Goal: Task Accomplishment & Management: Complete application form

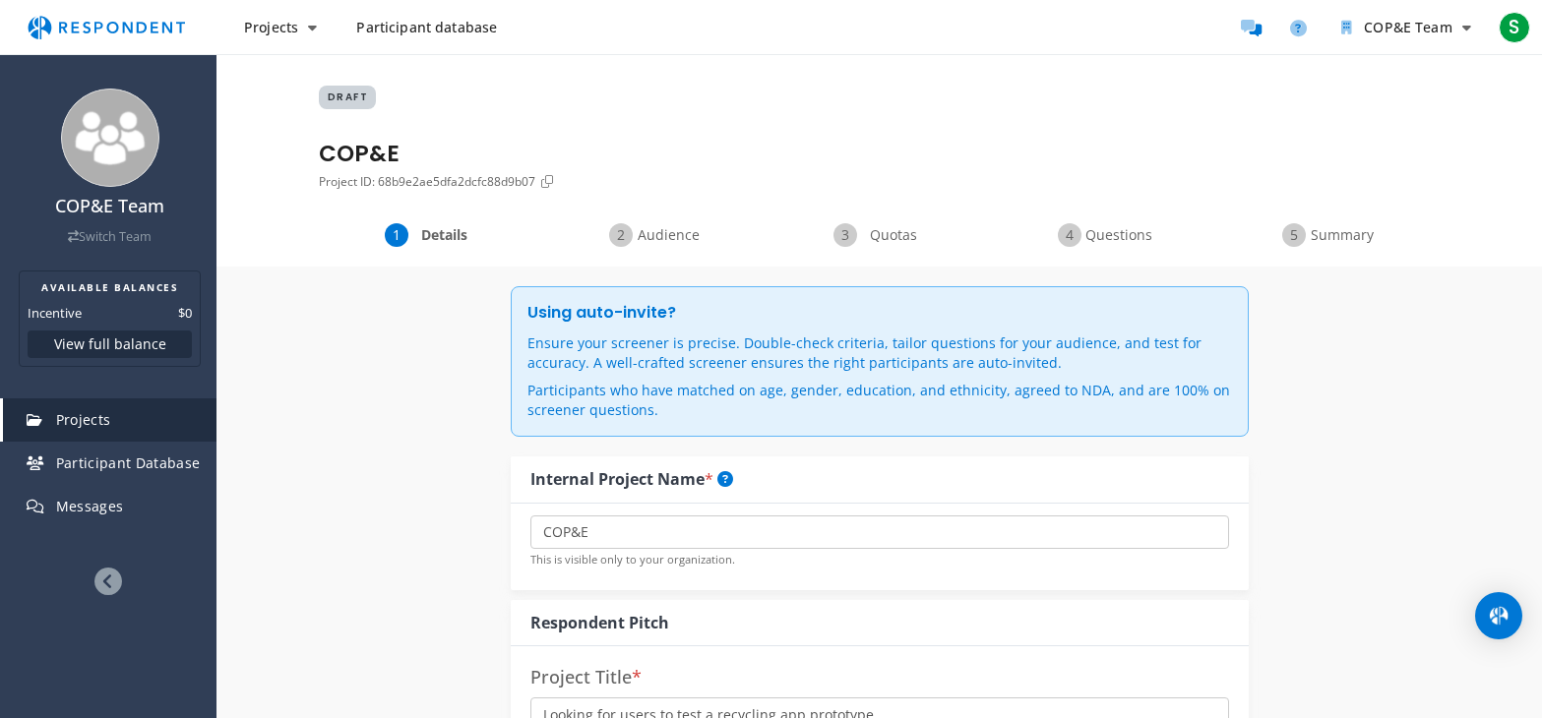
select select "number:9"
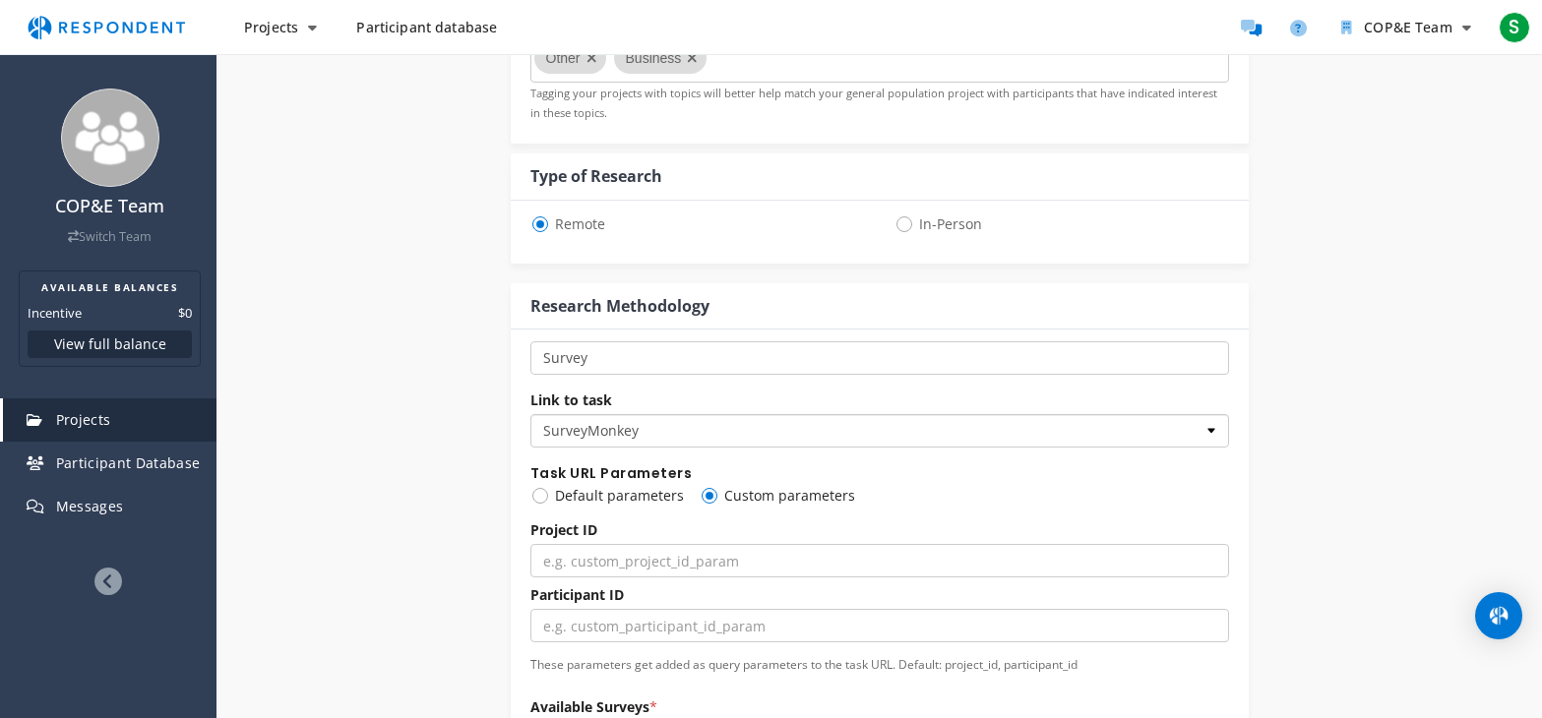
scroll to position [1205, 0]
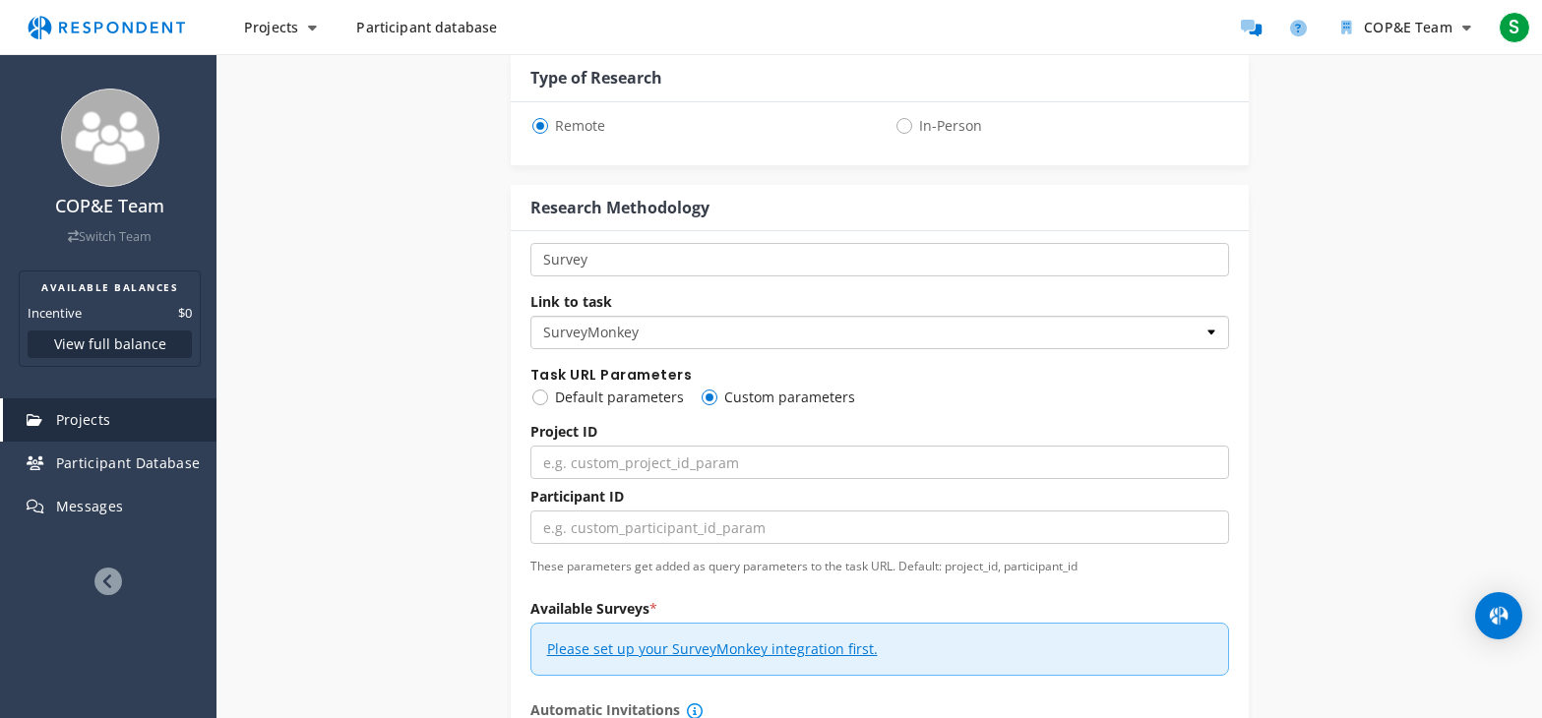
click at [968, 334] on select "Custom URL SurveyMonkey" at bounding box center [879, 332] width 699 height 33
select select "string:custom_url"
click at [530, 316] on select "Custom URL SurveyMonkey" at bounding box center [879, 332] width 699 height 33
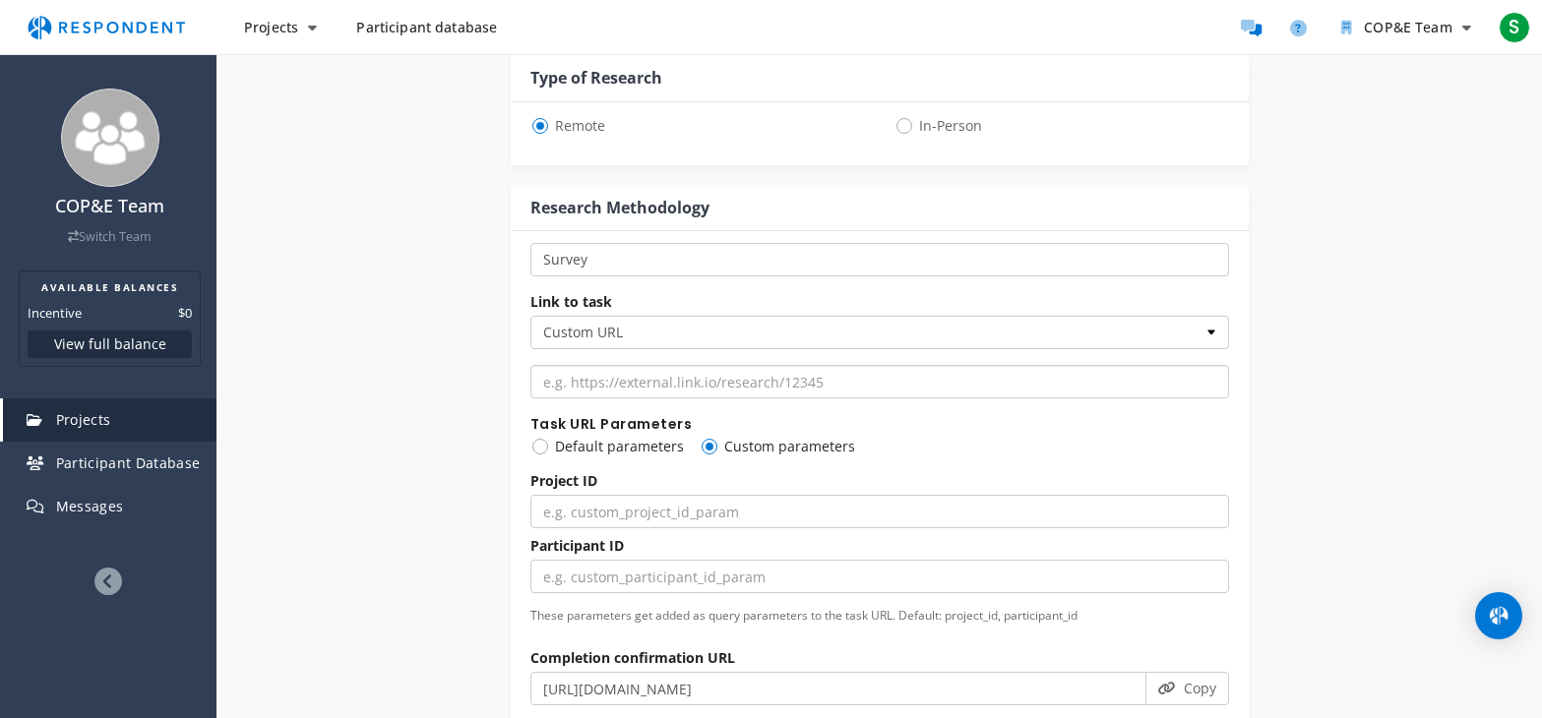
click at [888, 387] on input "url" at bounding box center [879, 381] width 699 height 33
click at [764, 393] on input "url" at bounding box center [879, 381] width 699 height 33
paste input "[URL][DOMAIN_NAME]"
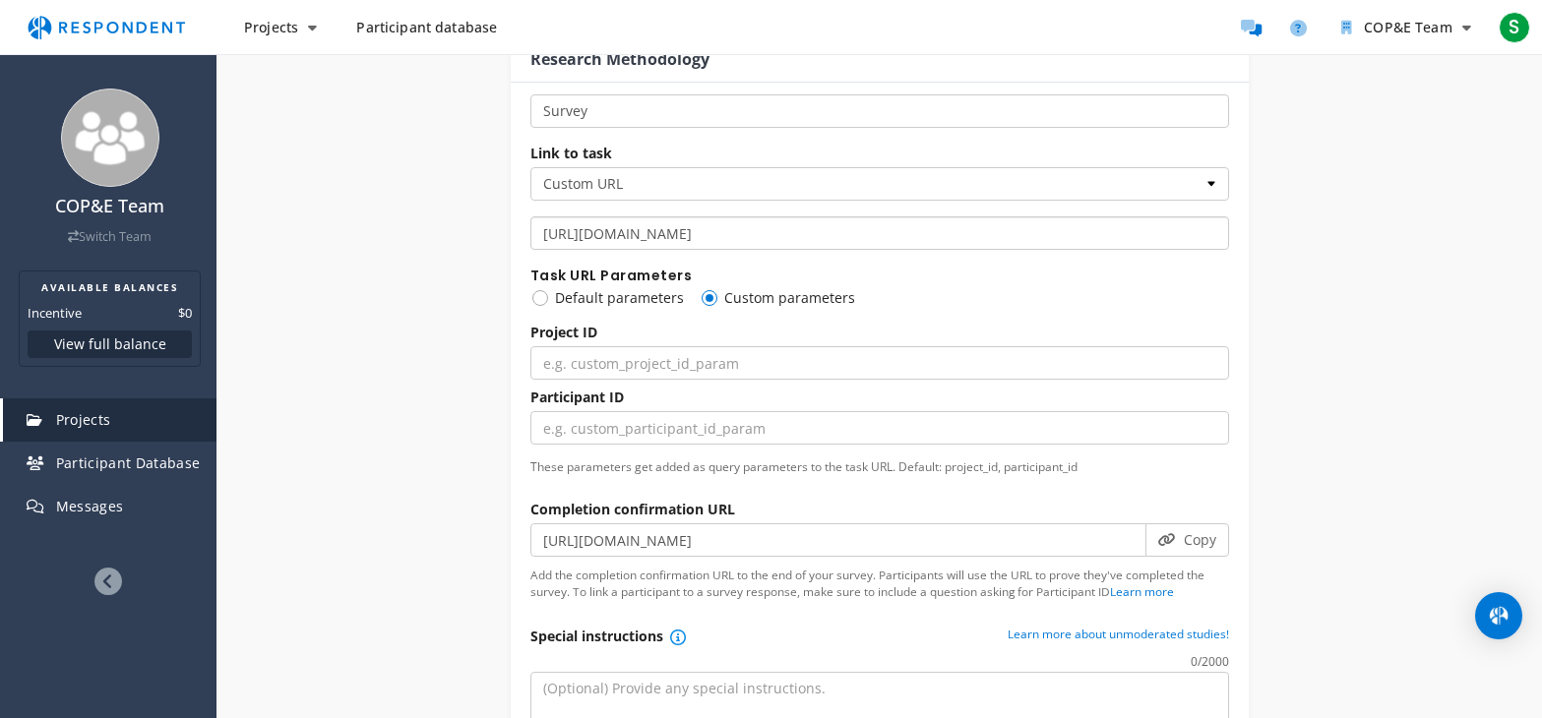
scroll to position [1402, 0]
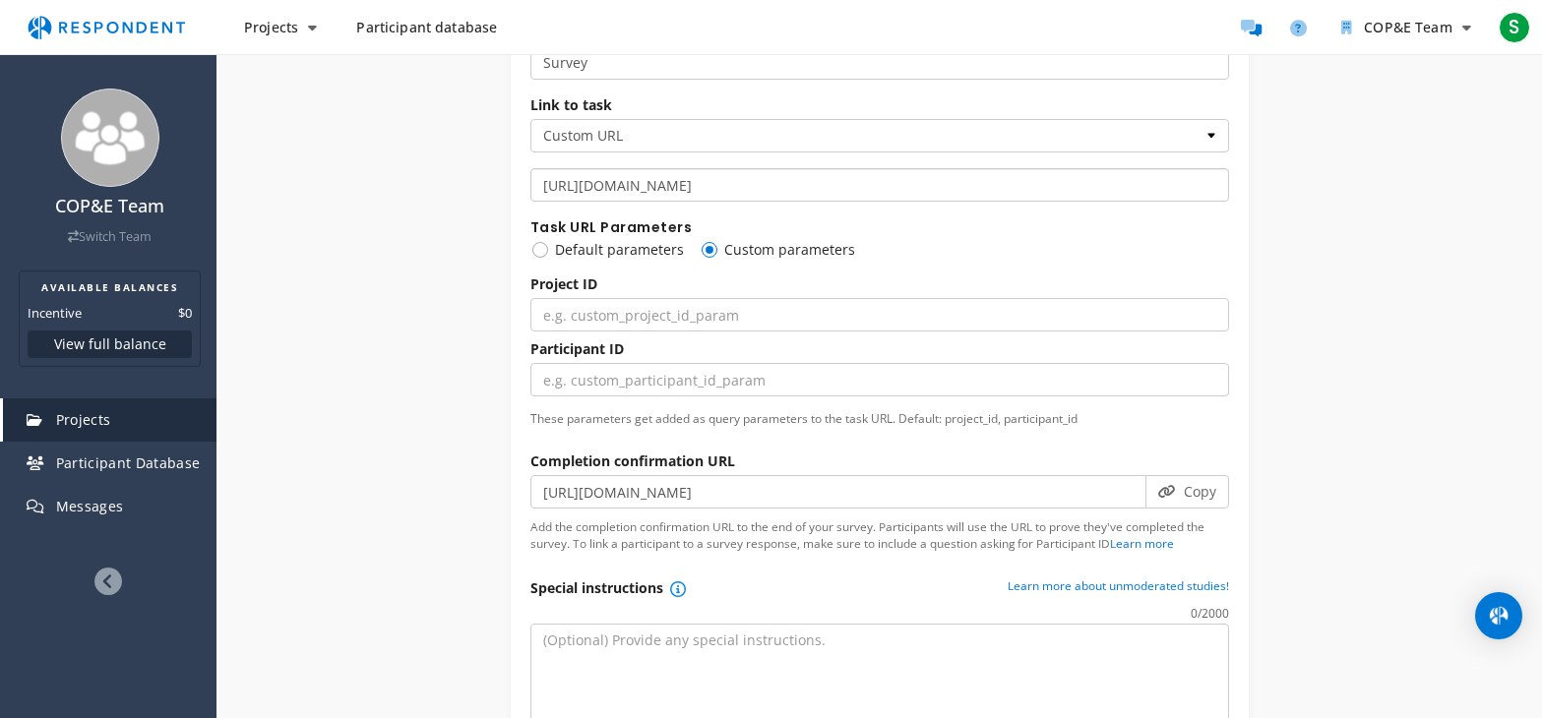
type input "[URL][DOMAIN_NAME]"
click at [872, 136] on select "Custom URL SurveyMonkey" at bounding box center [879, 135] width 699 height 33
click at [871, 136] on select "Custom URL SurveyMonkey" at bounding box center [879, 135] width 699 height 33
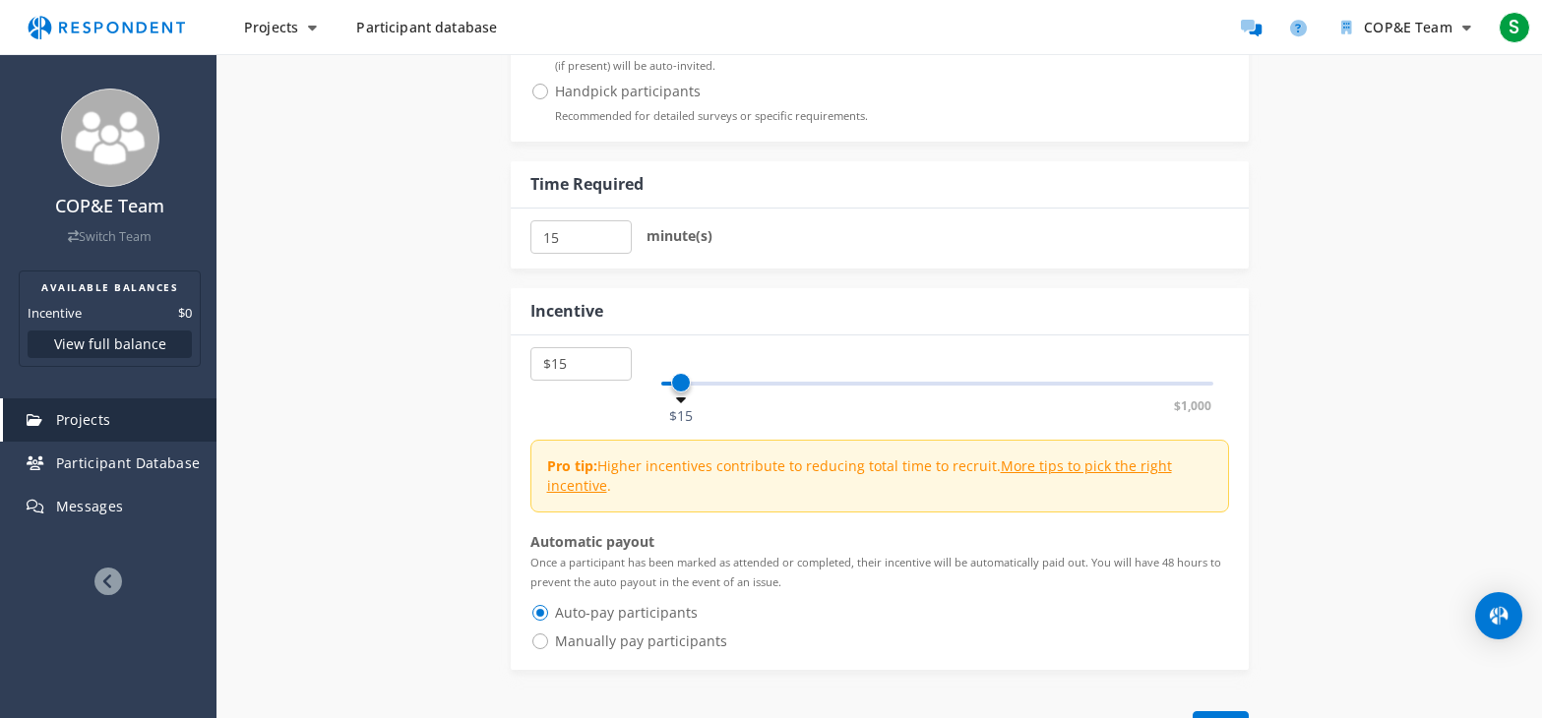
scroll to position [2386, 0]
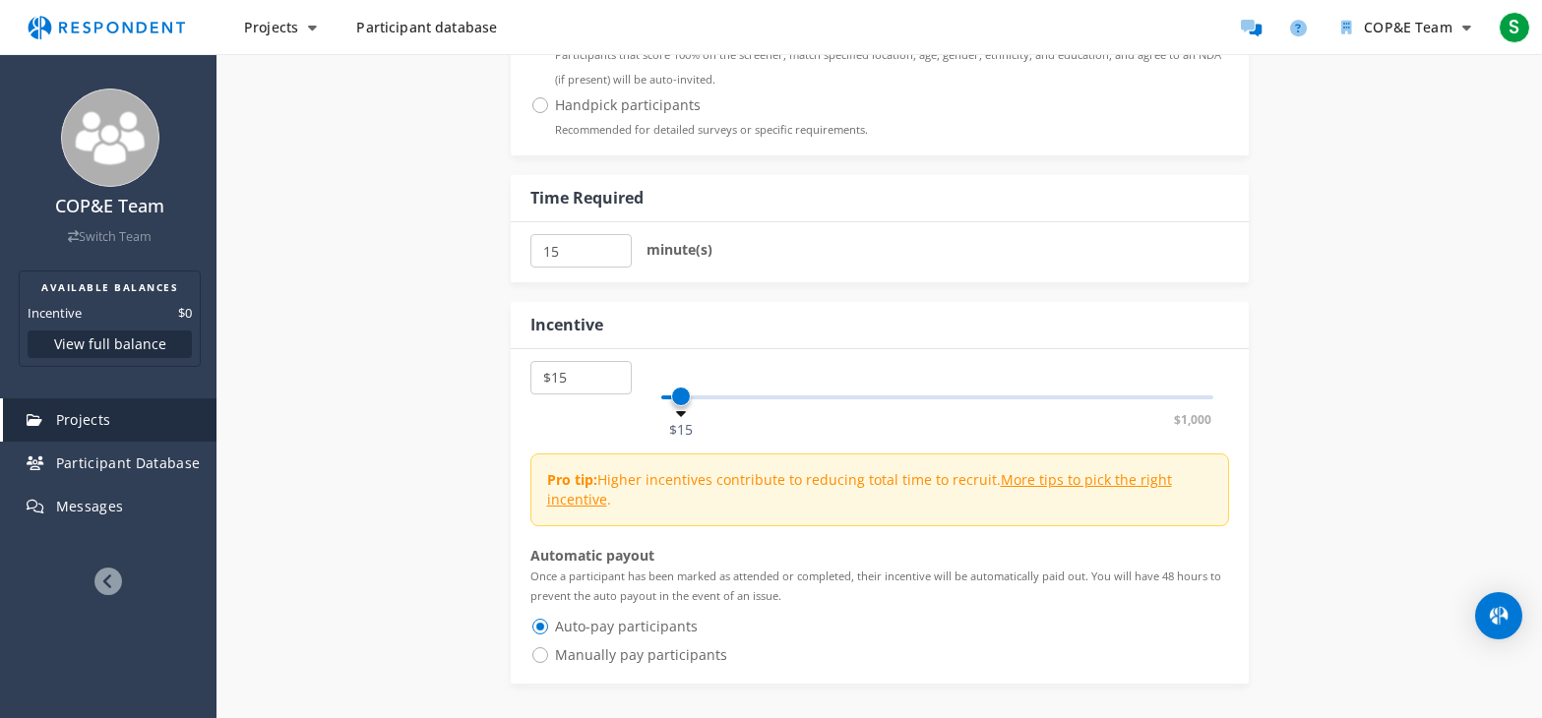
select select "number:20"
click at [686, 404] on span at bounding box center [687, 397] width 20 height 20
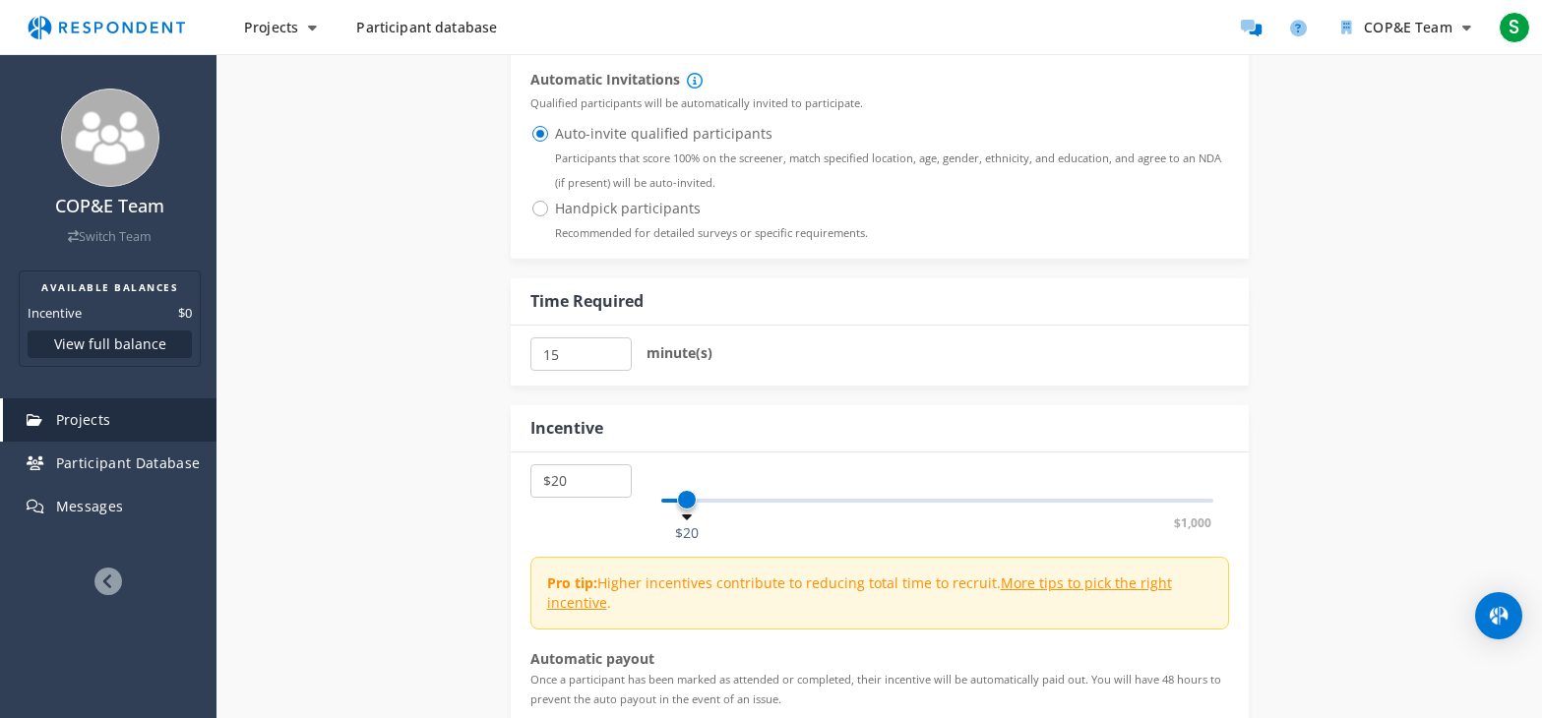
scroll to position [2288, 0]
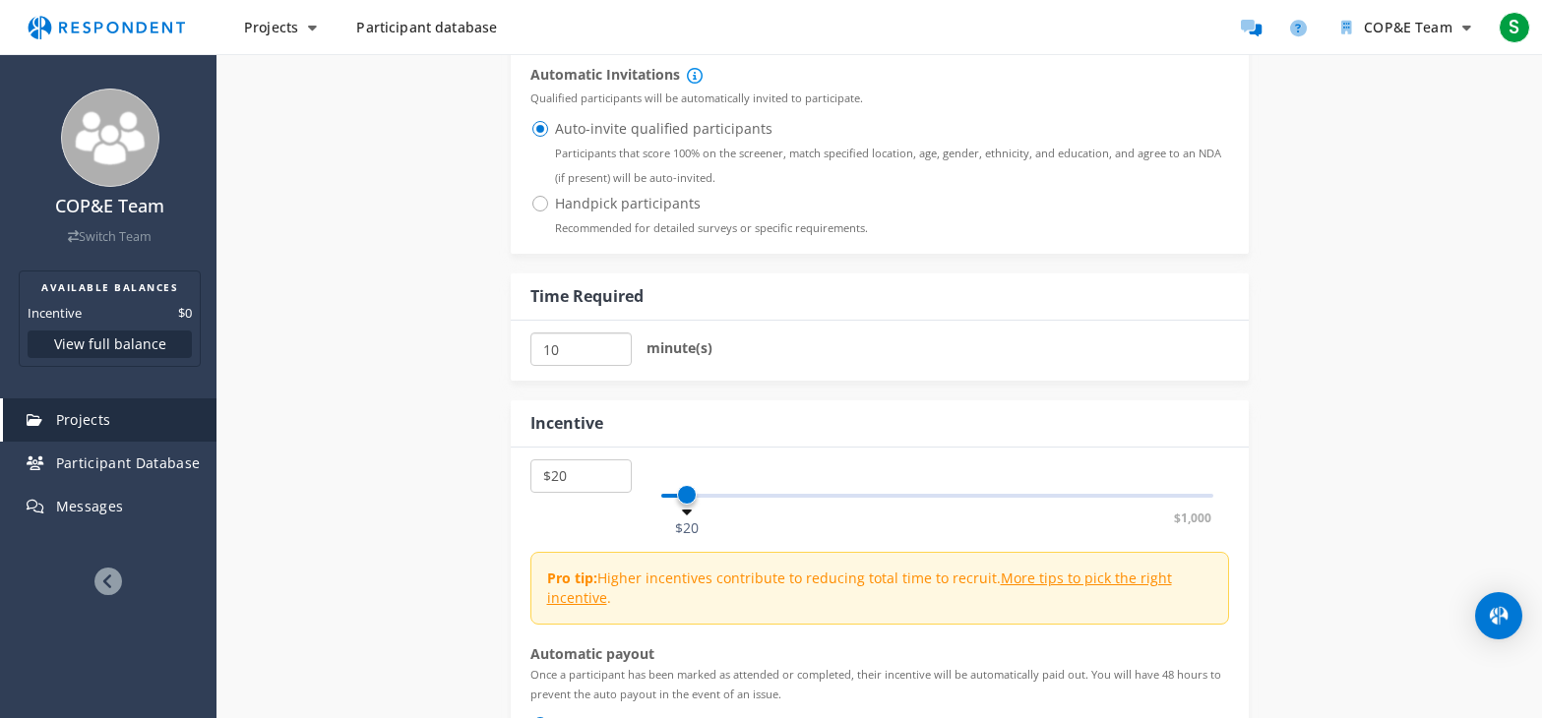
click at [612, 356] on input "10" at bounding box center [580, 349] width 101 height 33
click at [612, 356] on input "5" at bounding box center [580, 349] width 101 height 33
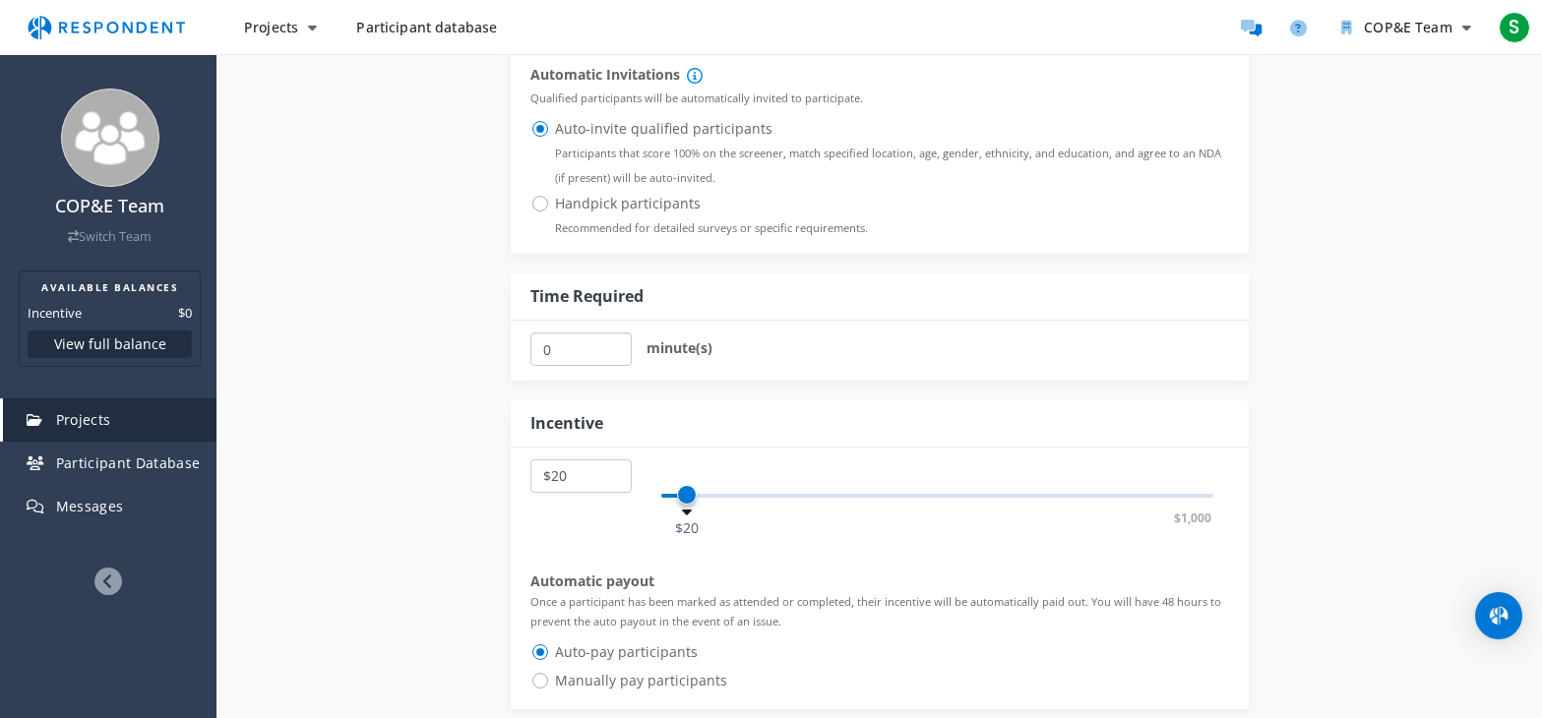
click at [612, 356] on input "0" at bounding box center [580, 349] width 101 height 33
click at [608, 341] on input "5" at bounding box center [580, 349] width 101 height 33
click at [608, 341] on input "10" at bounding box center [580, 349] width 101 height 33
click at [612, 356] on input "5" at bounding box center [580, 349] width 101 height 33
type input "10"
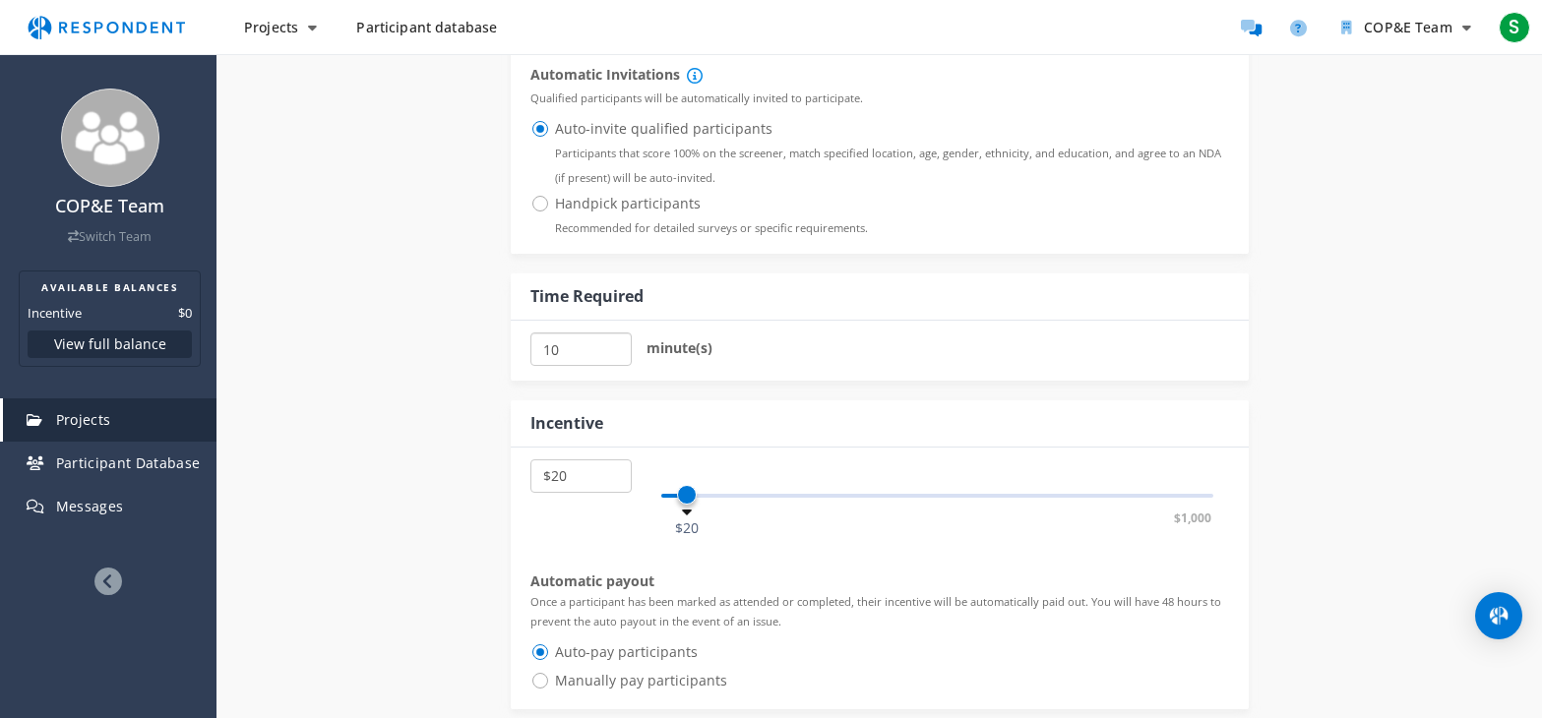
click at [606, 345] on input "10" at bounding box center [580, 349] width 101 height 33
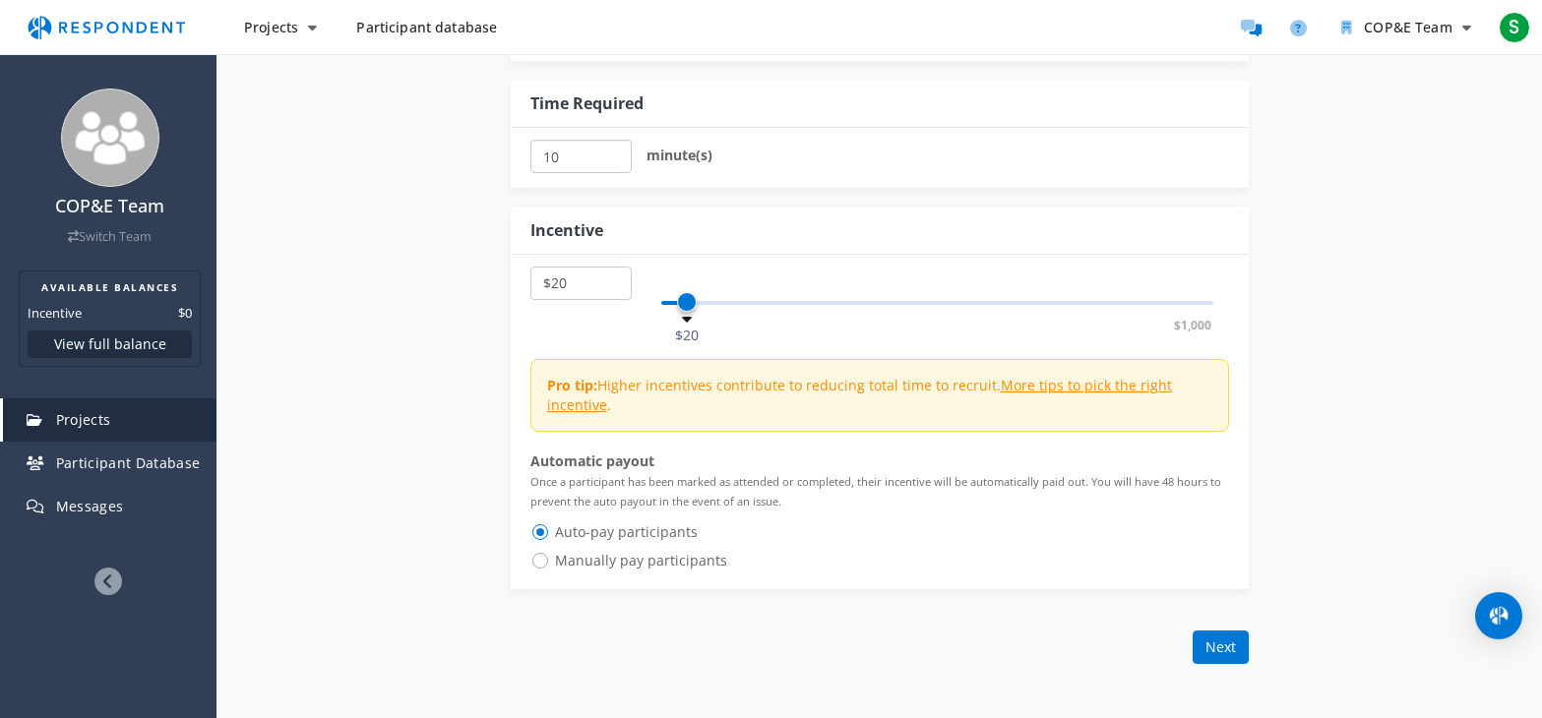
scroll to position [2484, 0]
select select "number:15"
click at [680, 308] on span at bounding box center [681, 298] width 20 height 20
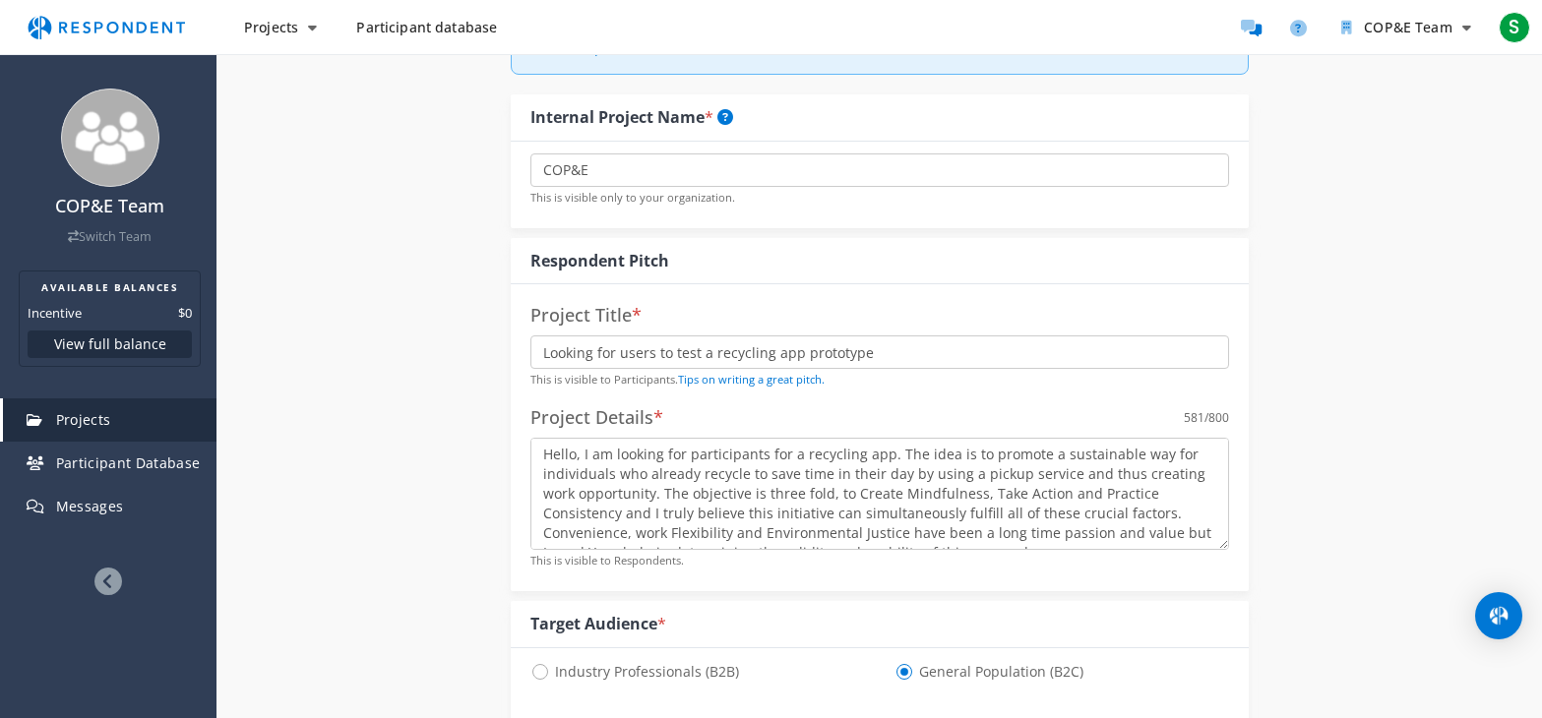
scroll to position [394, 0]
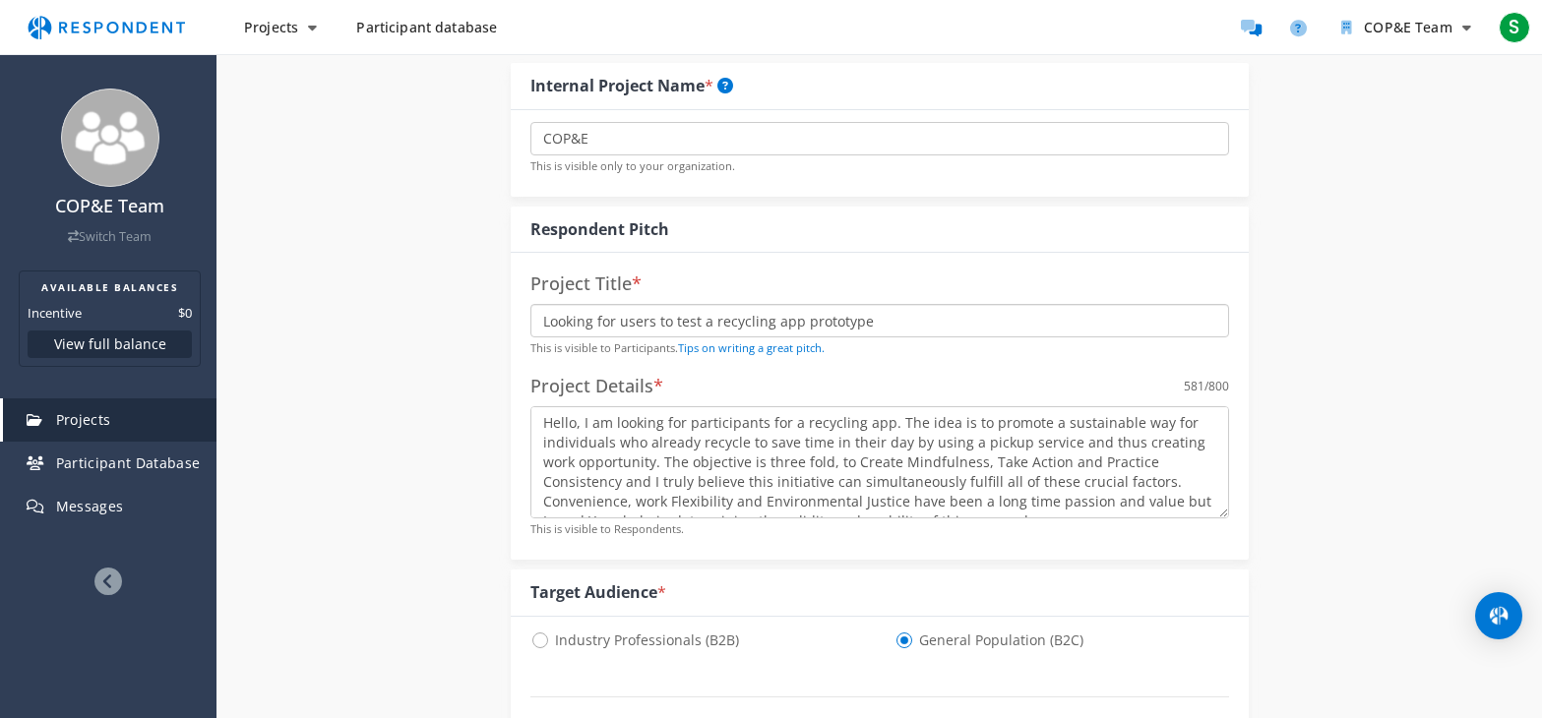
click at [868, 322] on input "Looking for users to test a recycling app prototype" at bounding box center [879, 320] width 699 height 33
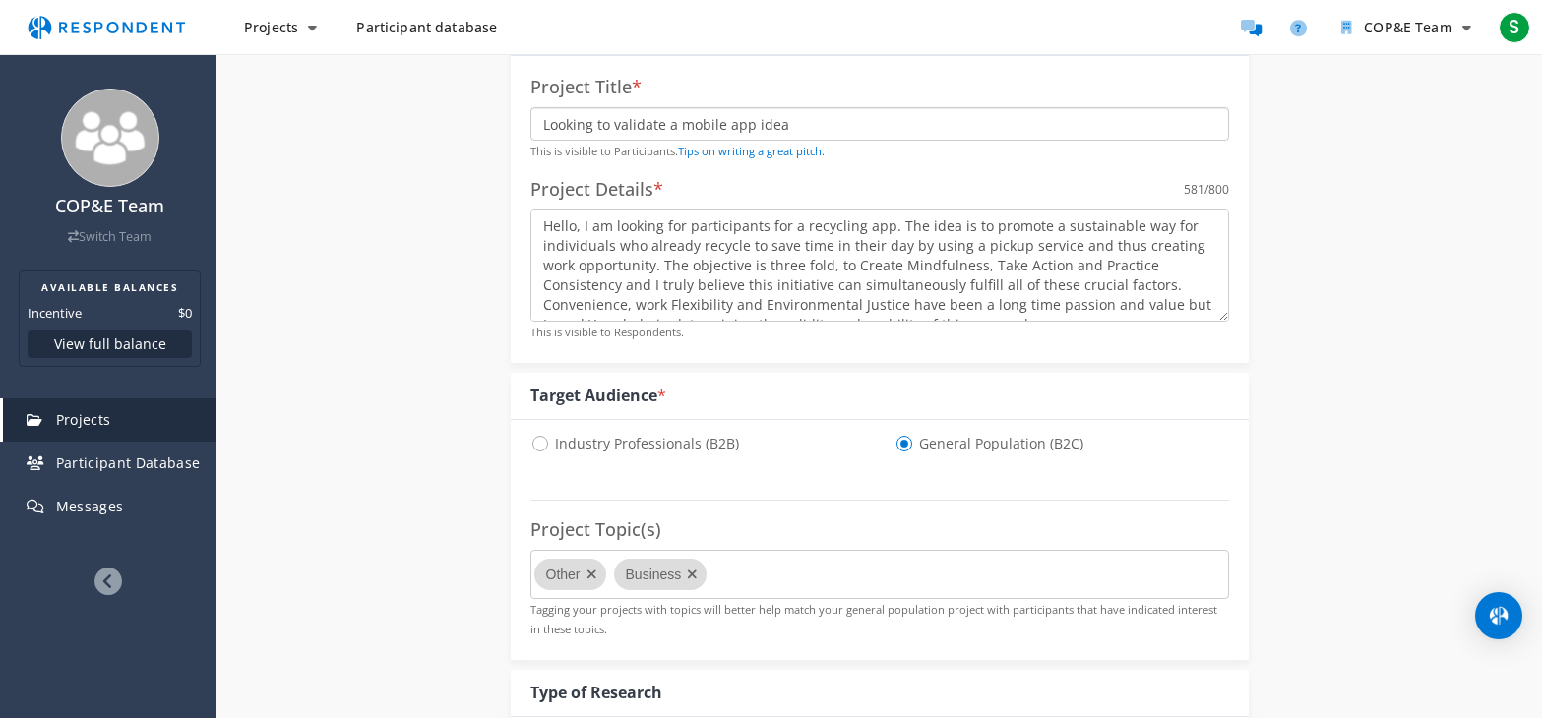
scroll to position [20, 0]
type input "Looking to validate a mobile app idea"
click at [642, 286] on textarea "Hello, I am looking for participants for a recycling app. The idea is to promot…" at bounding box center [879, 266] width 699 height 112
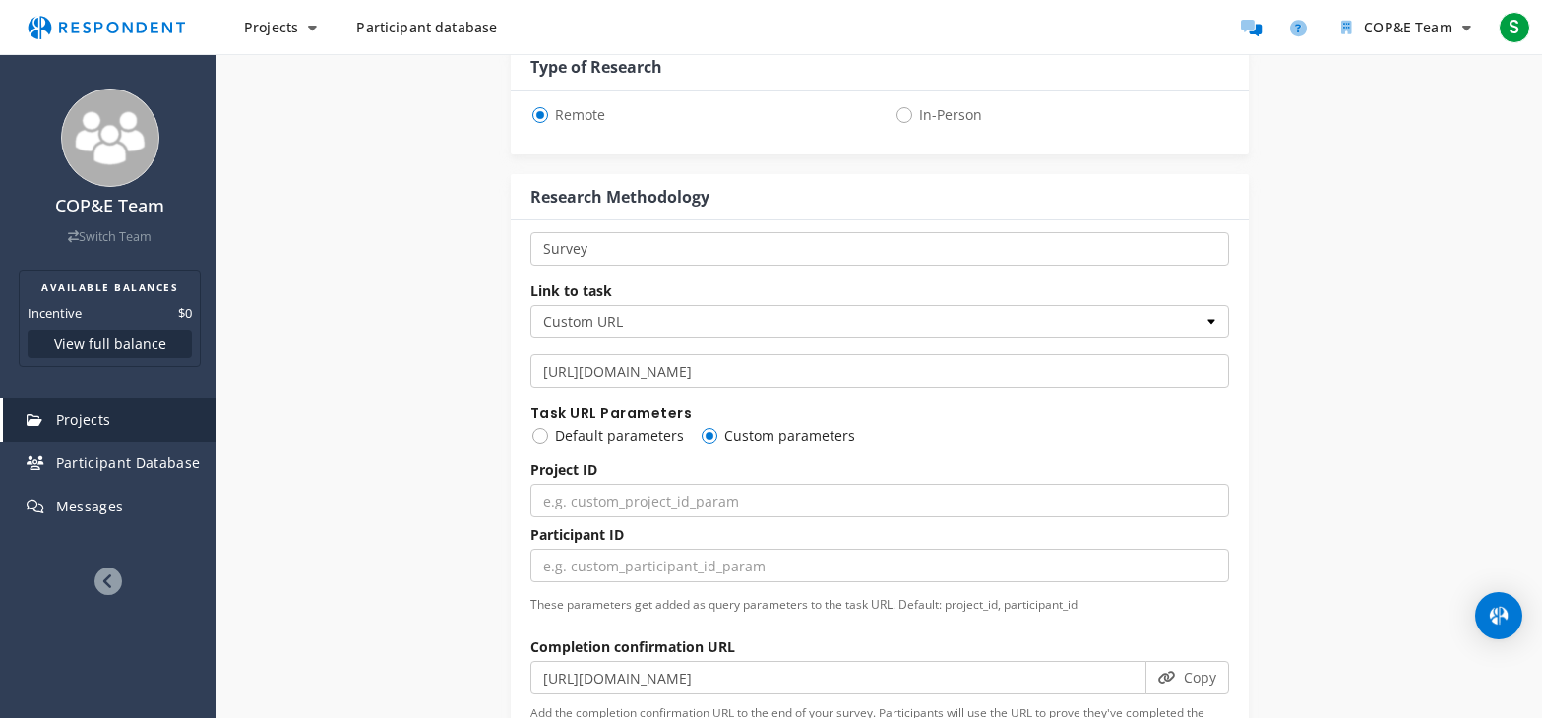
scroll to position [1279, 0]
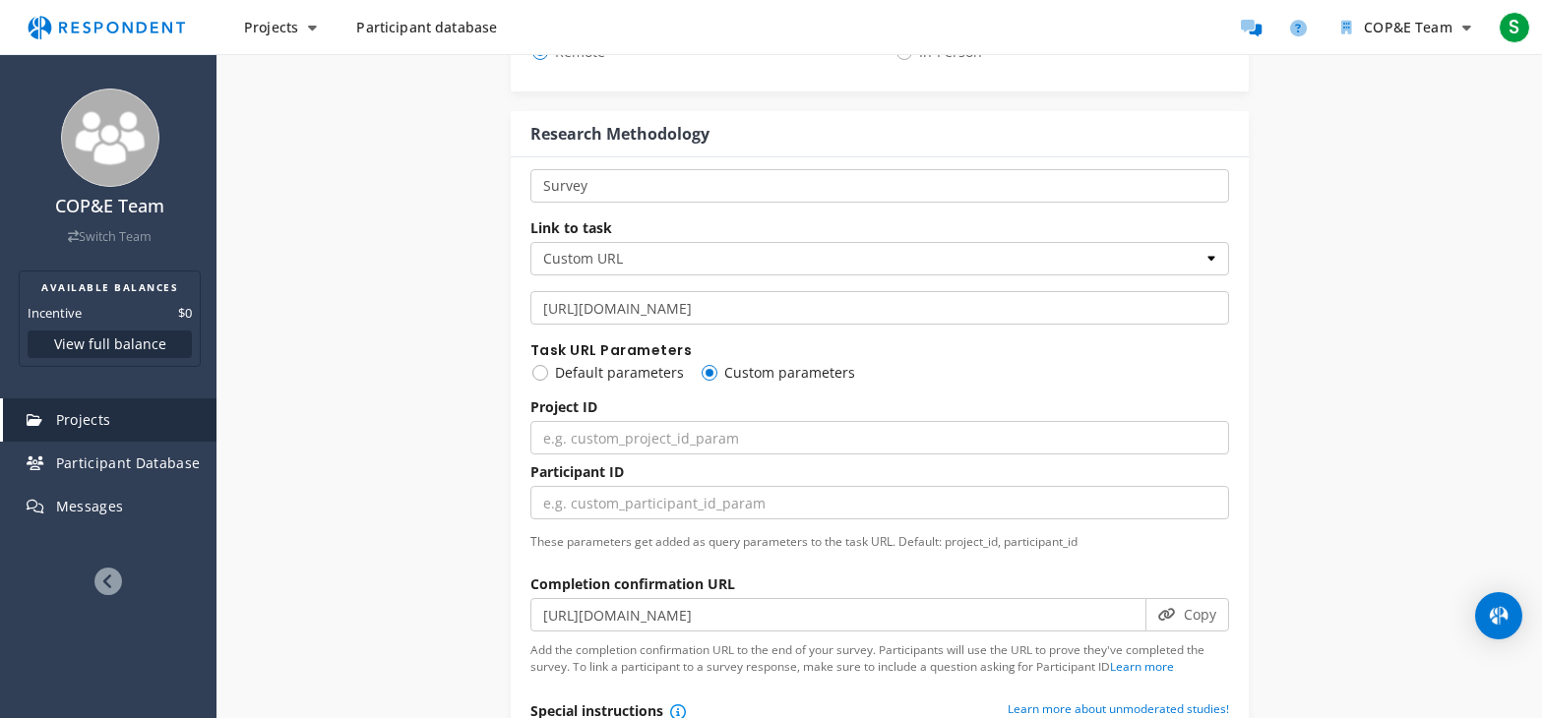
type textarea "Hello, I am looking for participants for a recycling app. The idea is to promot…"
click at [1102, 251] on select "Custom URL SurveyMonkey" at bounding box center [879, 258] width 699 height 33
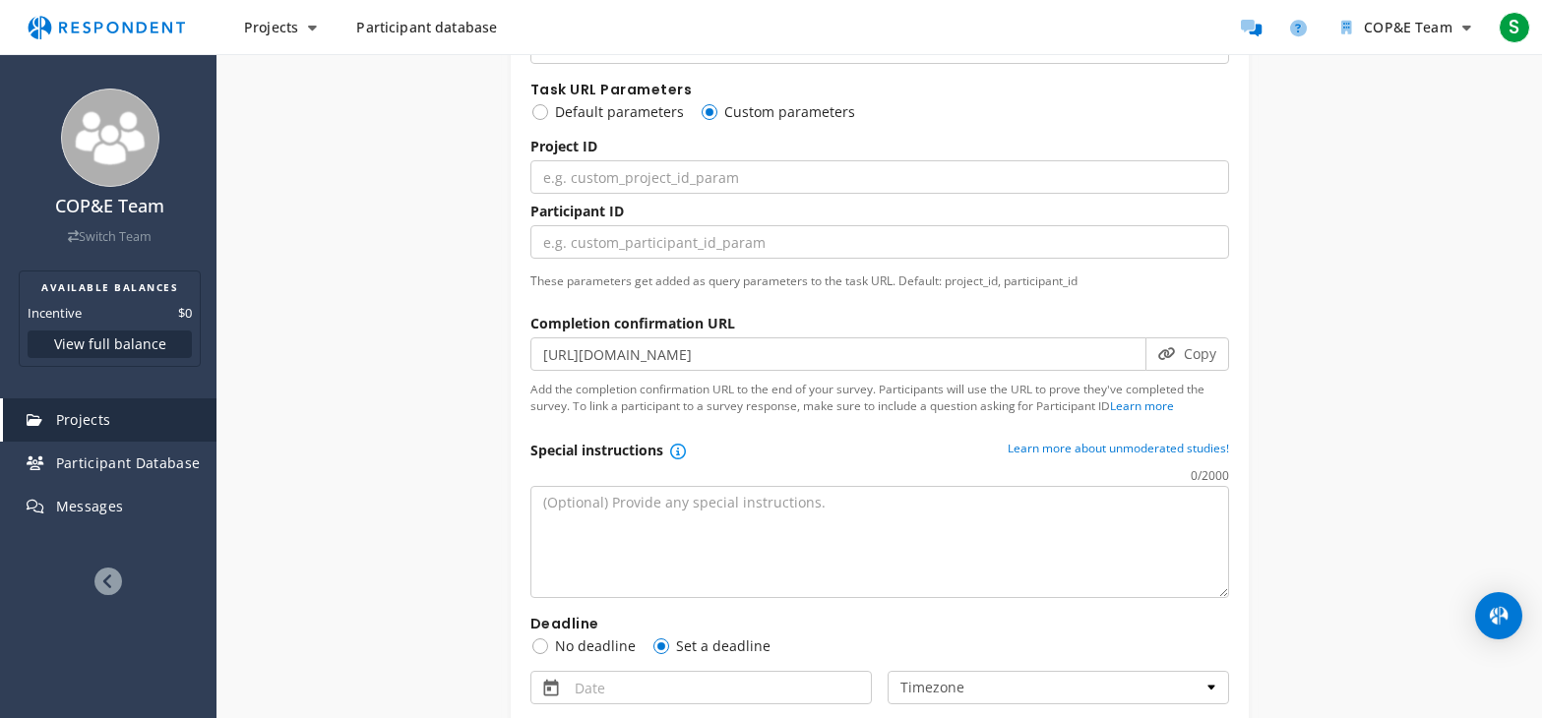
scroll to position [1574, 0]
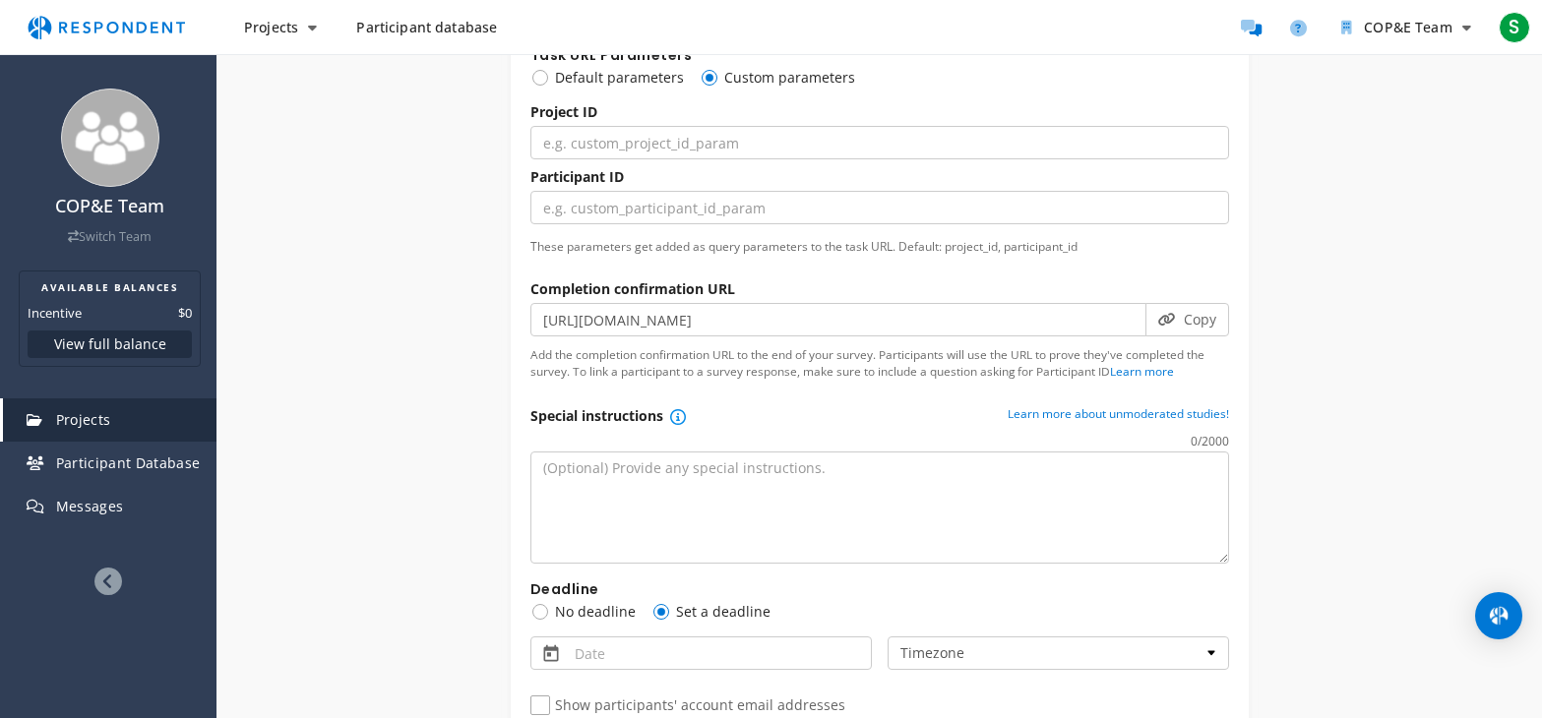
click at [537, 76] on span "Default parameters" at bounding box center [606, 78] width 153 height 24
click at [537, 76] on input "Default parameters" at bounding box center [536, 76] width 13 height 13
radio input "true"
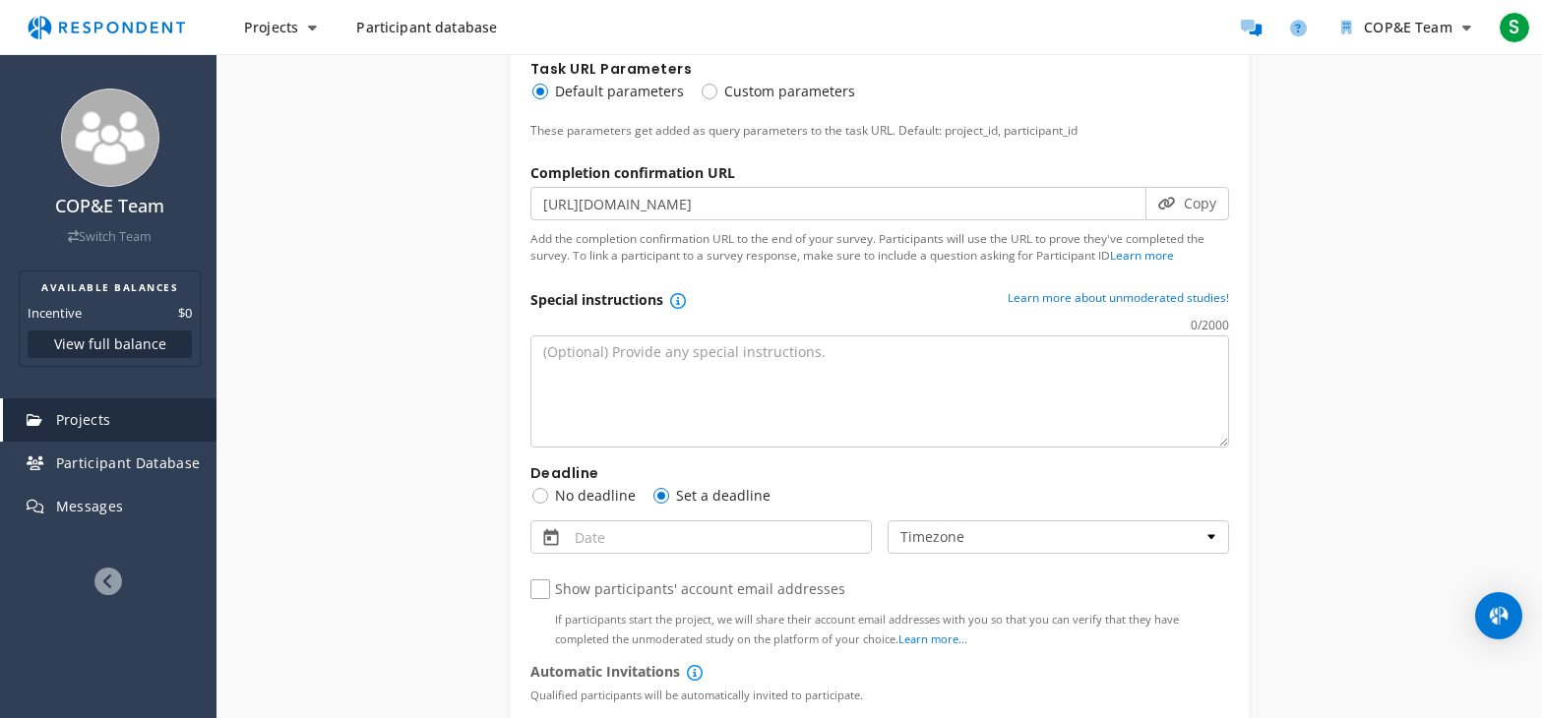
scroll to position [1673, 0]
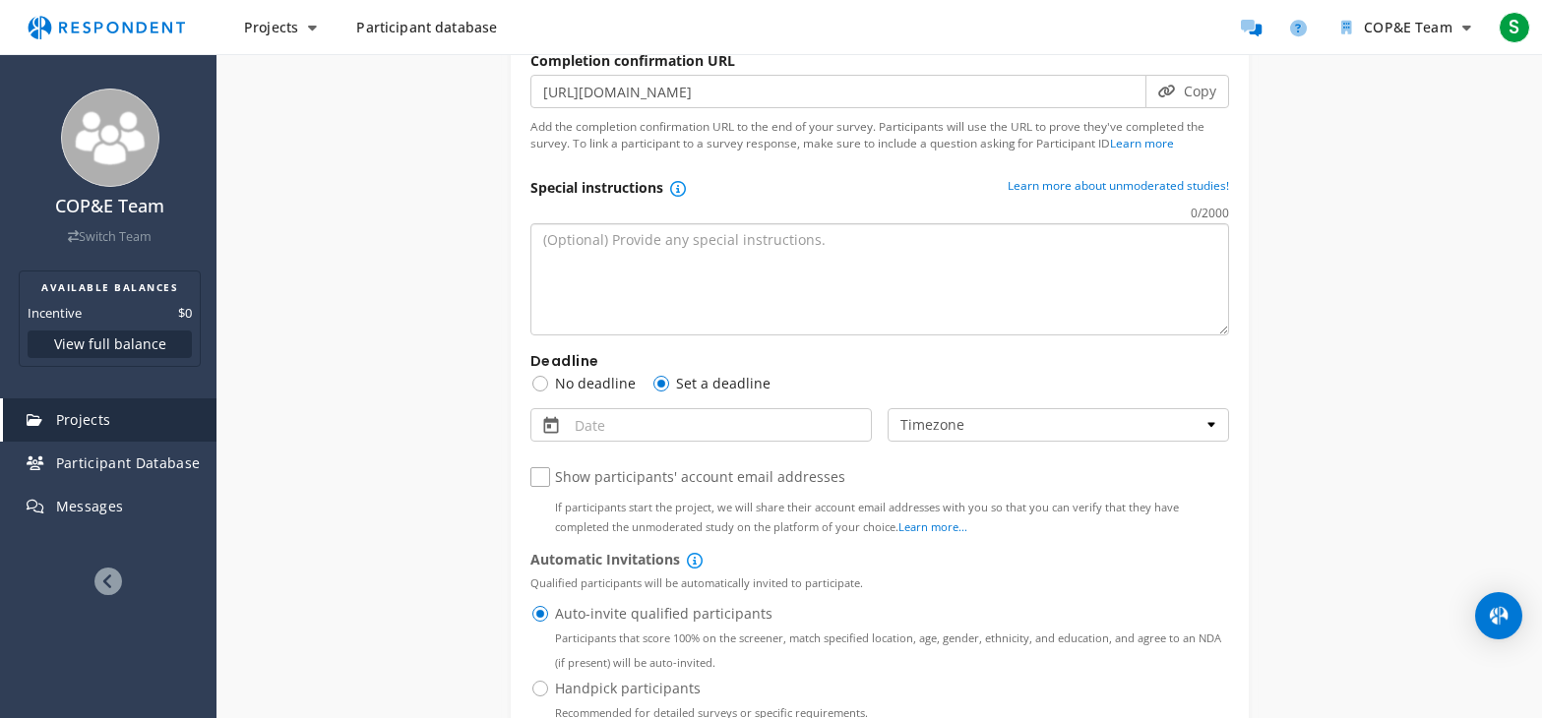
click at [770, 258] on textarea at bounding box center [879, 279] width 699 height 112
click at [693, 428] on md-datepicker at bounding box center [700, 424] width 341 height 33
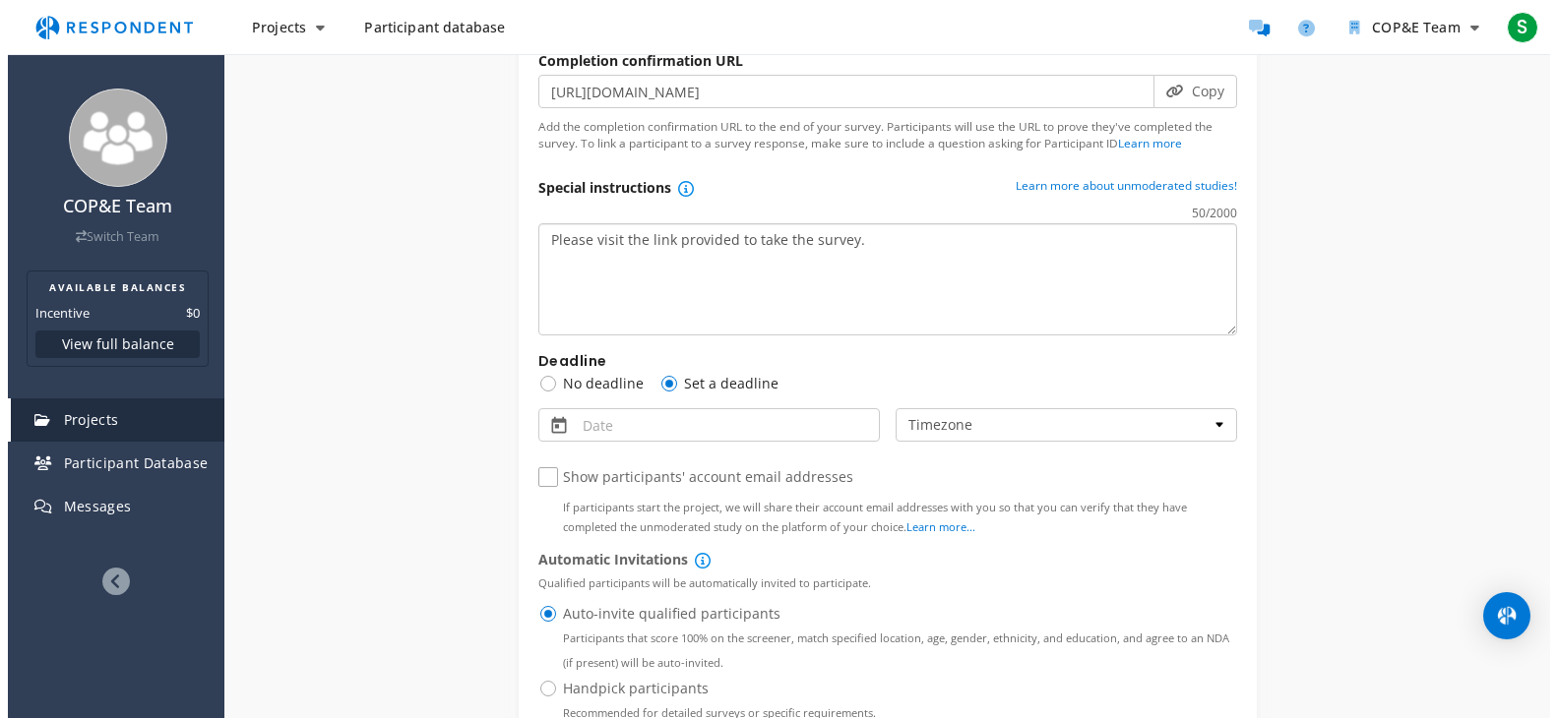
scroll to position [0, 0]
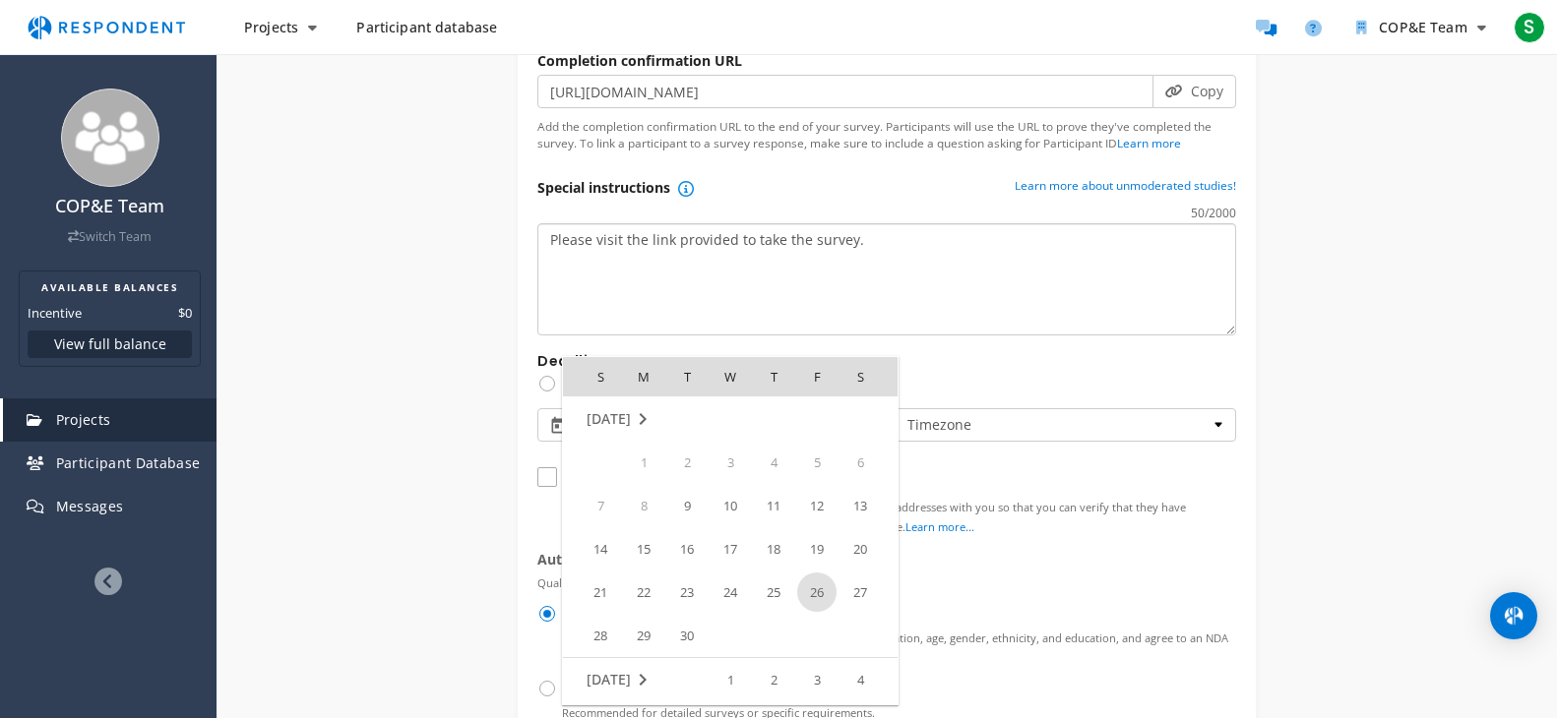
type textarea "Please visit the link provided to take the survey."
click at [822, 589] on span "26" at bounding box center [816, 592] width 39 height 39
type input "[DATE]"
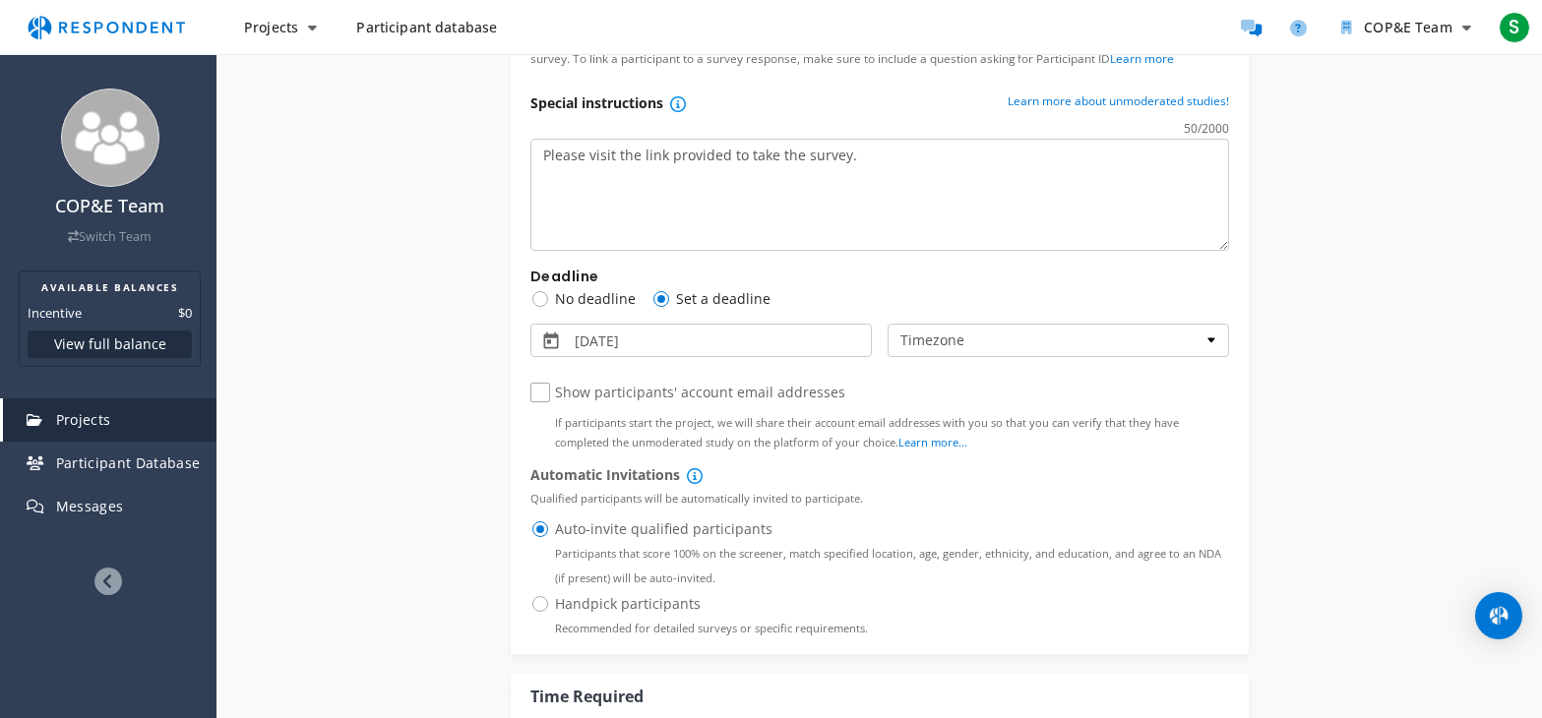
scroll to position [1869, 0]
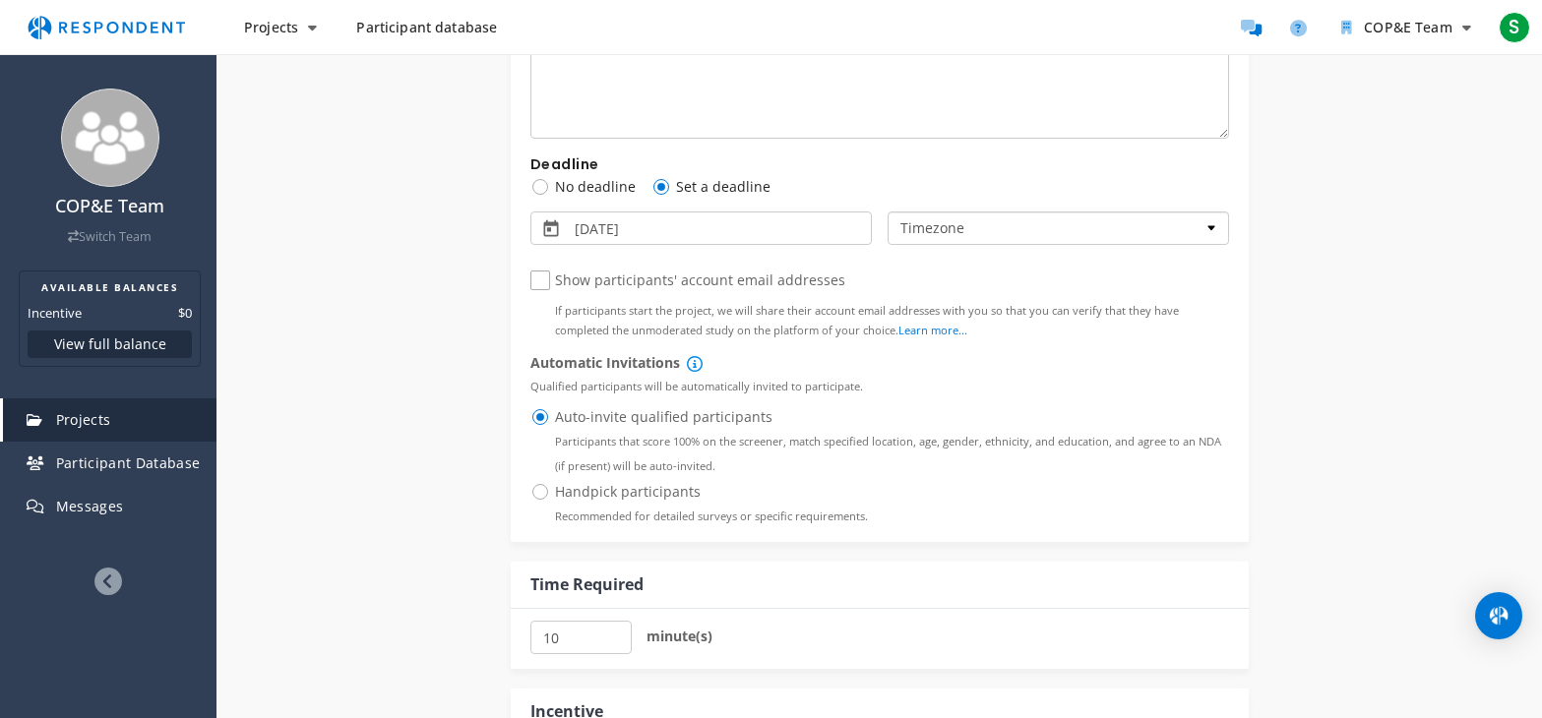
click at [1115, 238] on select "Timezone Pacific Time ([GEOGRAPHIC_DATA] & [GEOGRAPHIC_DATA]) Mountain Time ([G…" at bounding box center [1058, 228] width 341 height 33
click at [1130, 233] on select "Timezone Pacific Time ([GEOGRAPHIC_DATA] & [GEOGRAPHIC_DATA]) Mountain Time ([G…" at bounding box center [1058, 228] width 341 height 33
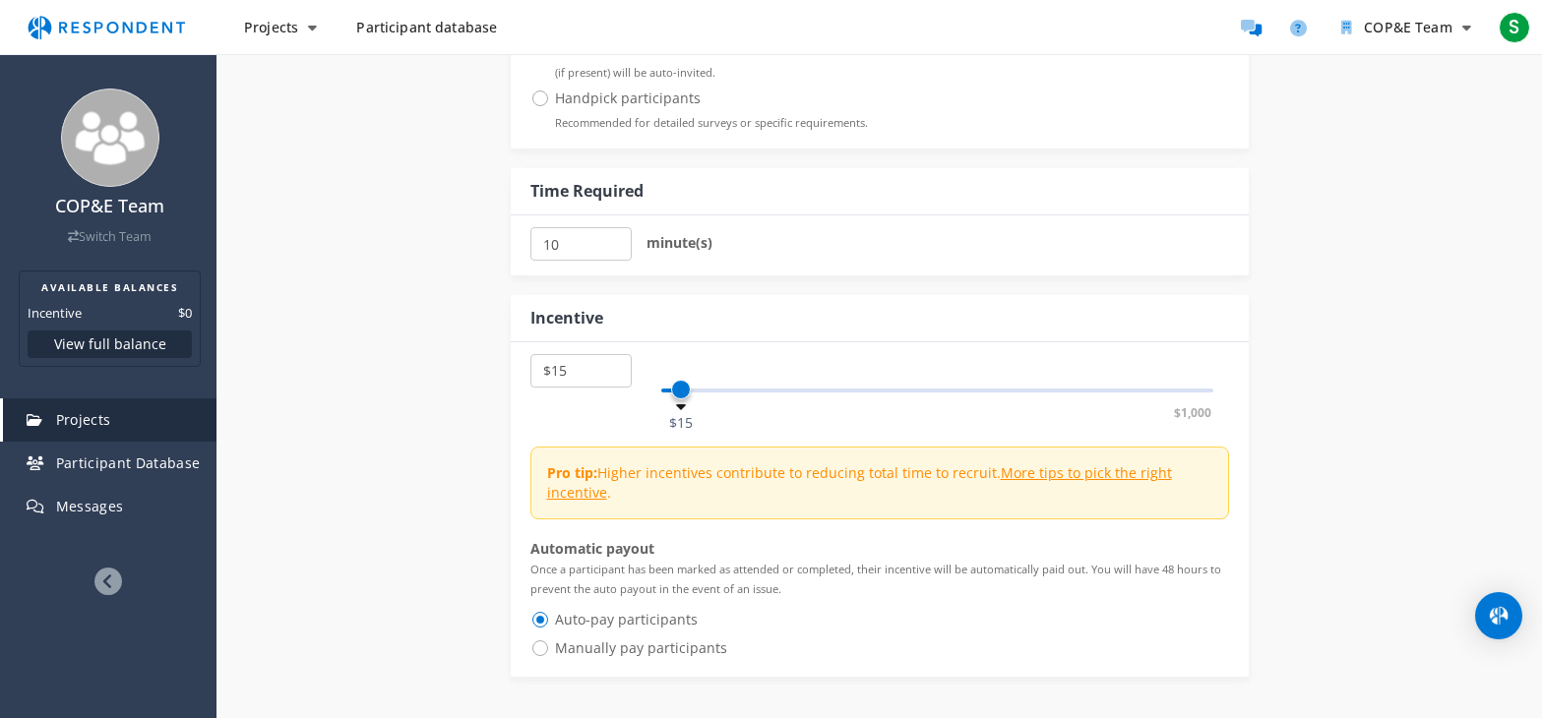
scroll to position [2361, 0]
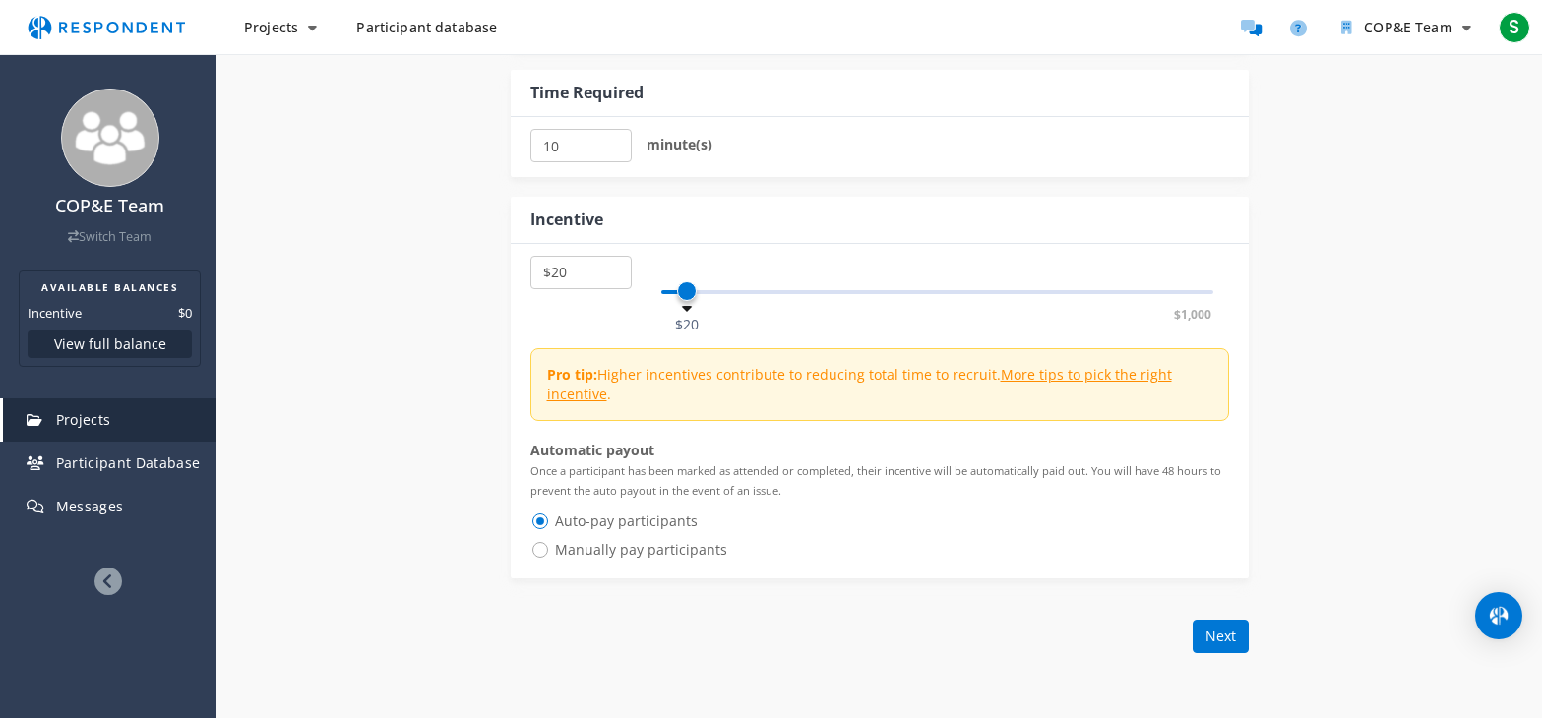
select select "number:25"
drag, startPoint x: 676, startPoint y: 286, endPoint x: 690, endPoint y: 290, distance: 14.3
click at [690, 290] on span at bounding box center [692, 291] width 20 height 20
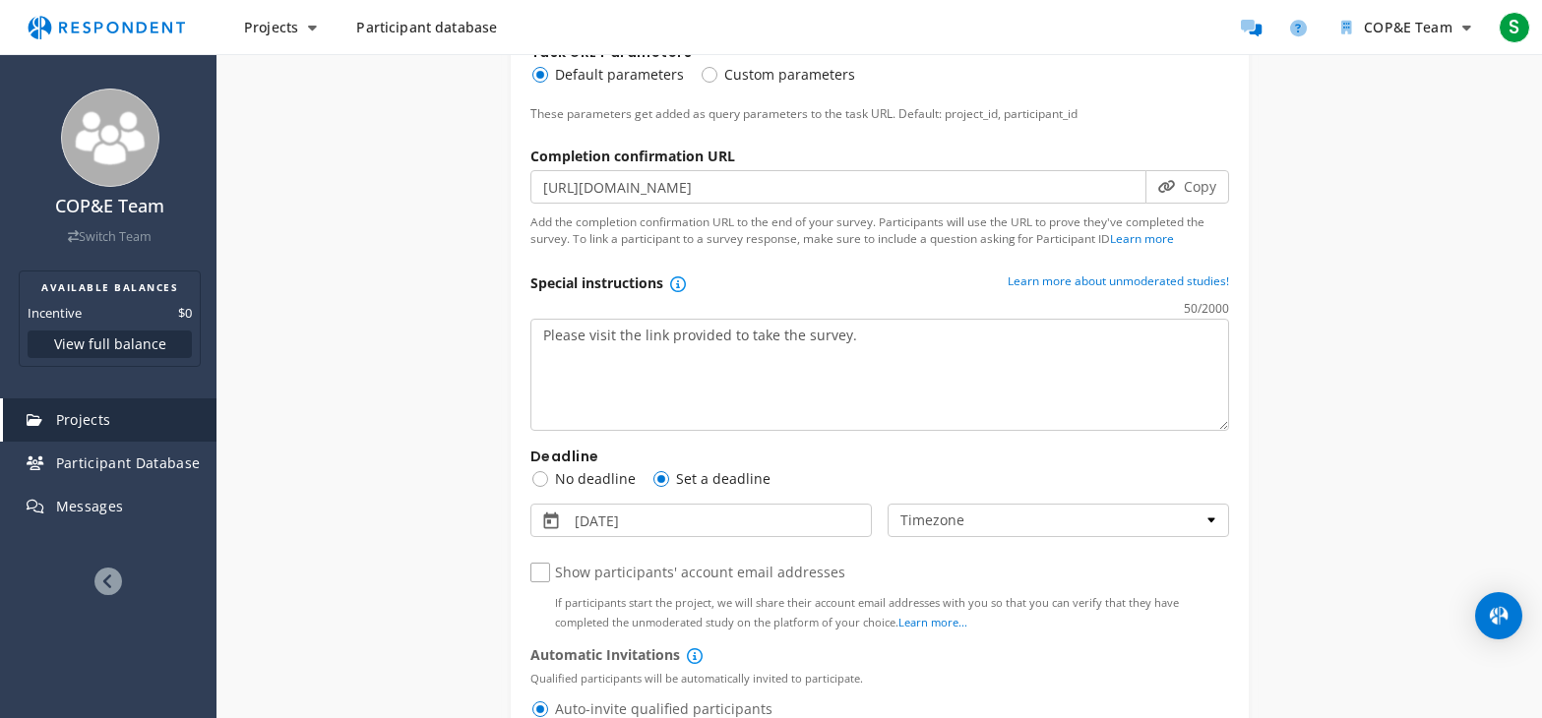
scroll to position [1574, 0]
click at [853, 345] on textarea "Please visit the link provided to take the survey." at bounding box center [879, 378] width 699 height 112
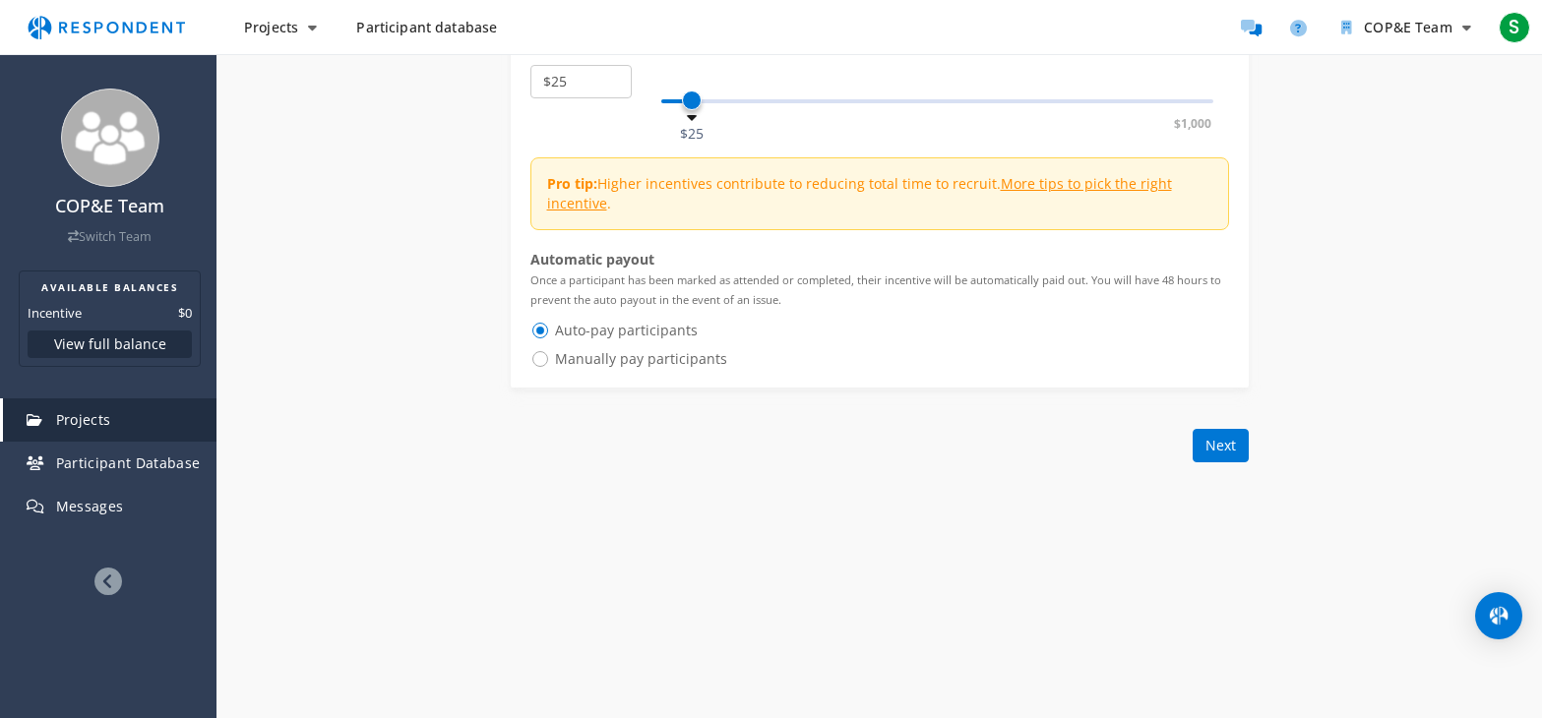
scroll to position [2558, 0]
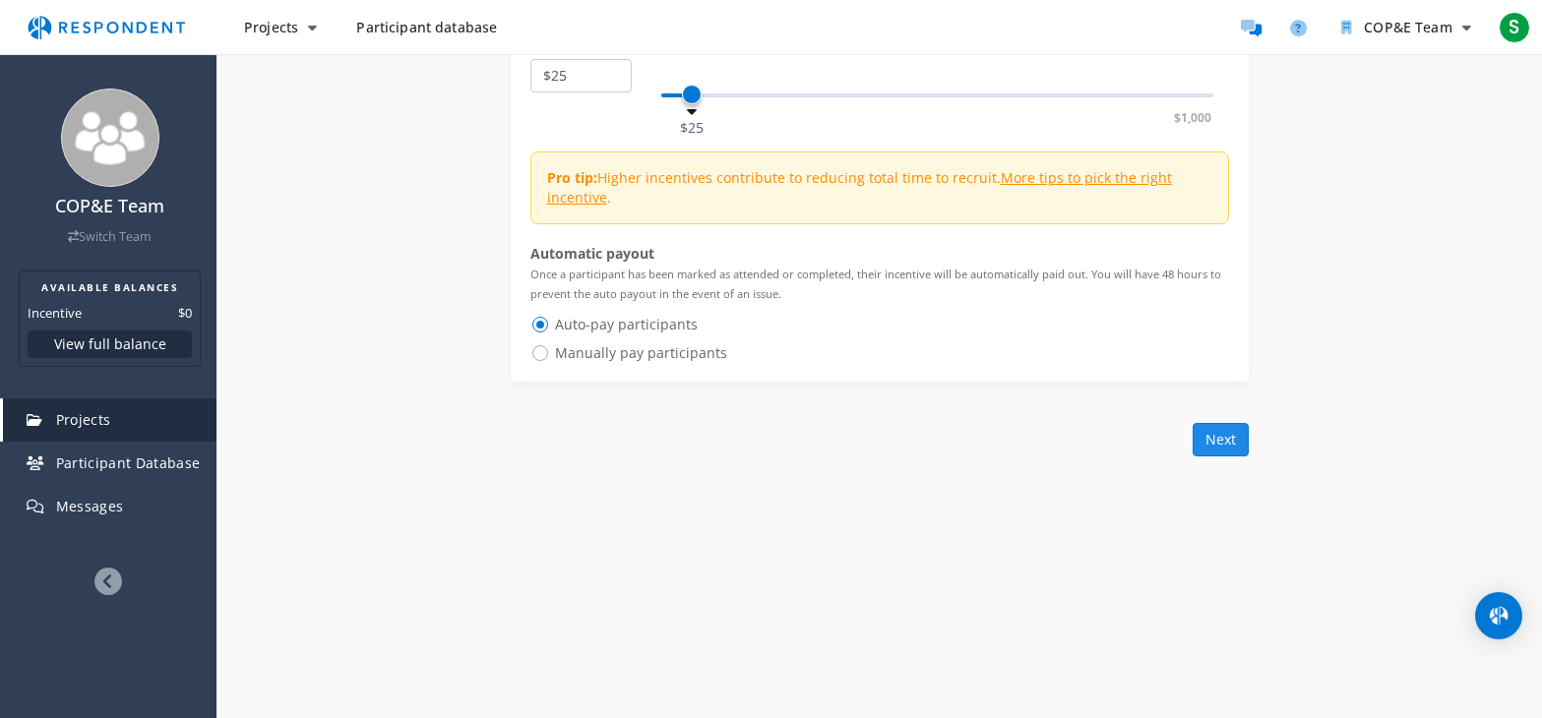
type textarea "Please visit the link provided to take the survey. Your time is appreciated."
click at [1221, 439] on button "Next" at bounding box center [1221, 439] width 56 height 33
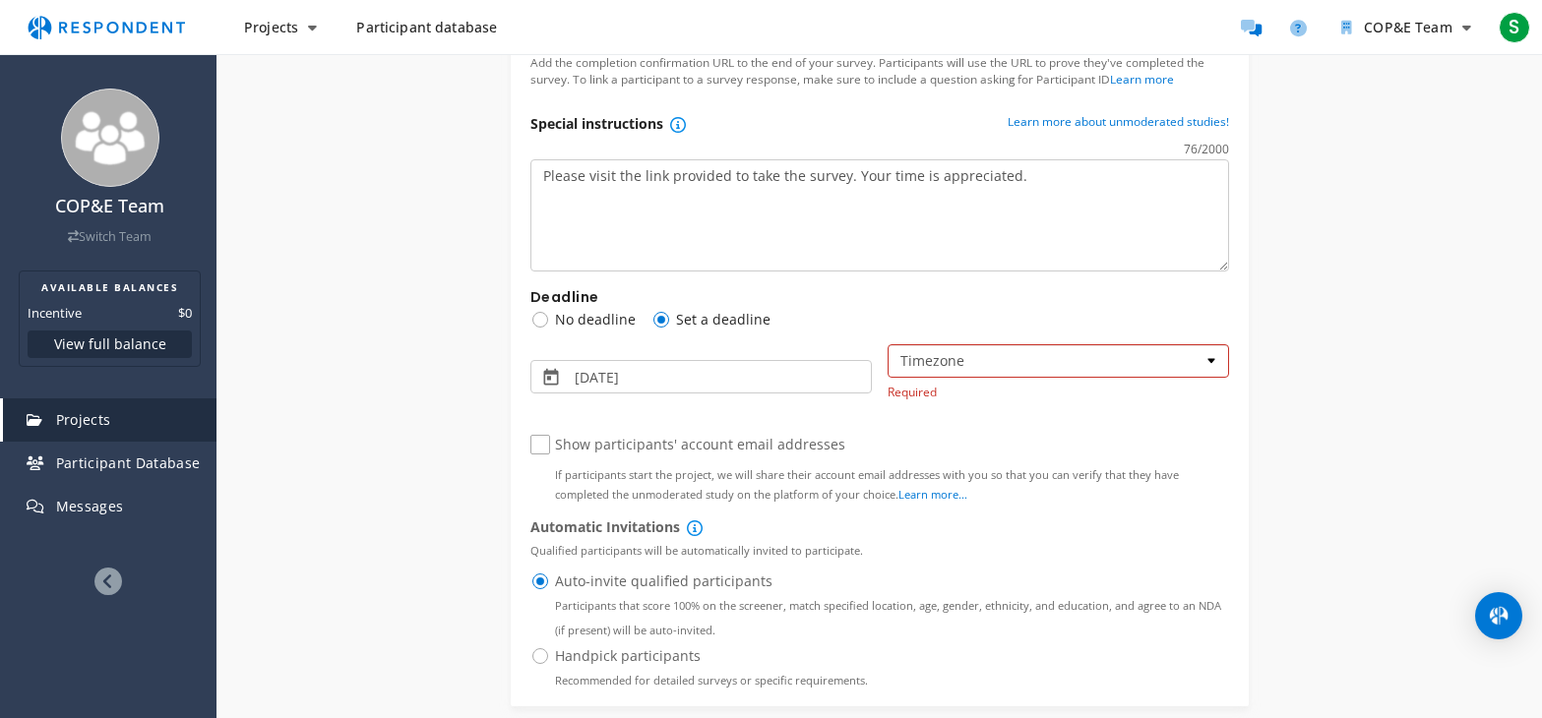
scroll to position [1771, 0]
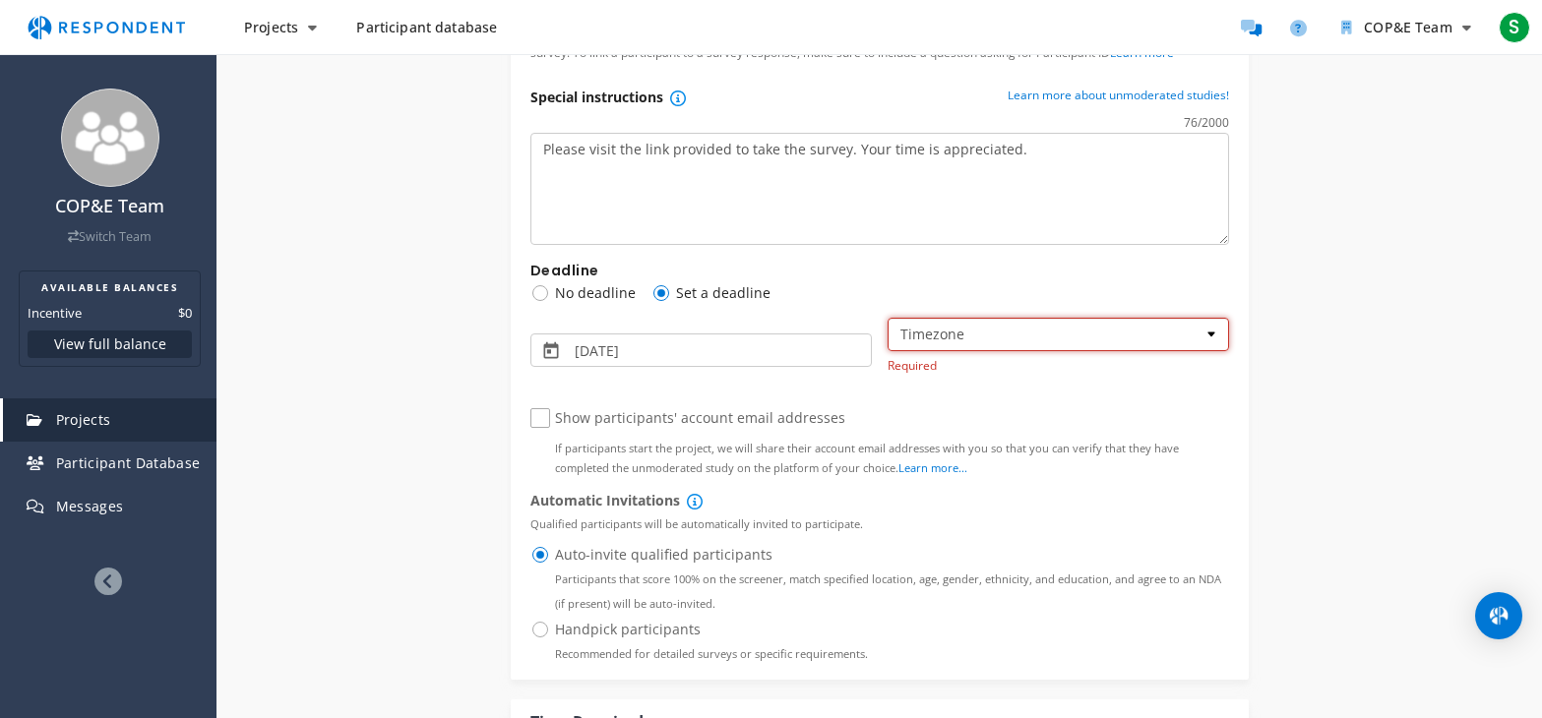
click at [1117, 337] on select "Timezone Pacific Time ([GEOGRAPHIC_DATA] & [GEOGRAPHIC_DATA]) Mountain Time ([G…" at bounding box center [1058, 334] width 341 height 33
select select "string:America/New_York"
click at [888, 318] on select "Timezone Pacific Time ([GEOGRAPHIC_DATA] & [GEOGRAPHIC_DATA]) Mountain Time ([G…" at bounding box center [1058, 334] width 341 height 33
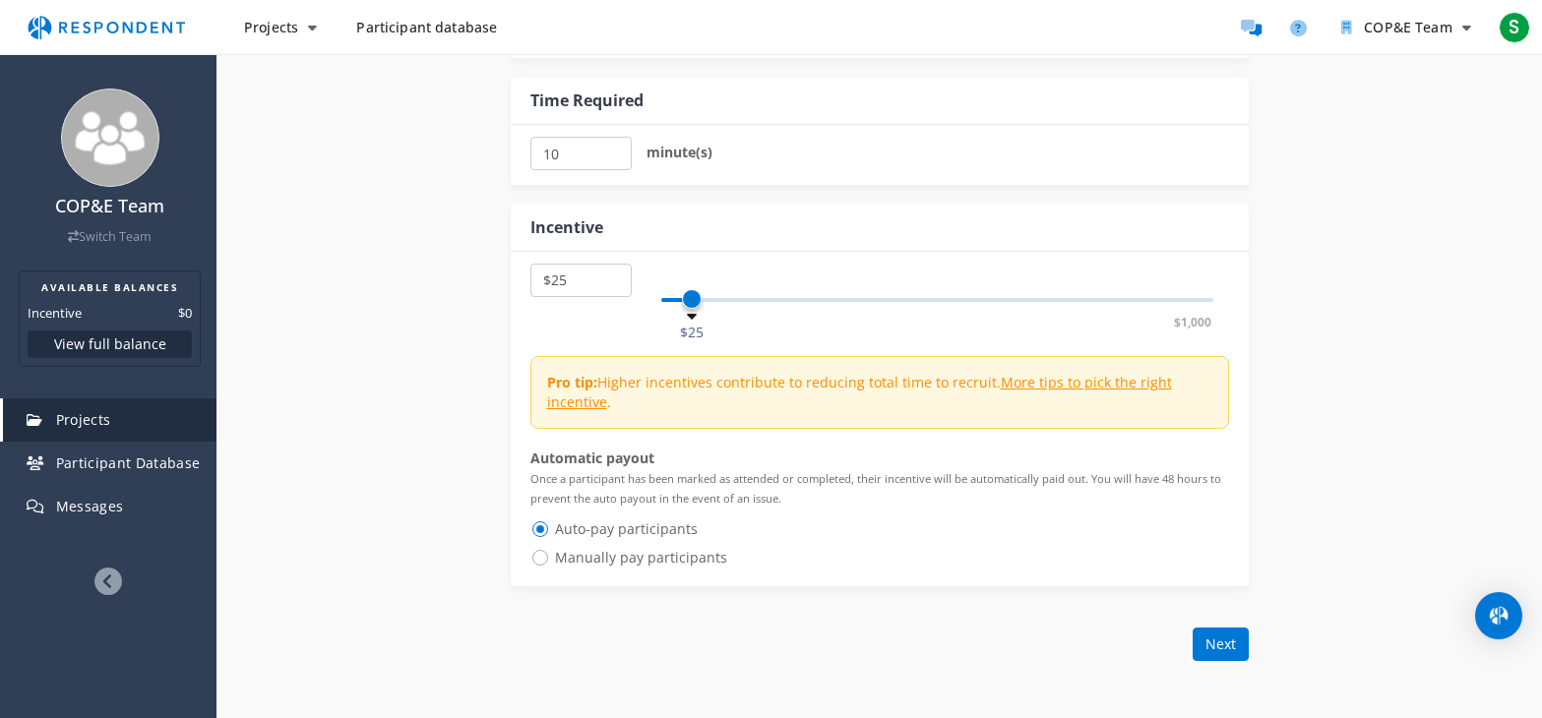
scroll to position [2460, 0]
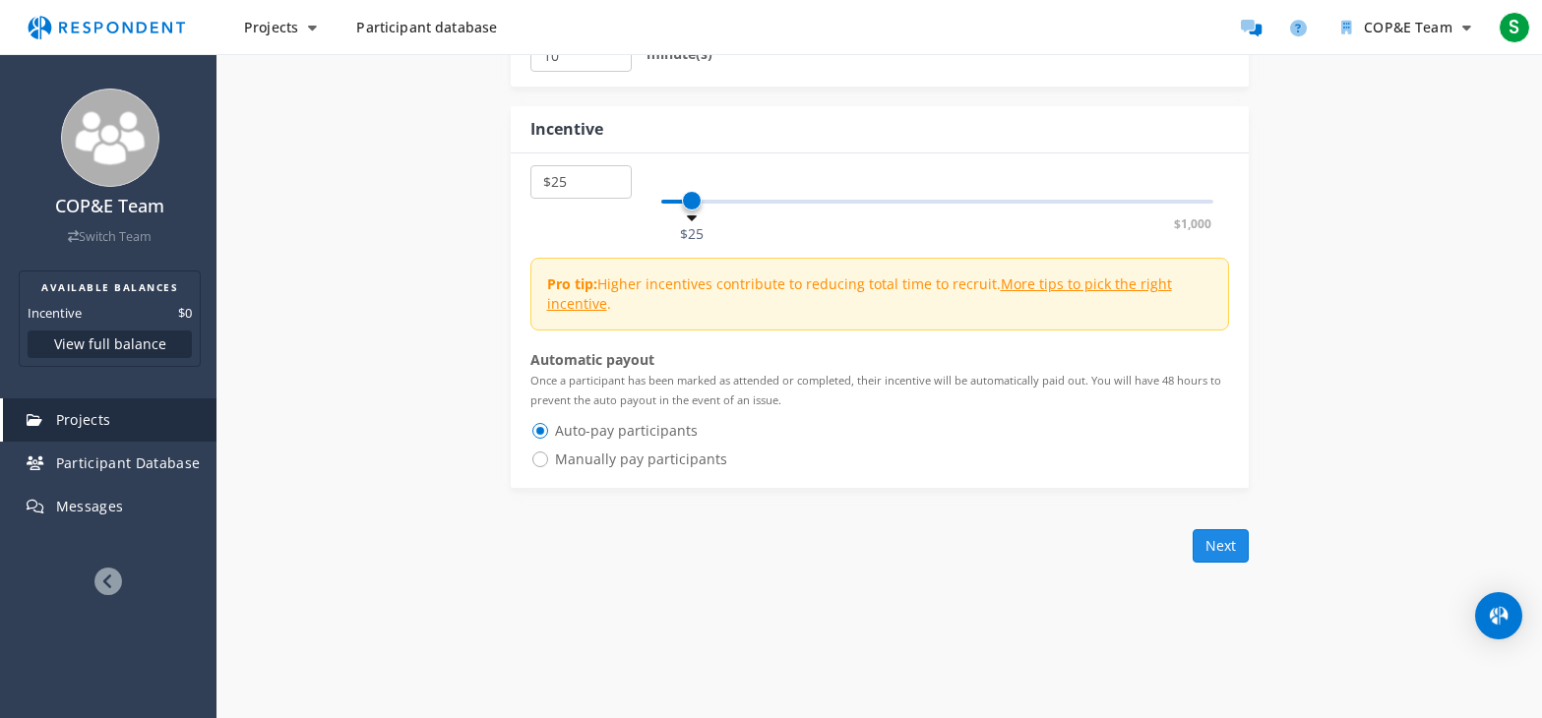
click at [1219, 544] on button "Next" at bounding box center [1221, 545] width 56 height 33
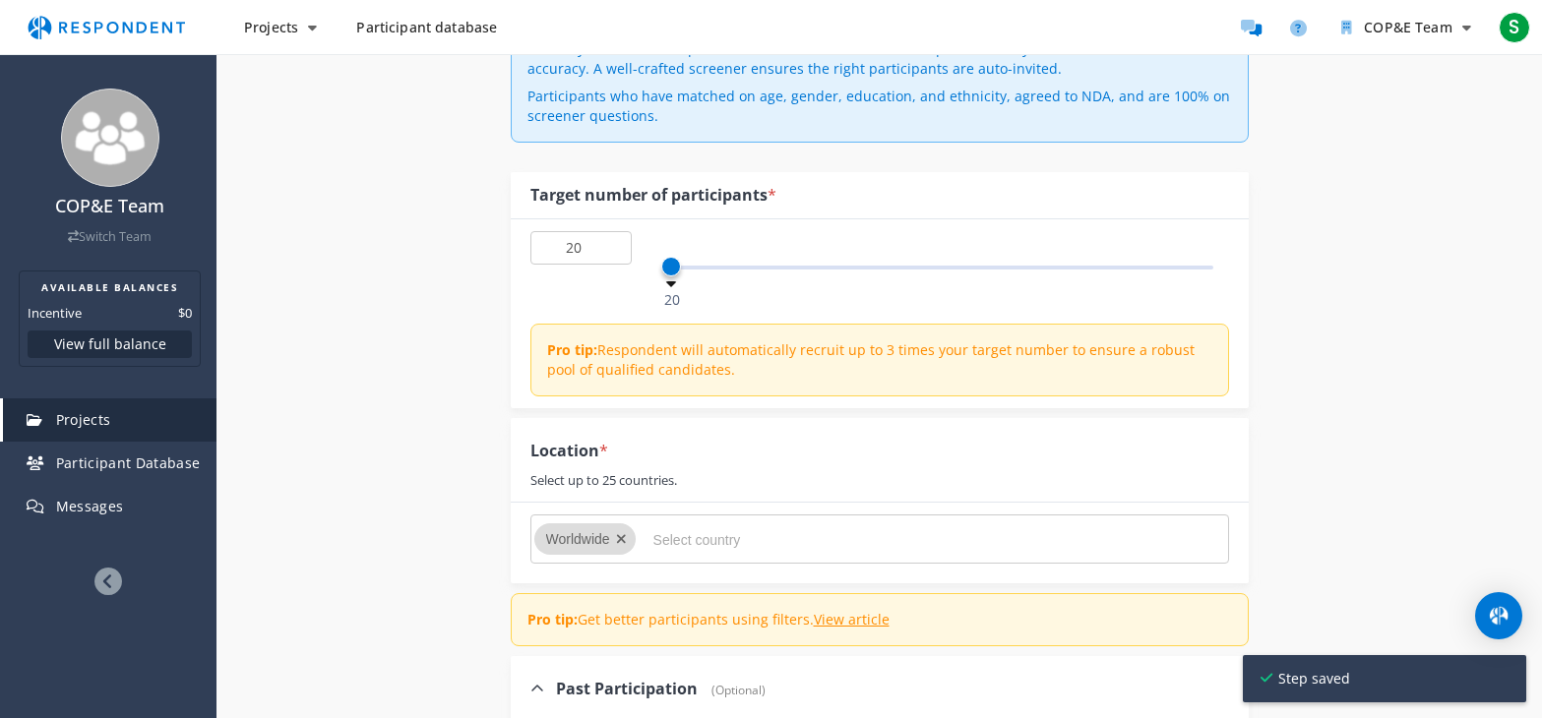
scroll to position [295, 0]
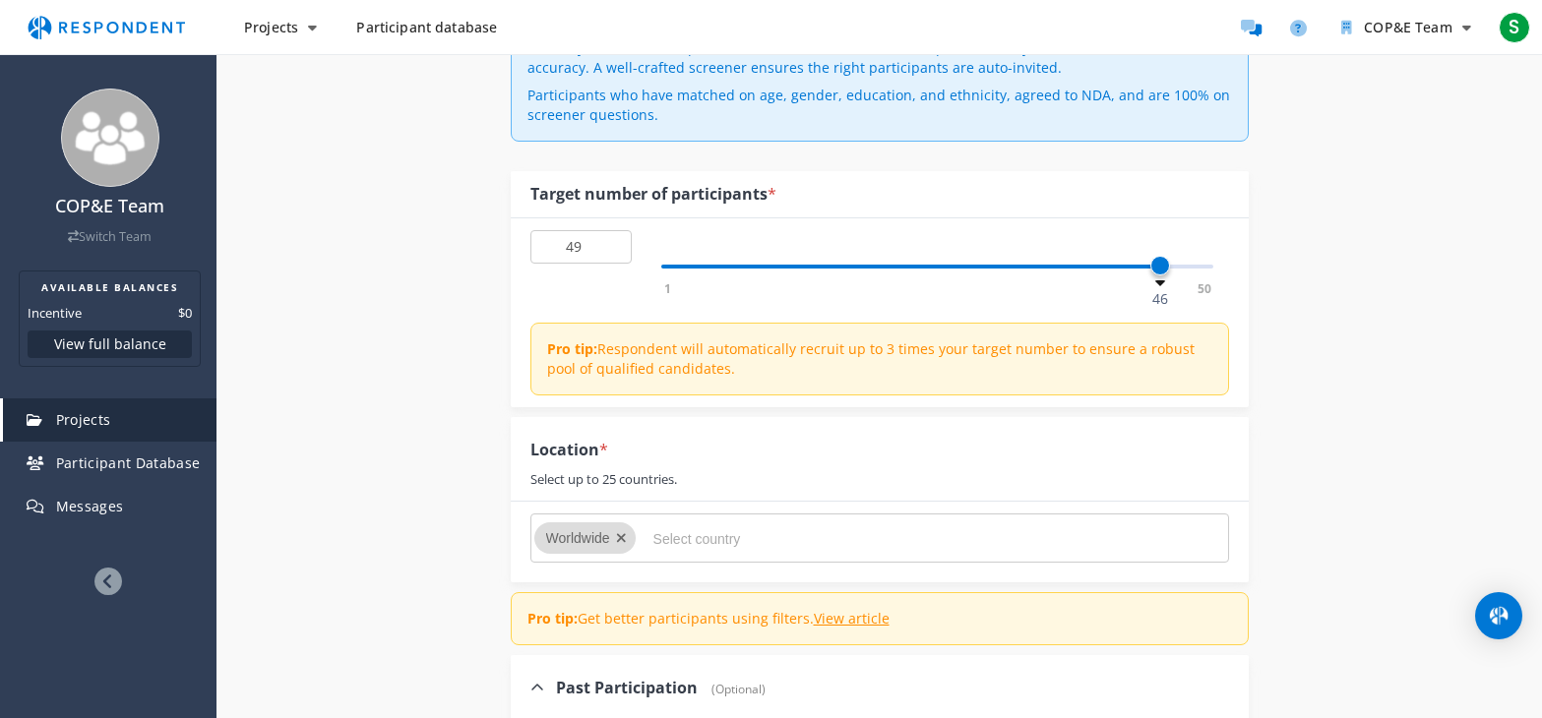
type input "50"
drag, startPoint x: 674, startPoint y: 269, endPoint x: 1236, endPoint y: 282, distance: 562.0
click at [1236, 282] on div "50 1 50 50 Pro tip: Respondent will automatically recruit up to 3 times your ta…" at bounding box center [880, 312] width 738 height 189
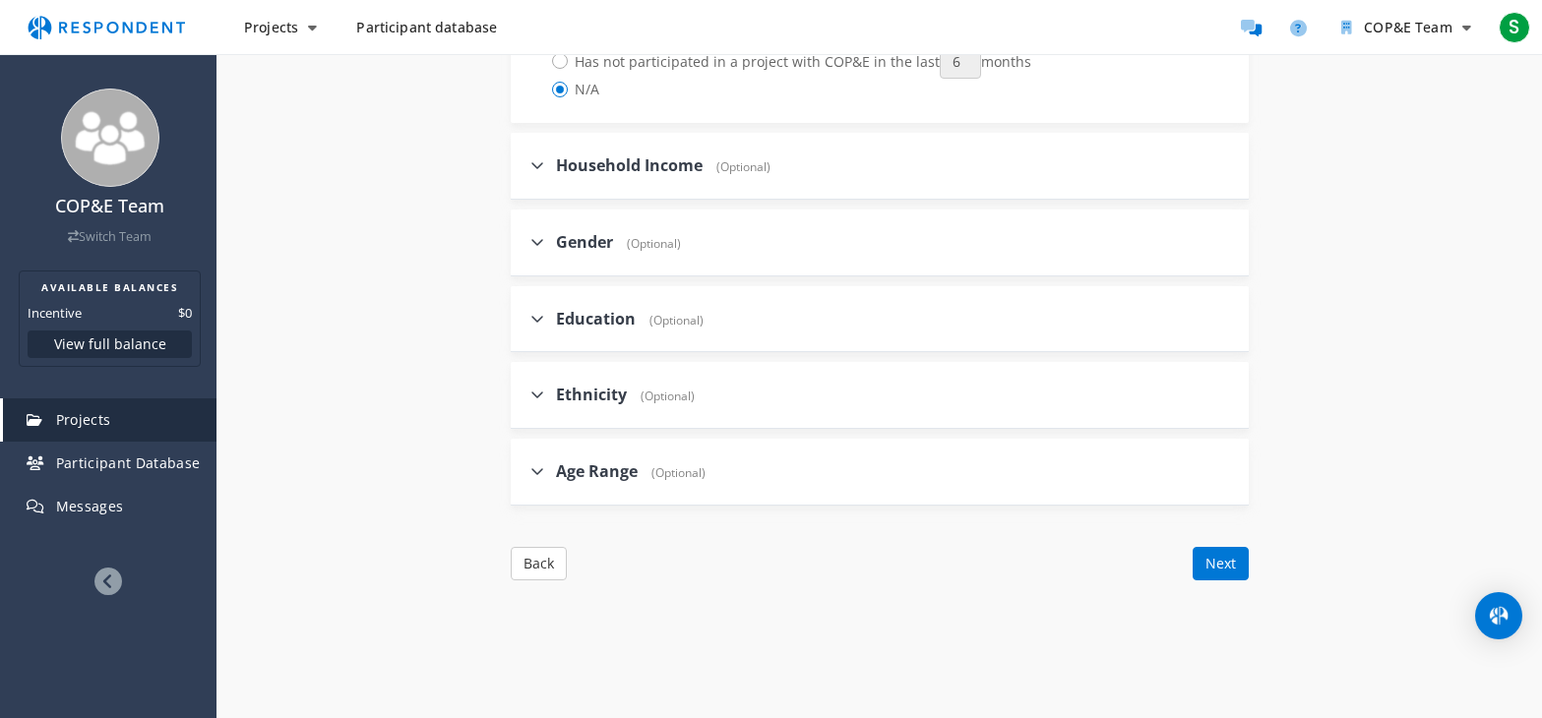
scroll to position [1082, 0]
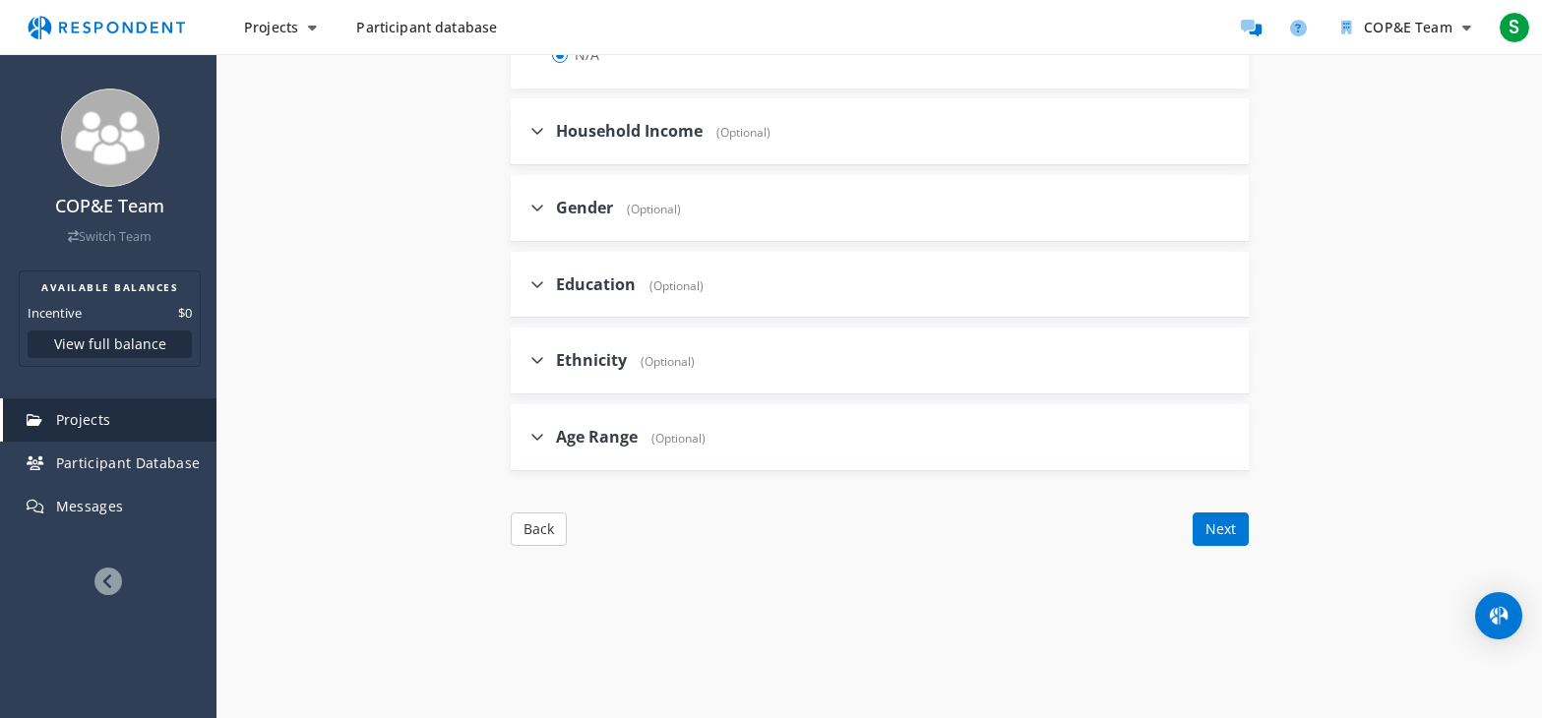
click at [692, 135] on span "Household Income" at bounding box center [629, 131] width 147 height 22
click at [523, 135] on input "Household Income (Optional)" at bounding box center [517, 130] width 13 height 13
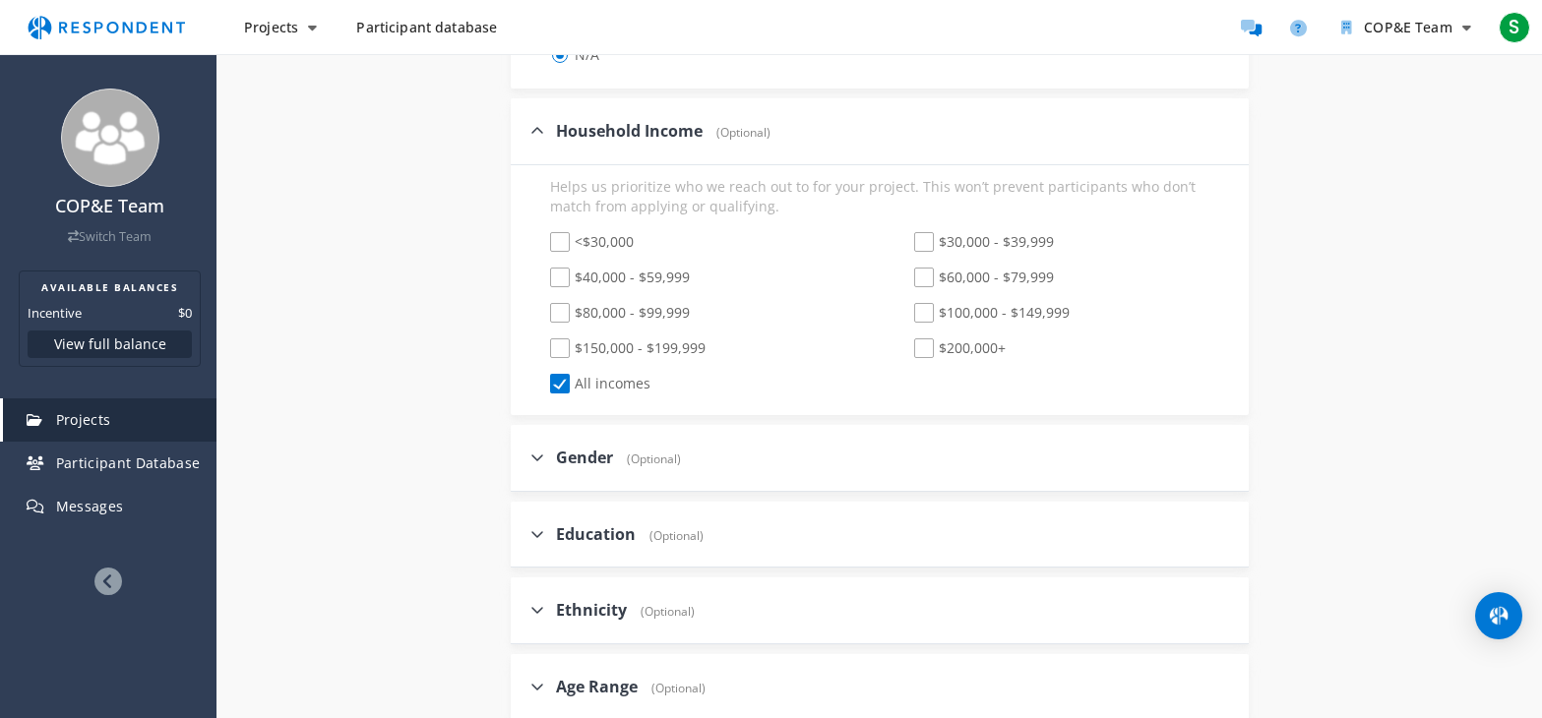
click at [692, 135] on span "Household Income" at bounding box center [629, 131] width 147 height 22
click at [523, 135] on input "Household Income (Optional)" at bounding box center [517, 130] width 13 height 13
checkbox input "false"
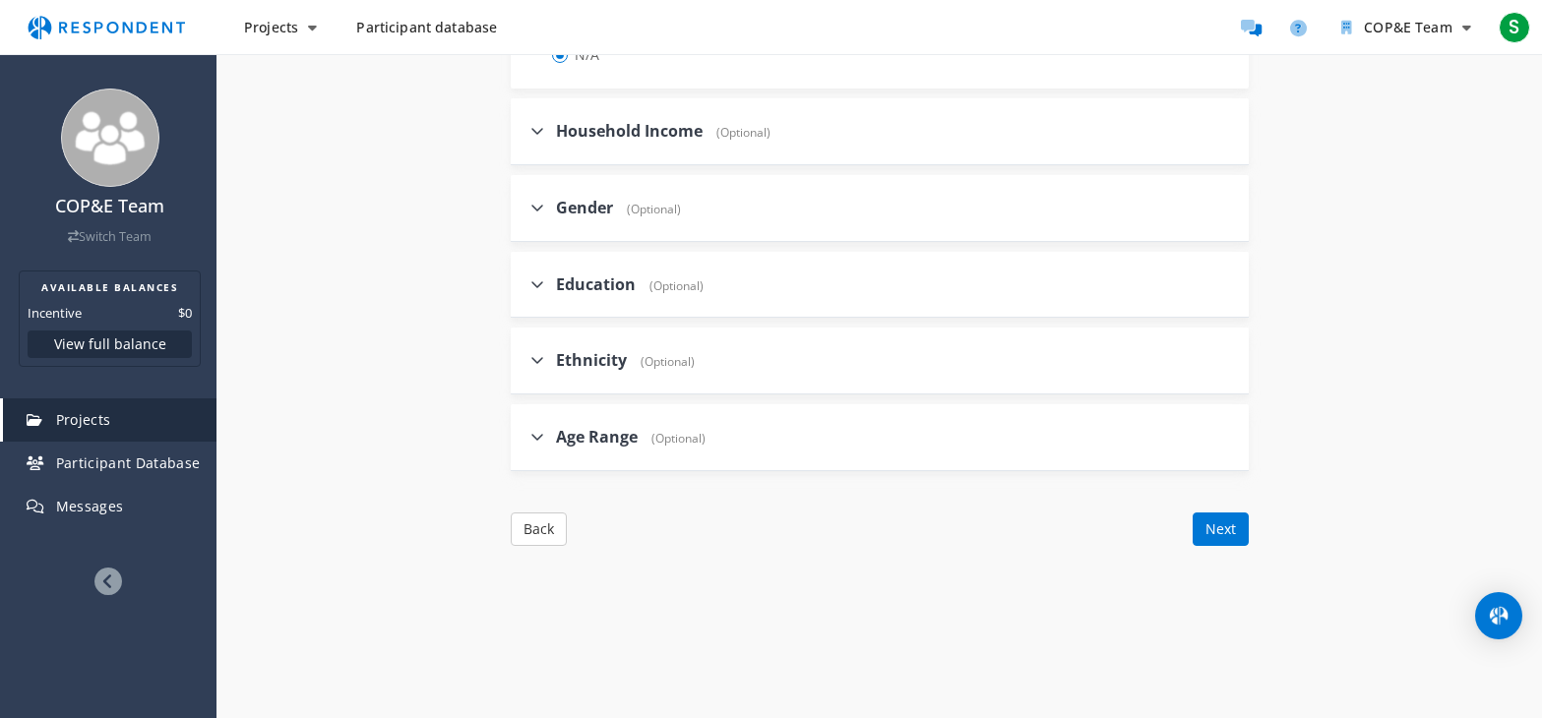
click at [676, 199] on label "Gender (Optional)" at bounding box center [605, 208] width 151 height 23
click at [523, 201] on input "Gender (Optional)" at bounding box center [517, 207] width 13 height 13
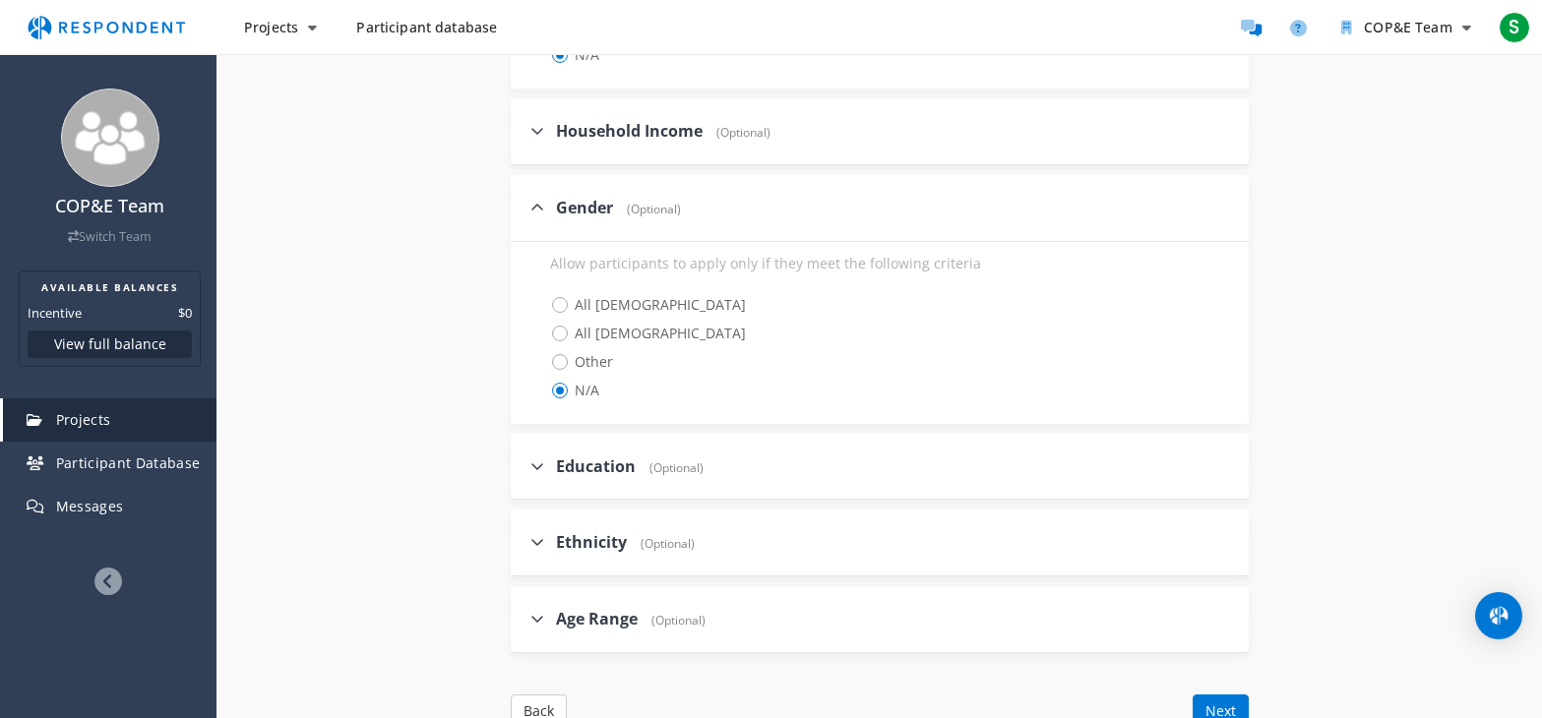
click at [638, 216] on span "(Optional)" at bounding box center [649, 209] width 64 height 17
click at [523, 214] on input "Gender (Optional)" at bounding box center [517, 207] width 13 height 13
checkbox input "false"
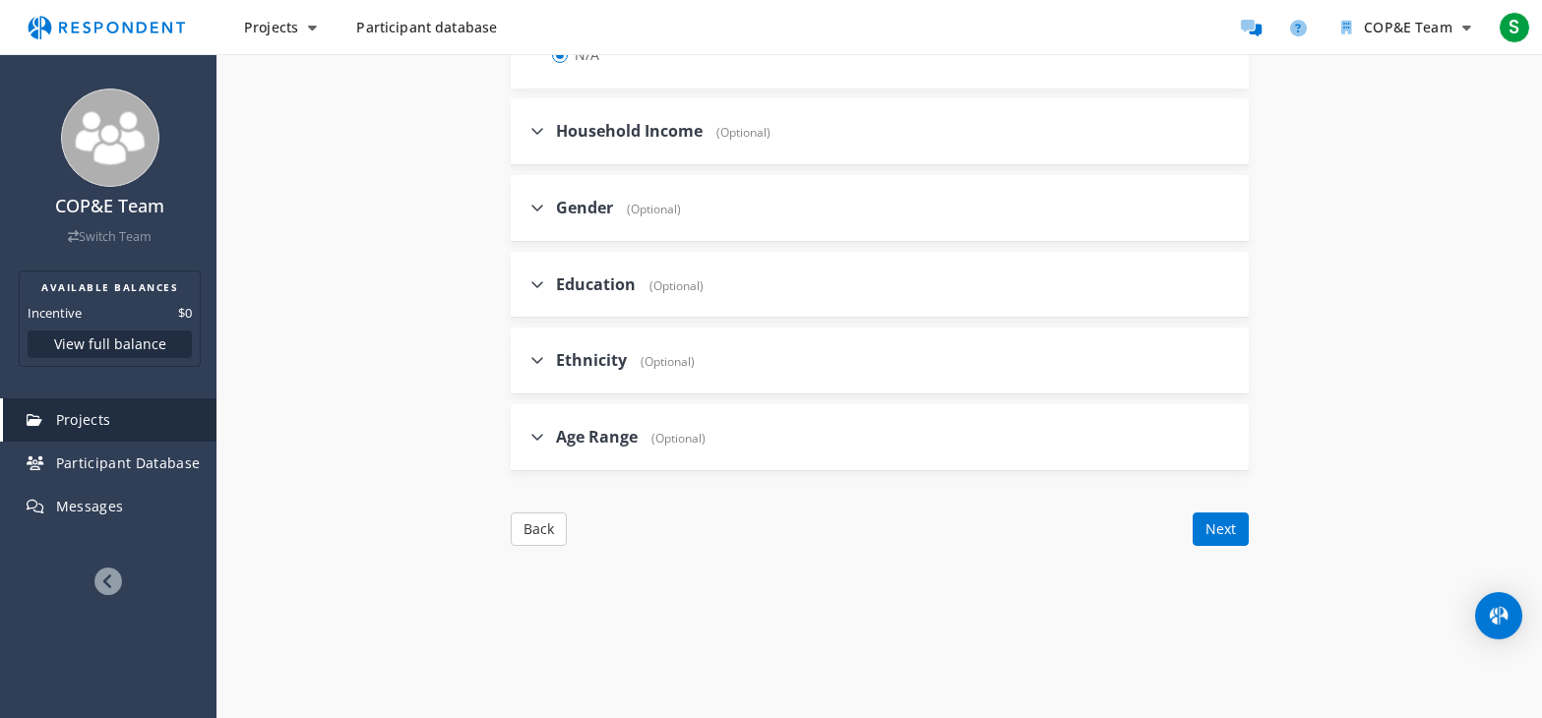
click at [621, 278] on span "Education" at bounding box center [596, 285] width 80 height 22
click at [523, 278] on input "Education (Optional)" at bounding box center [517, 283] width 13 height 13
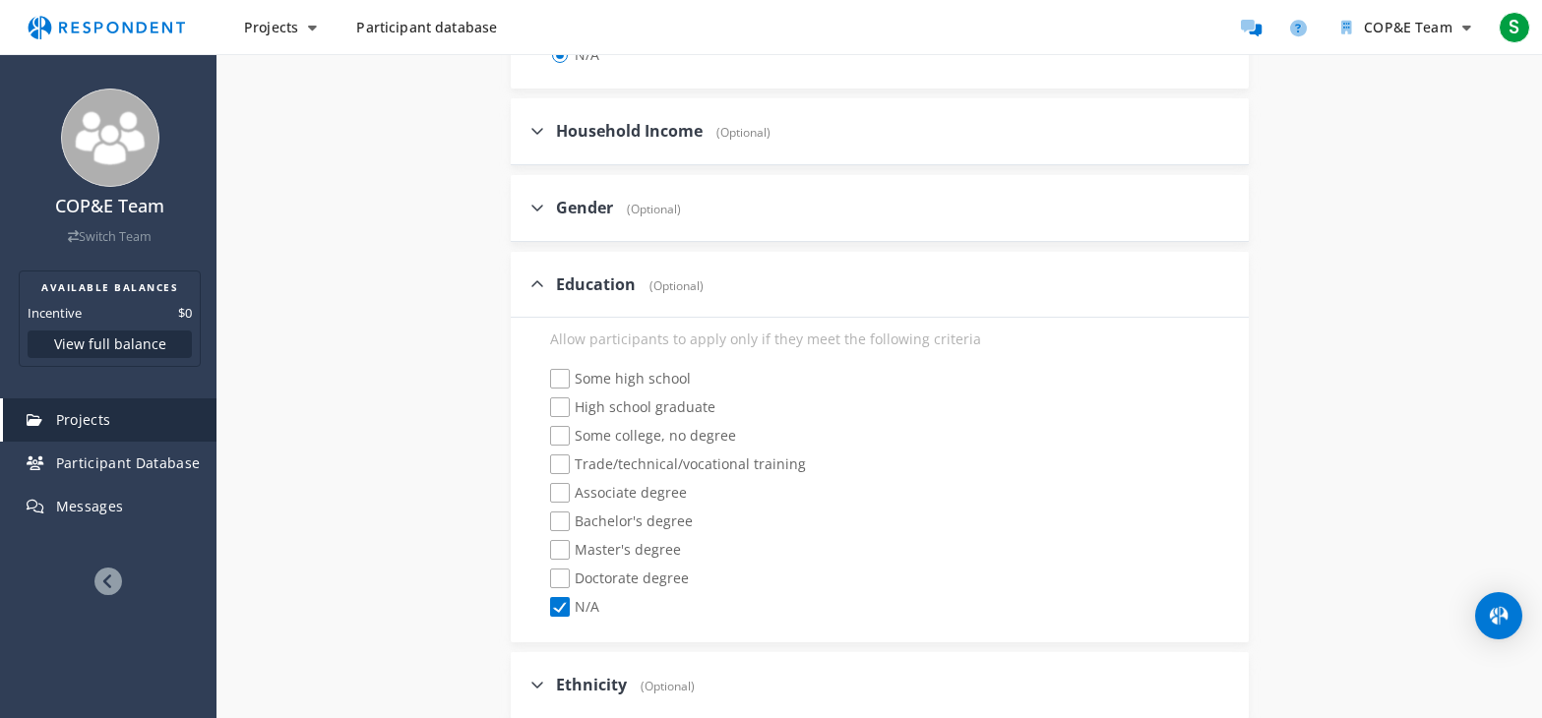
click at [621, 278] on span "Education" at bounding box center [596, 285] width 80 height 22
click at [523, 278] on input "Education (Optional)" at bounding box center [517, 283] width 13 height 13
checkbox input "false"
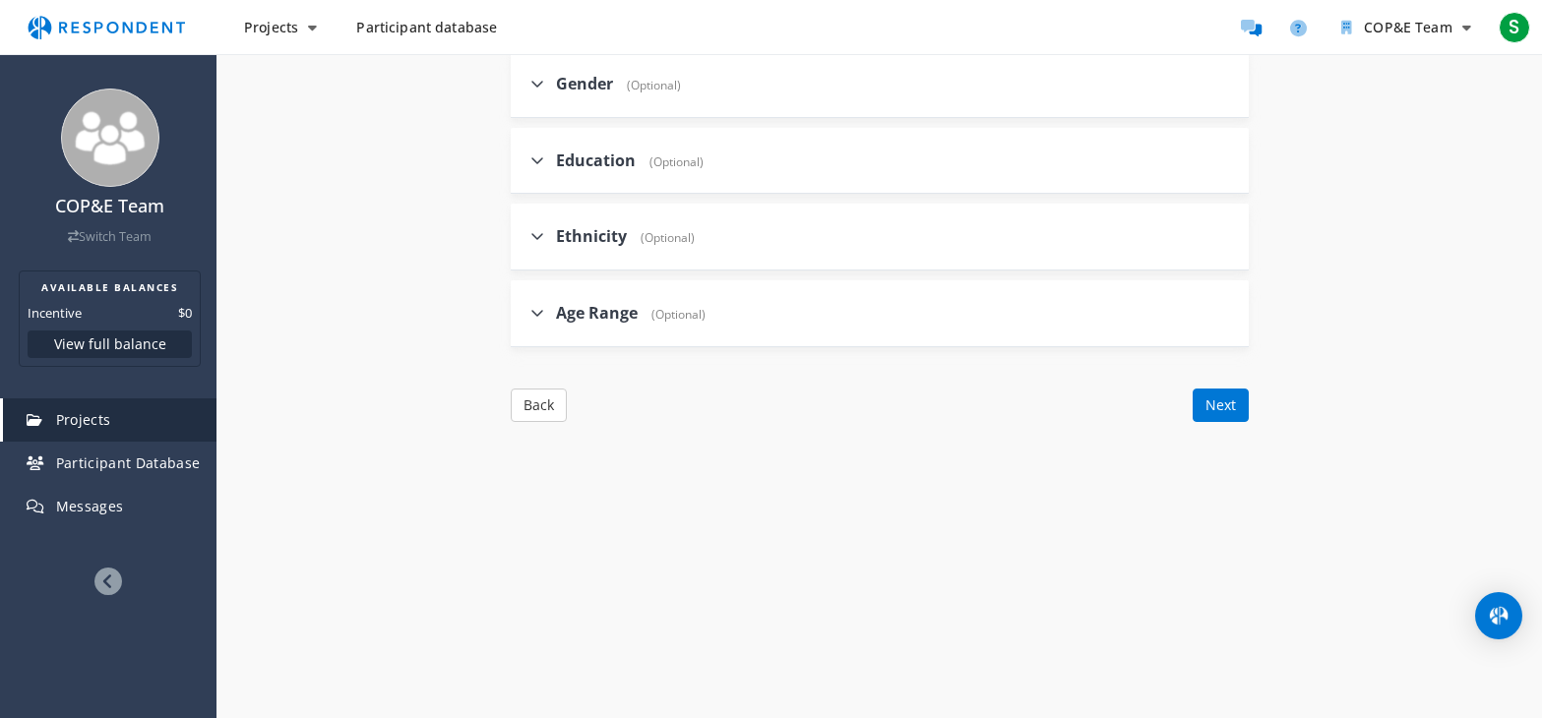
scroll to position [1212, 0]
click at [601, 232] on span "Ethnicity" at bounding box center [591, 230] width 71 height 22
click at [523, 232] on input "Ethnicity (Optional)" at bounding box center [517, 229] width 13 height 13
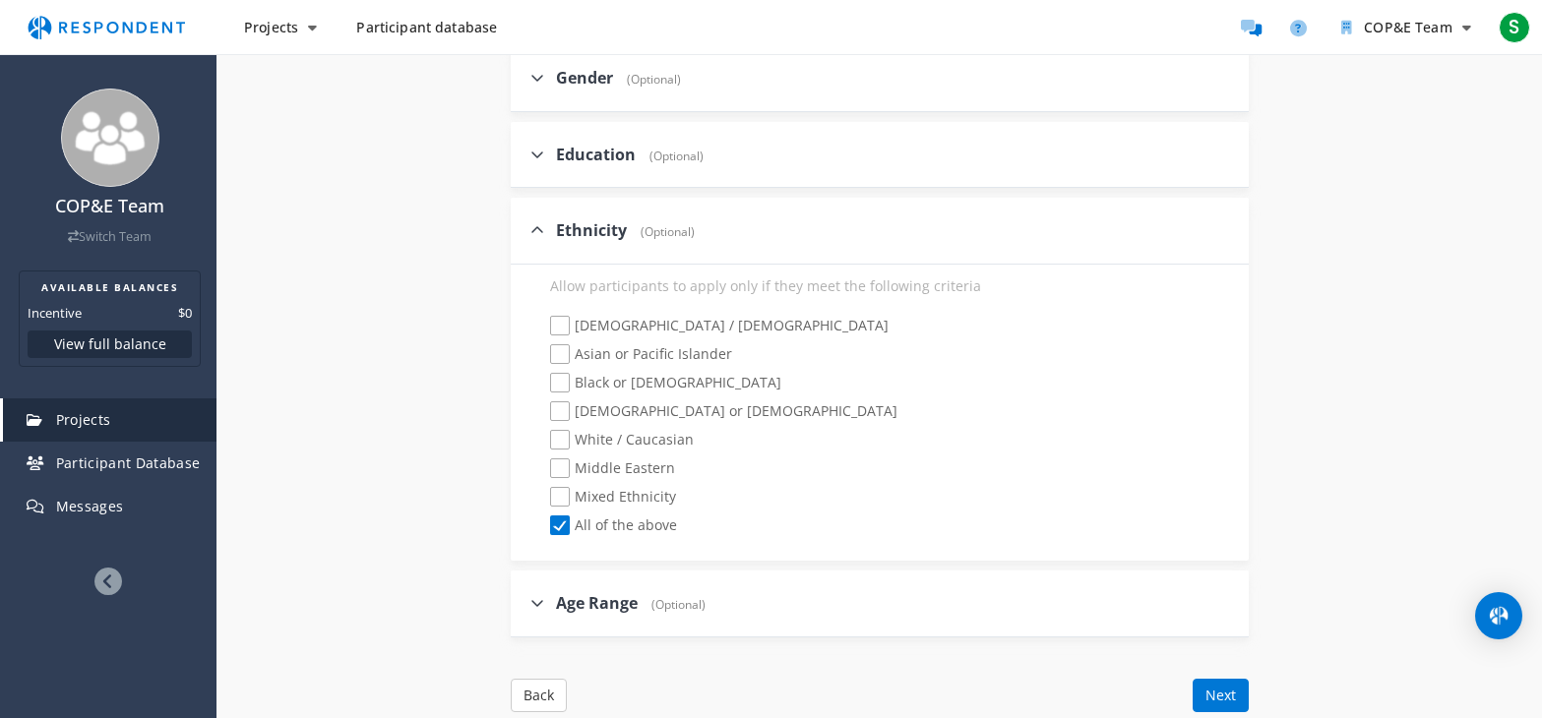
click at [601, 232] on span "Ethnicity" at bounding box center [591, 230] width 71 height 22
click at [523, 232] on input "Ethnicity (Optional)" at bounding box center [517, 229] width 13 height 13
checkbox input "false"
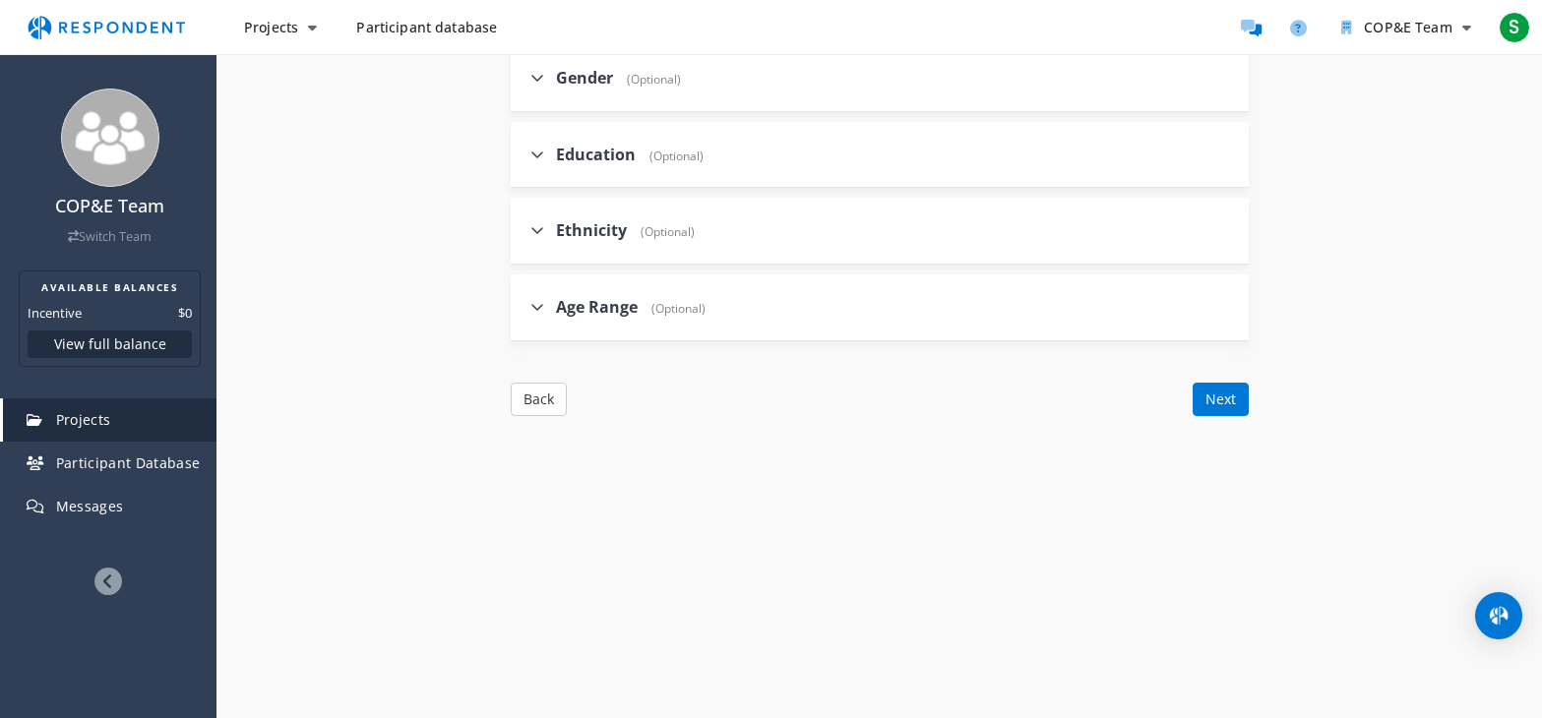
click at [626, 320] on div "Age Range (Optional)" at bounding box center [617, 307] width 175 height 42
click at [626, 301] on span "Age Range" at bounding box center [597, 307] width 82 height 22
click at [523, 301] on input "Age Range (Optional)" at bounding box center [517, 306] width 13 height 13
click at [626, 301] on span "Age Range" at bounding box center [597, 307] width 82 height 22
click at [523, 301] on input "Age Range (Optional)" at bounding box center [517, 306] width 13 height 13
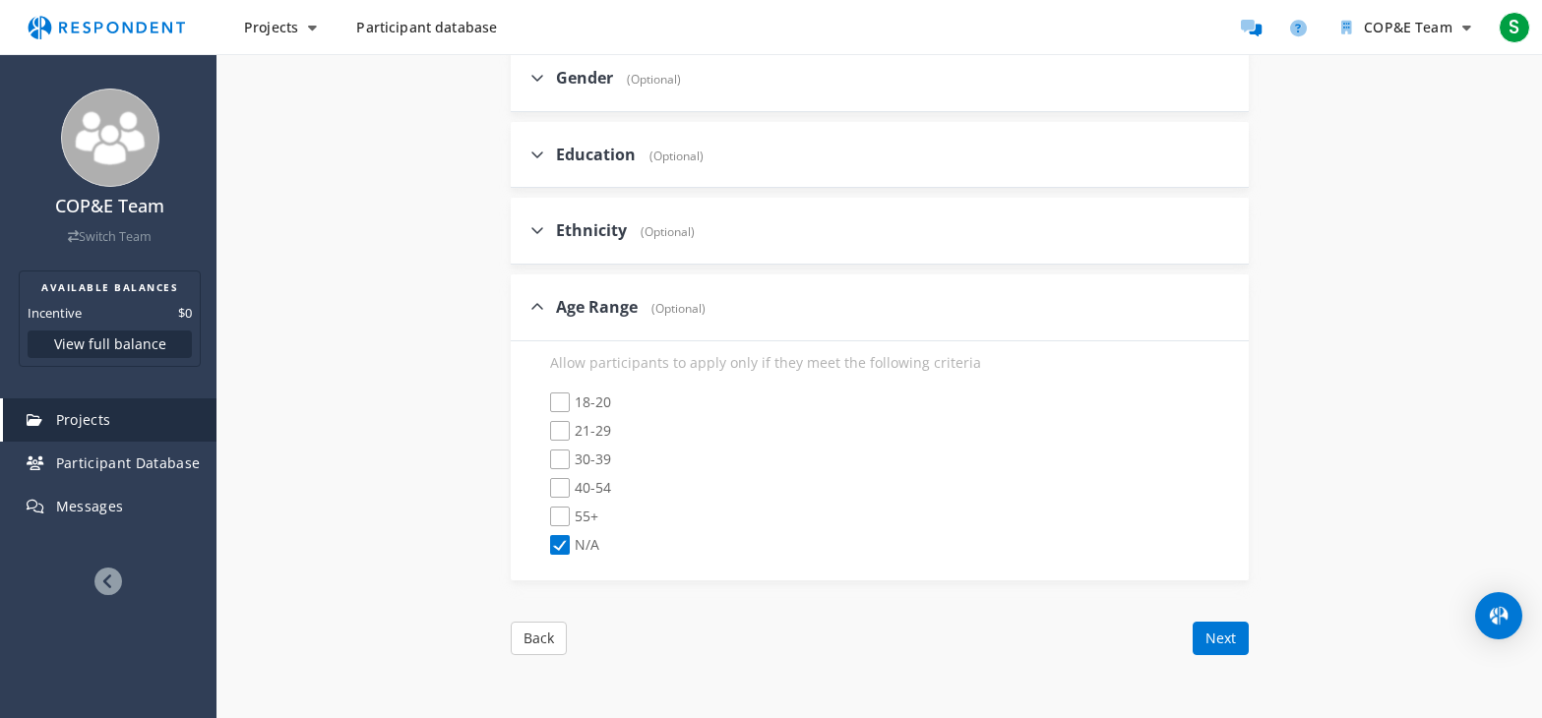
checkbox input "false"
click at [1231, 411] on button "Next" at bounding box center [1221, 399] width 56 height 33
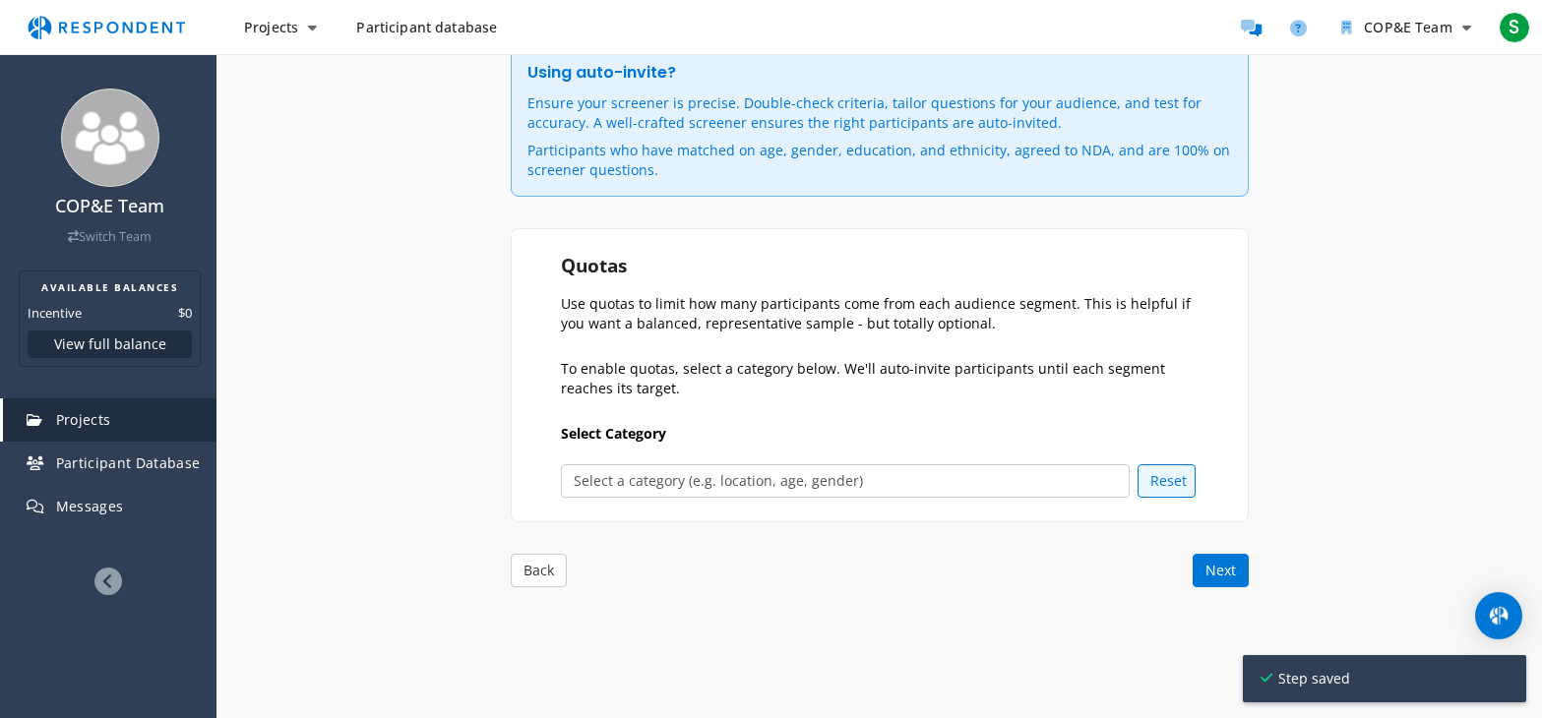
scroll to position [313, 0]
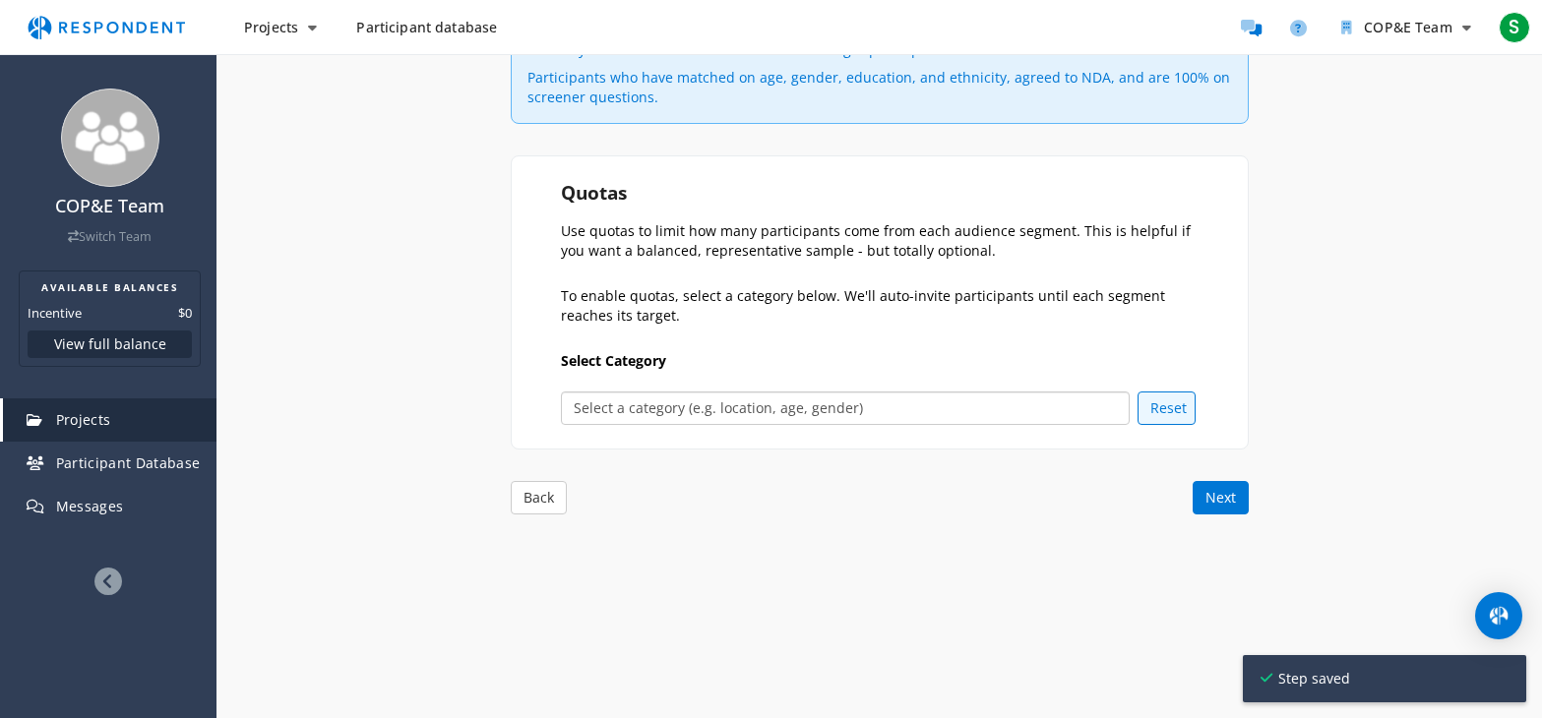
click at [827, 407] on select "Select a category (e.g. location, age, gender) Age Gender Ethnicity Location" at bounding box center [846, 408] width 570 height 33
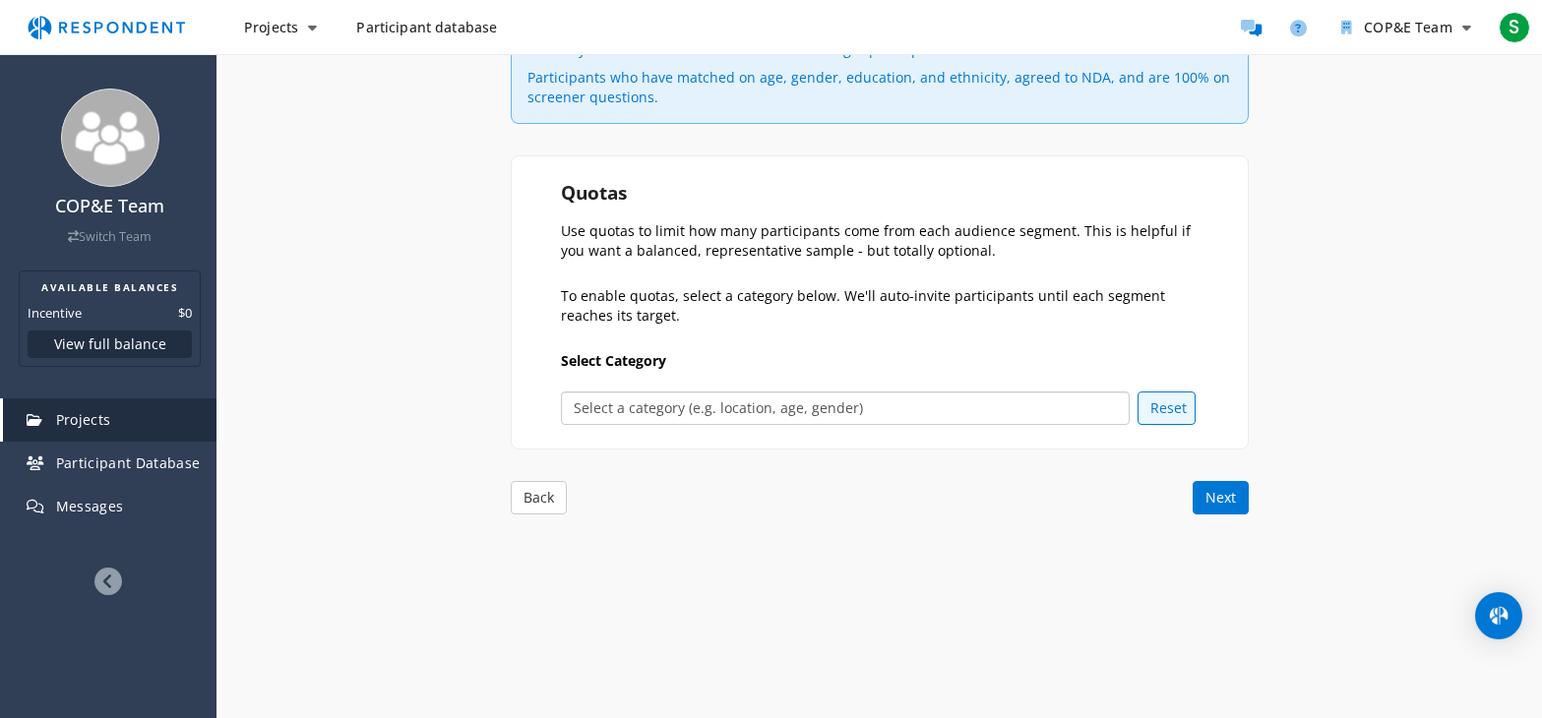
click at [890, 413] on select "Select a category (e.g. location, age, gender) Age Gender Ethnicity Location" at bounding box center [846, 408] width 570 height 33
click at [1218, 503] on button "Next" at bounding box center [1221, 497] width 56 height 33
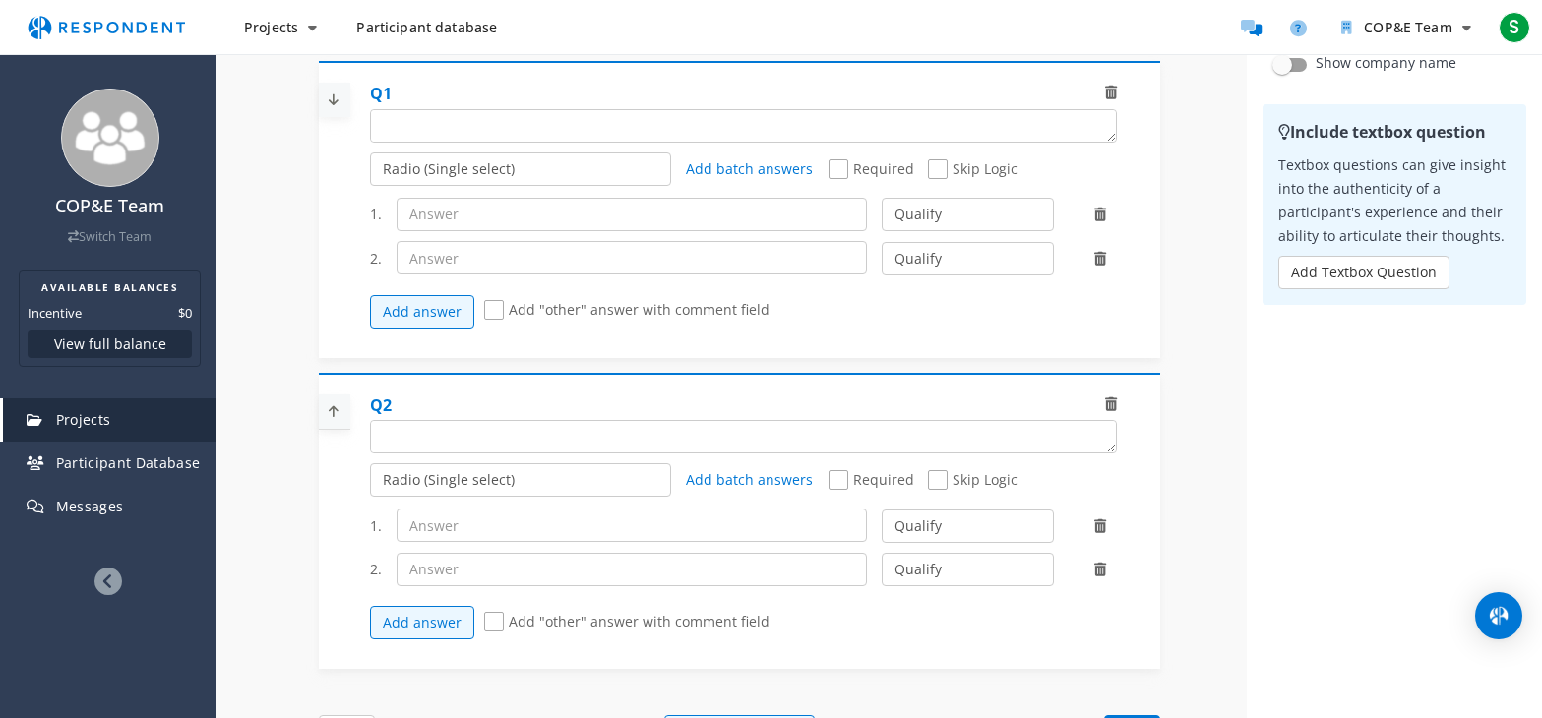
scroll to position [781, 0]
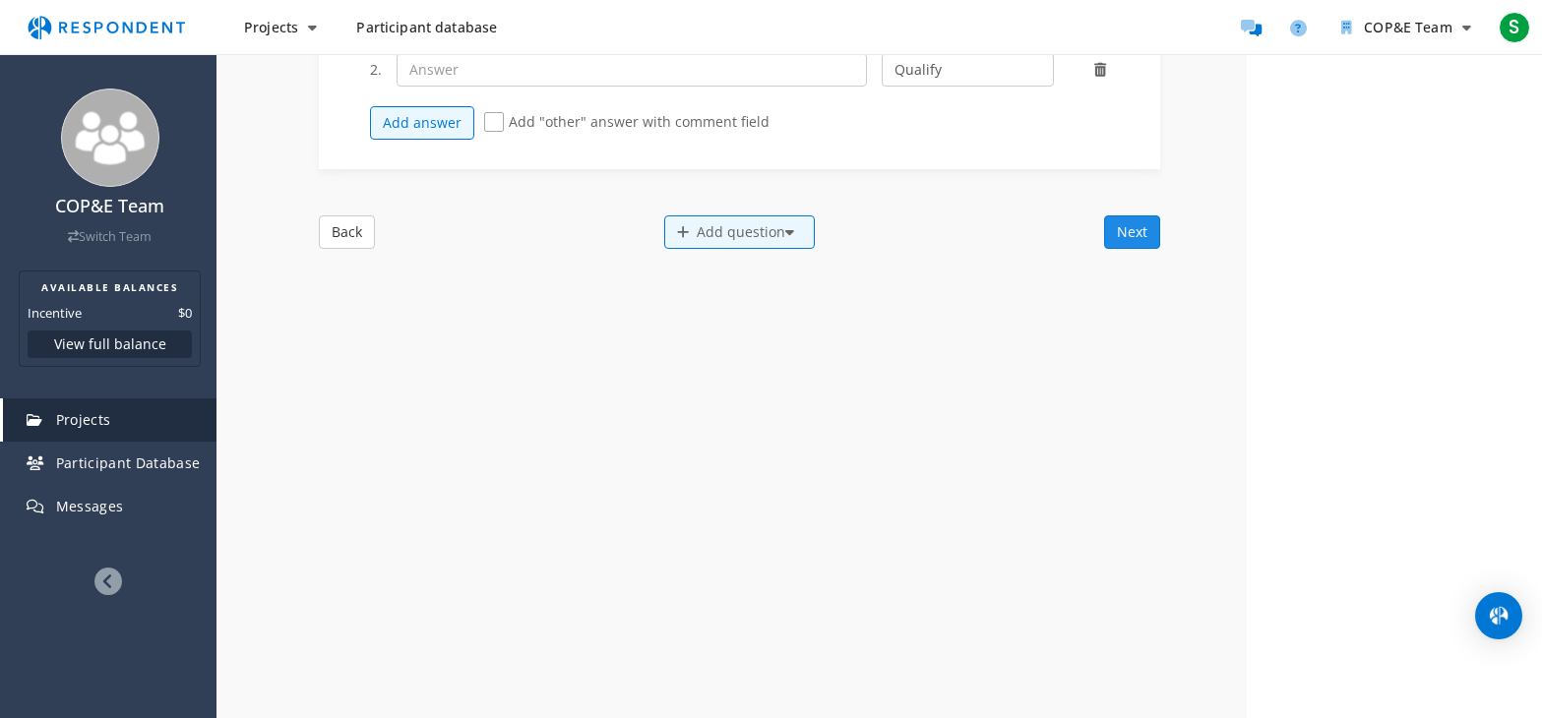
click at [1113, 233] on button "Next" at bounding box center [1132, 231] width 56 height 33
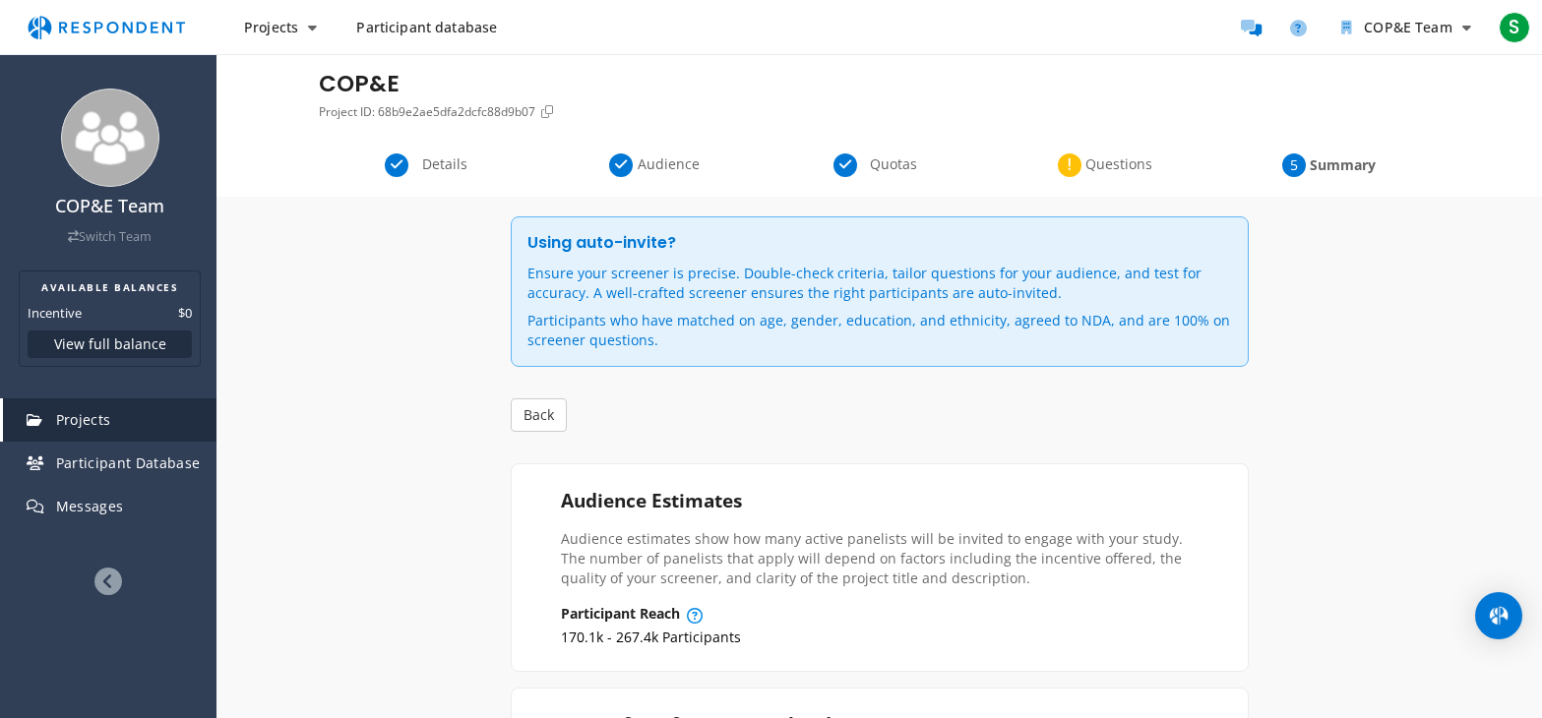
scroll to position [0, 0]
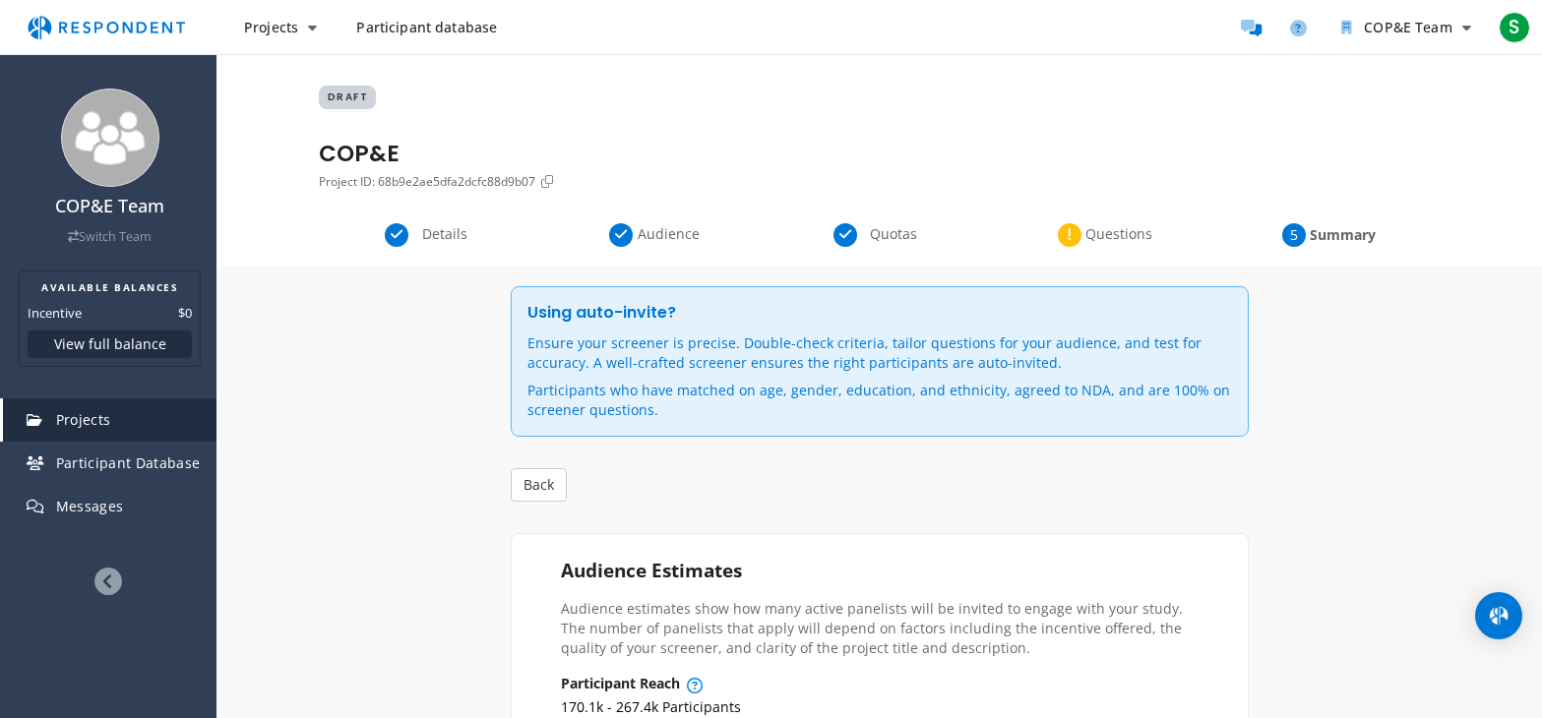
click at [430, 244] on div "Details" at bounding box center [431, 235] width 224 height 24
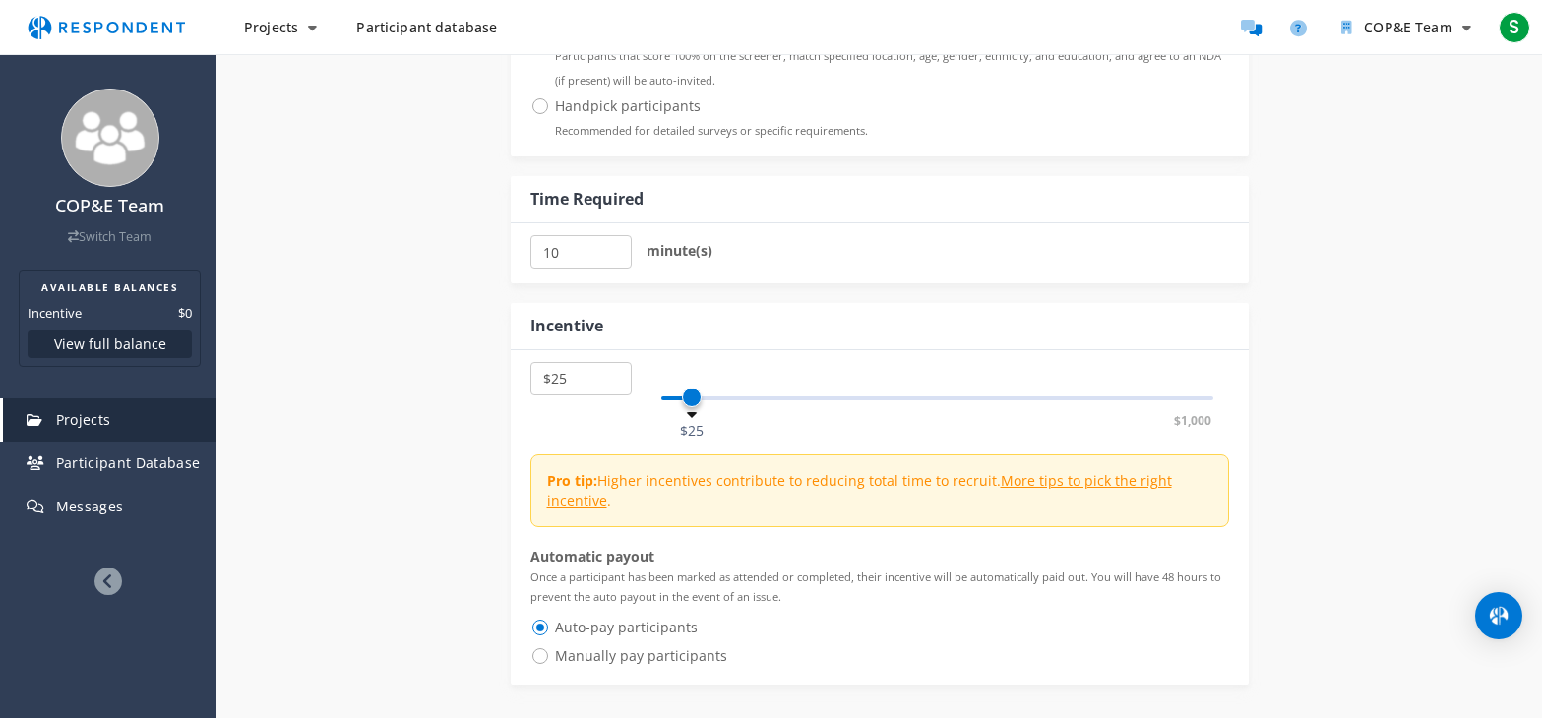
scroll to position [1968, 0]
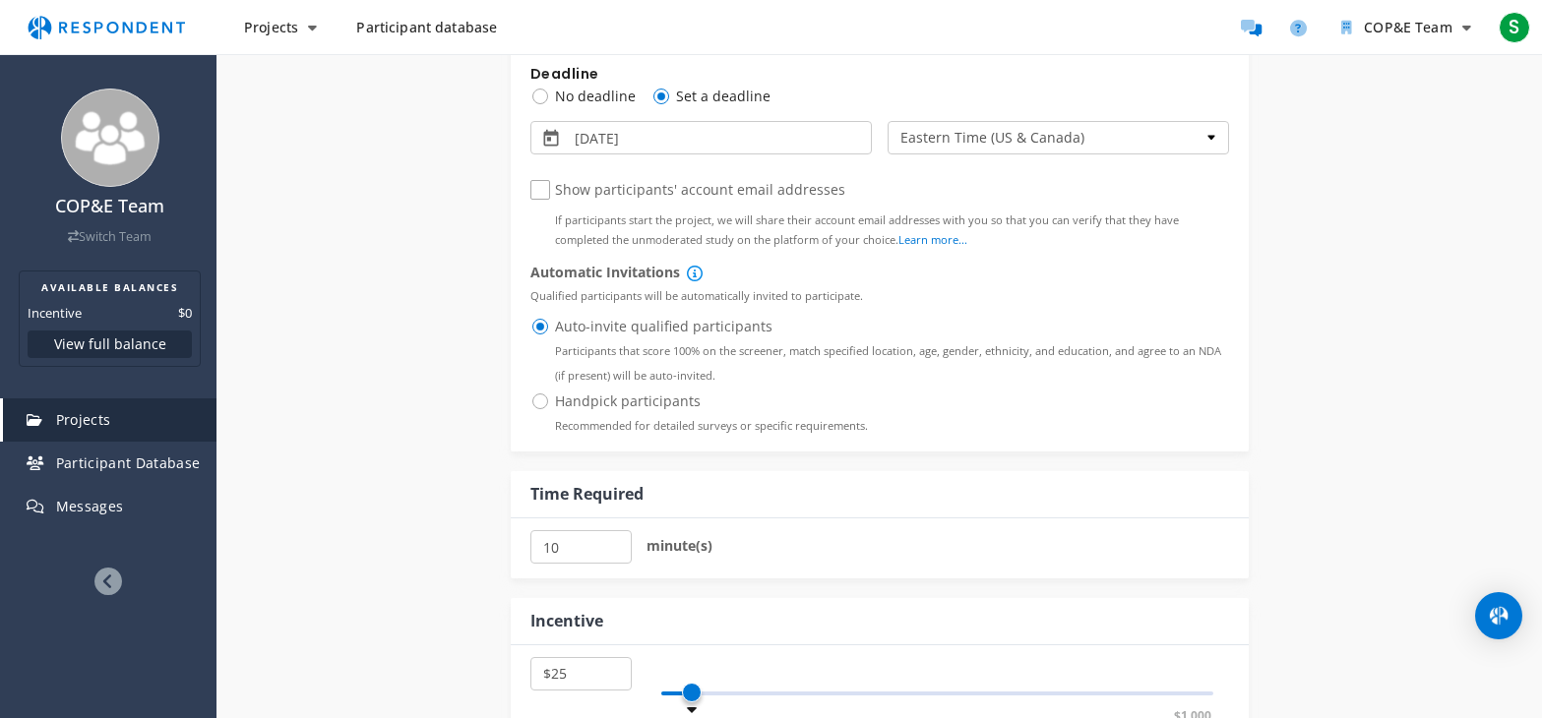
click at [611, 140] on input "[DATE]" at bounding box center [634, 141] width 118 height 25
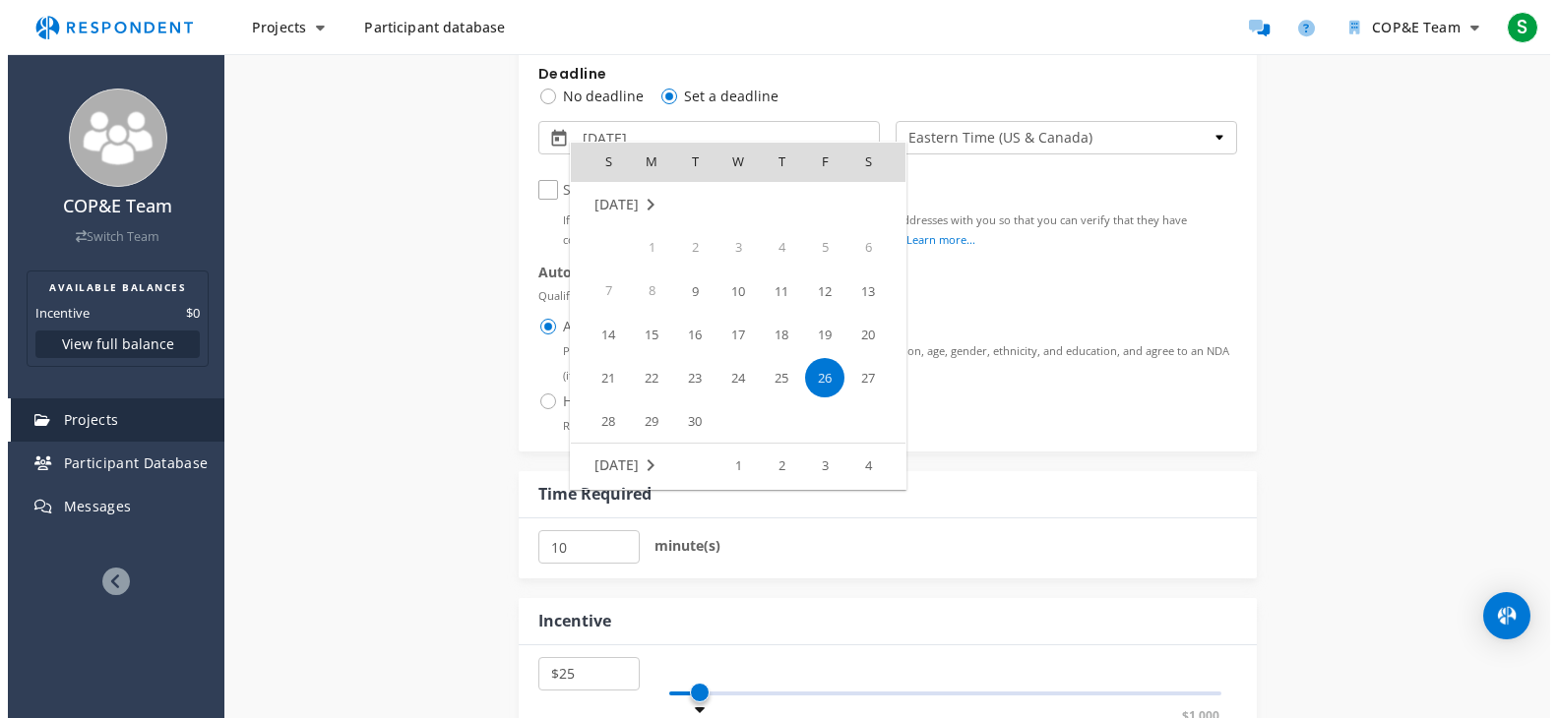
scroll to position [0, 0]
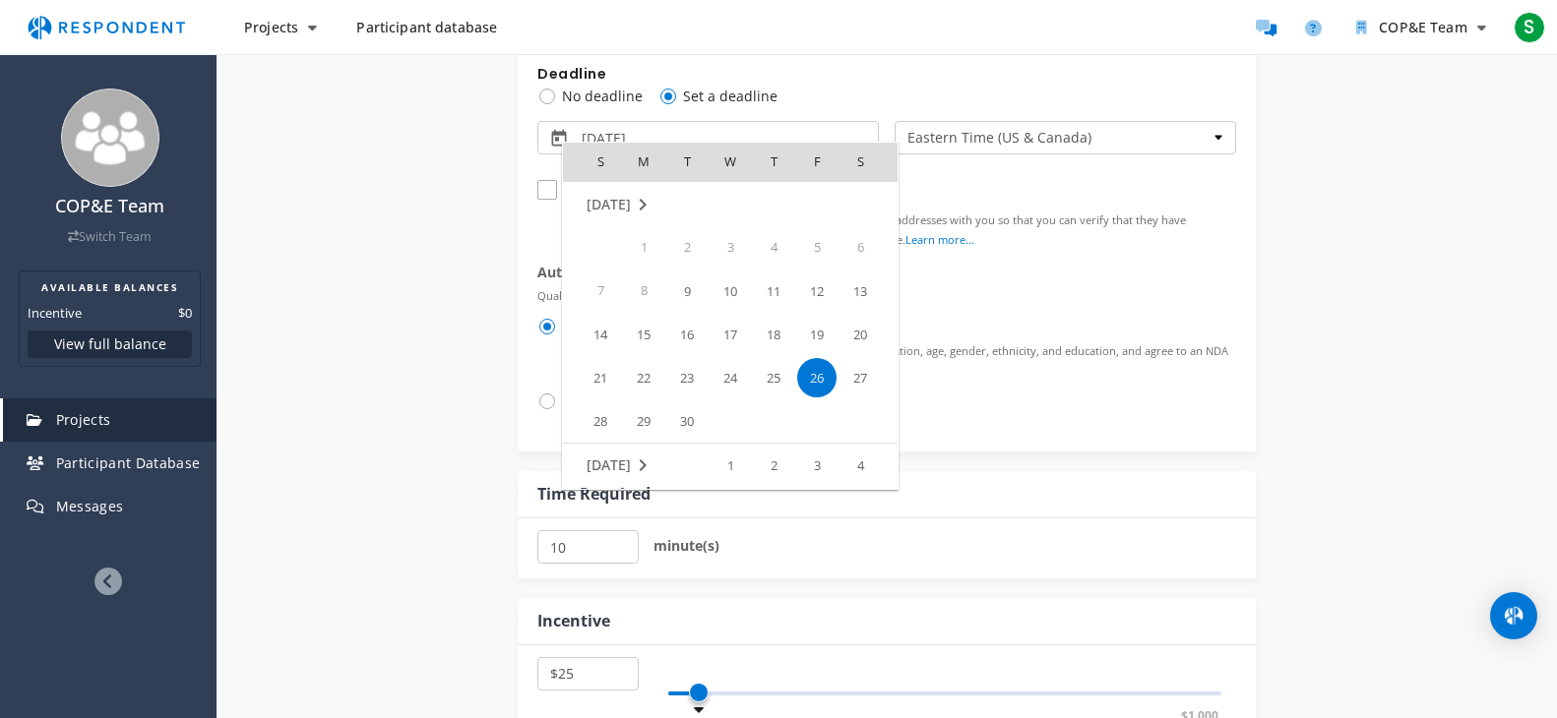
click at [817, 336] on span "19" at bounding box center [816, 334] width 39 height 39
type input "[DATE]"
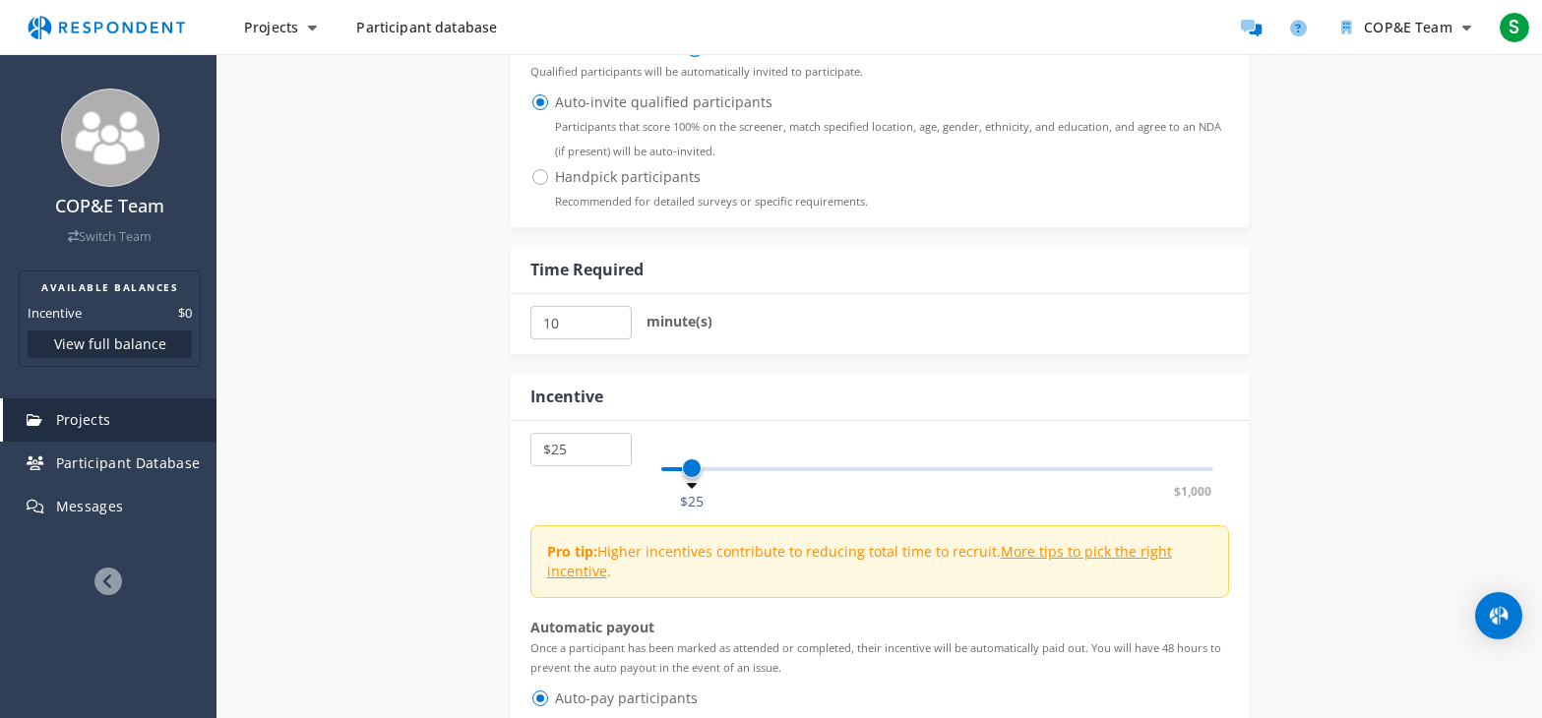
scroll to position [2606, 0]
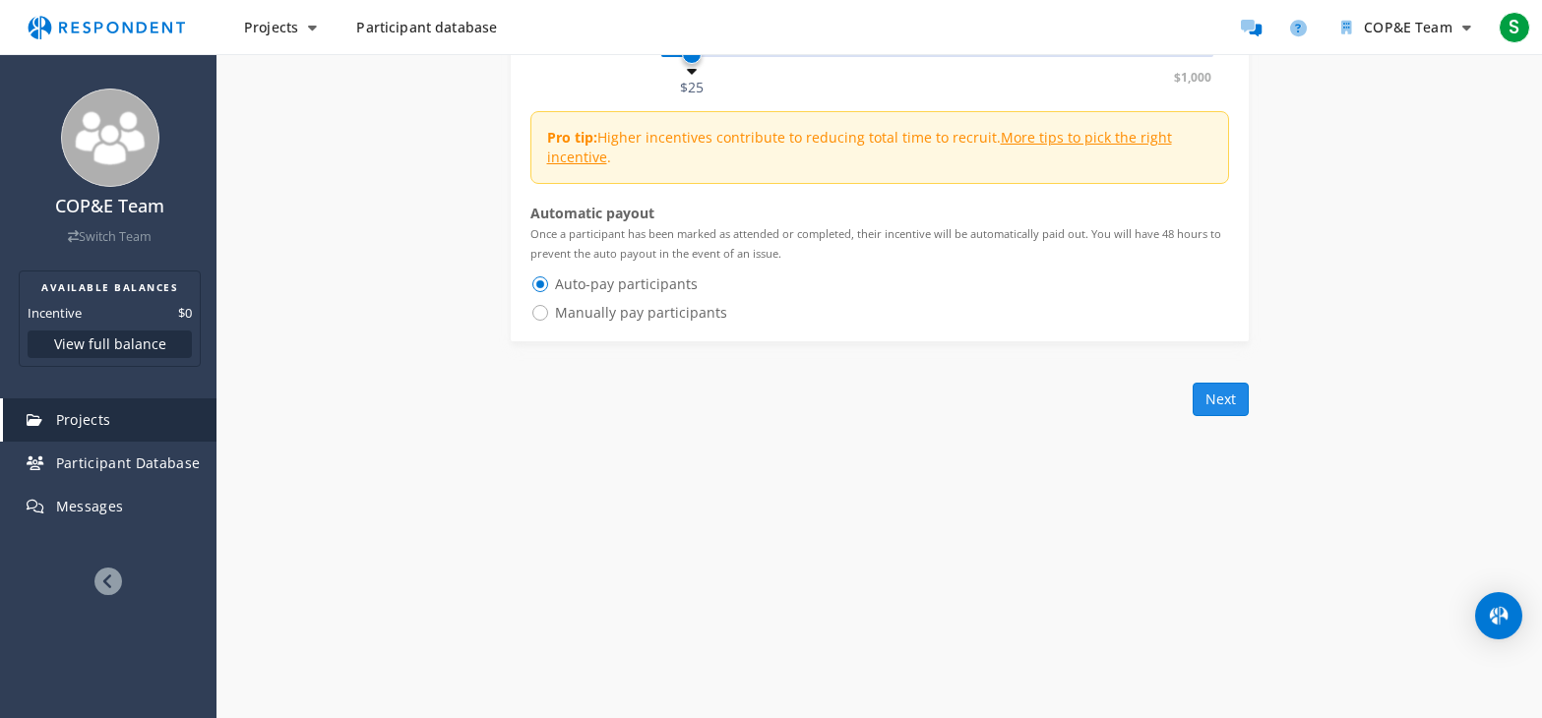
click at [1217, 408] on button "Next" at bounding box center [1221, 399] width 56 height 33
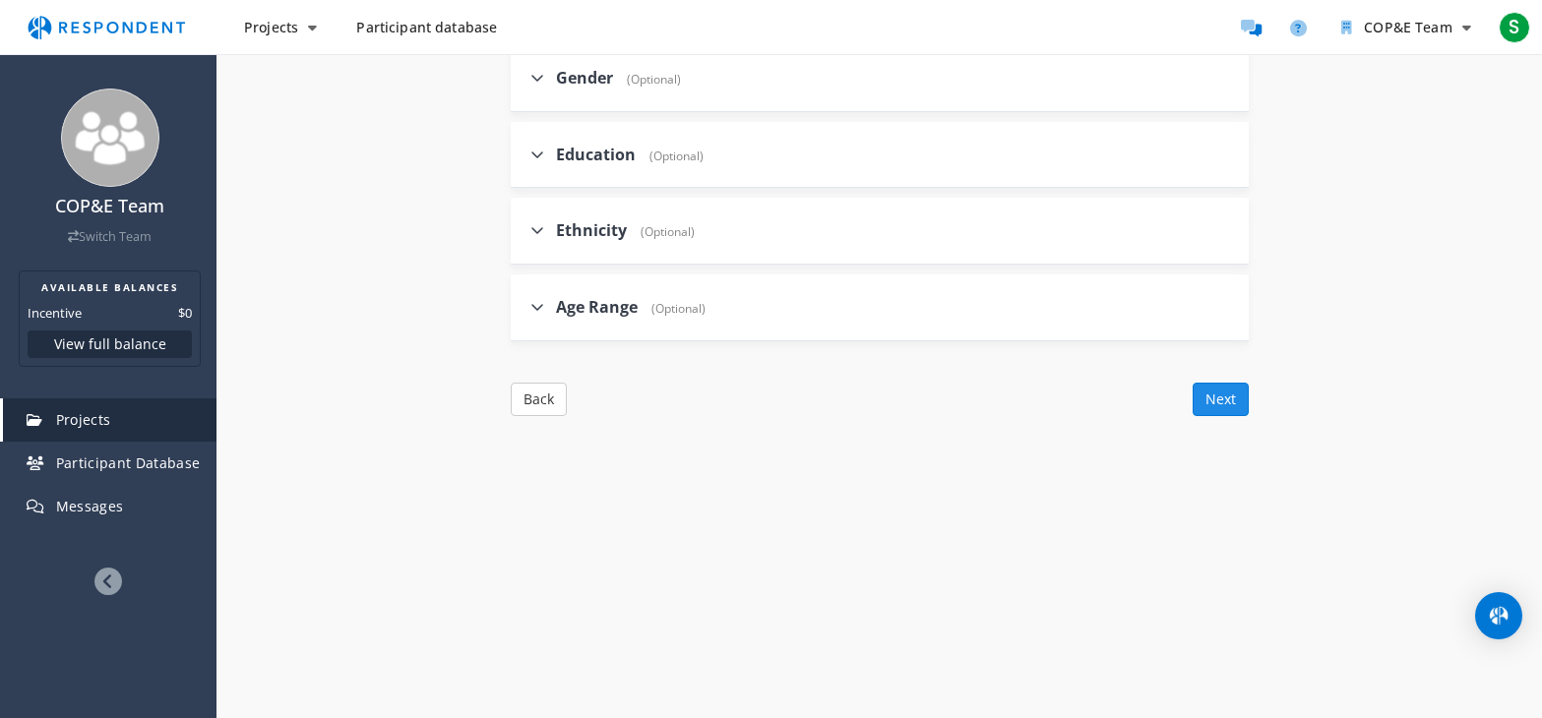
scroll to position [1212, 0]
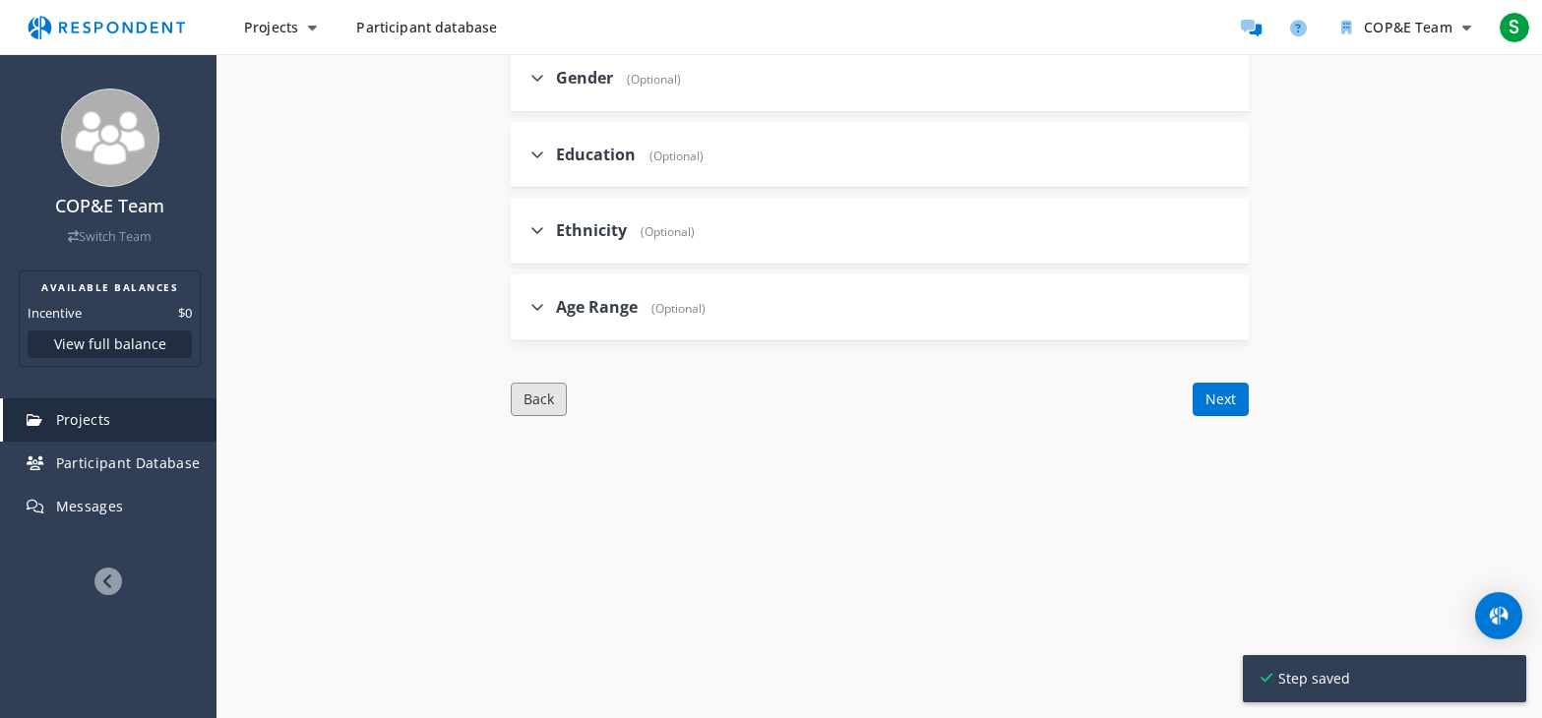
click at [527, 398] on button "Back" at bounding box center [539, 399] width 56 height 33
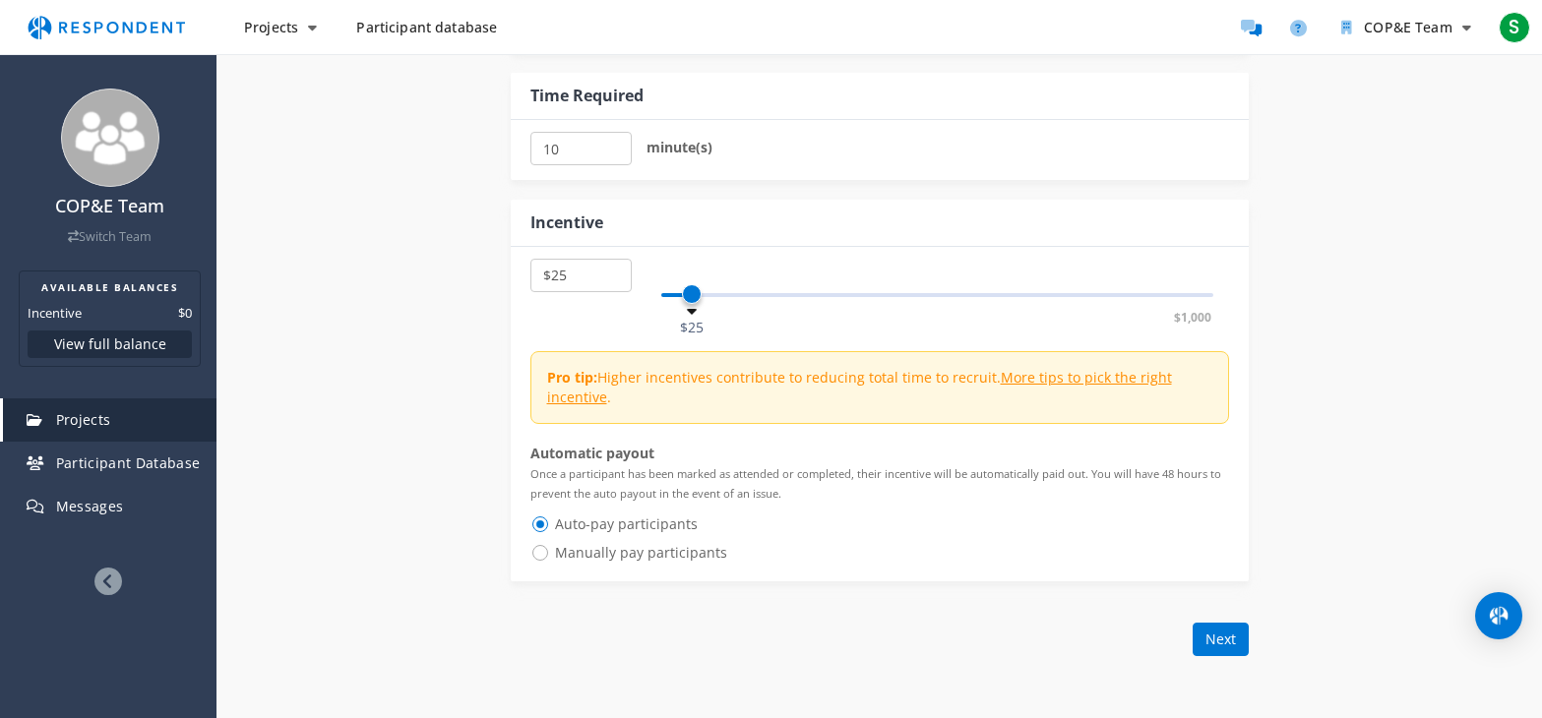
scroll to position [2508, 0]
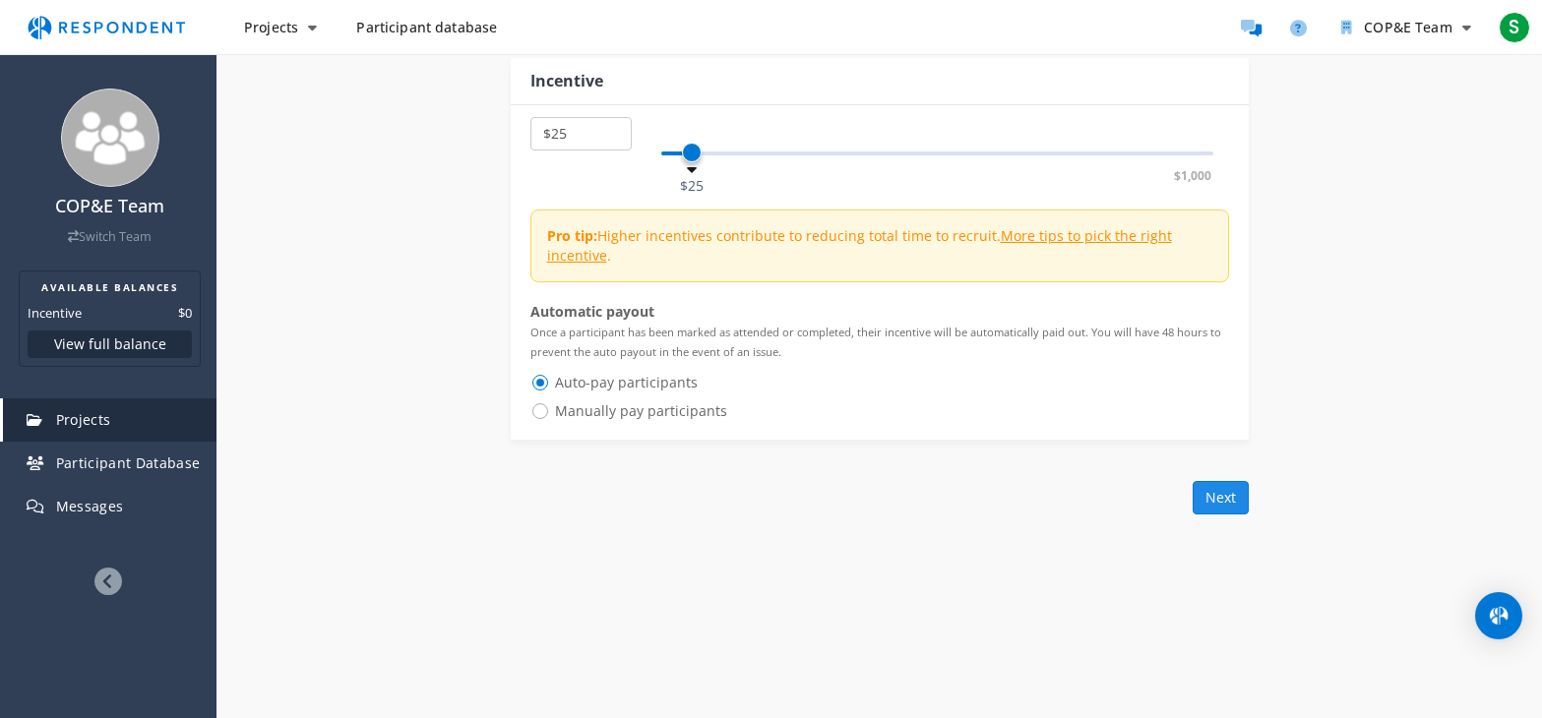
click at [1231, 502] on button "Next" at bounding box center [1221, 497] width 56 height 33
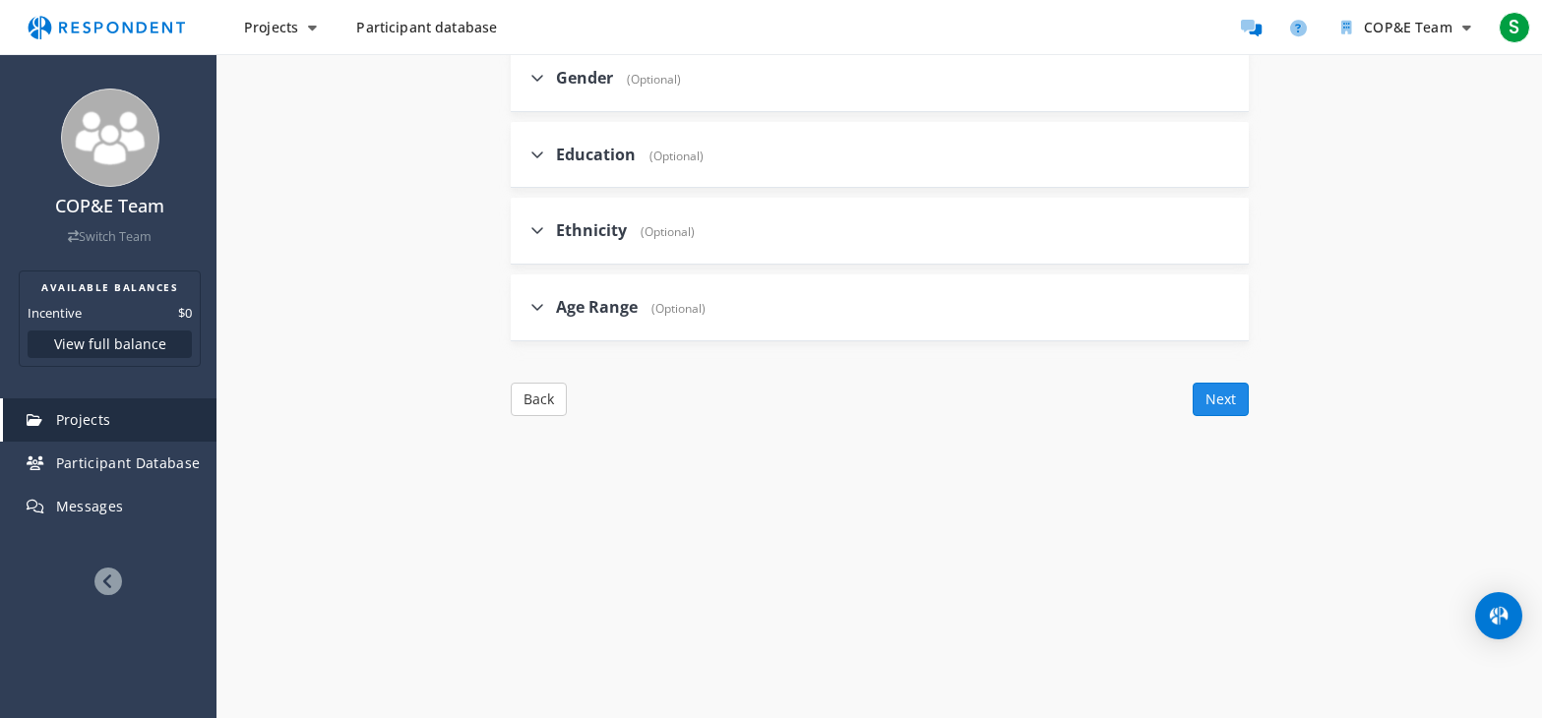
scroll to position [1114, 0]
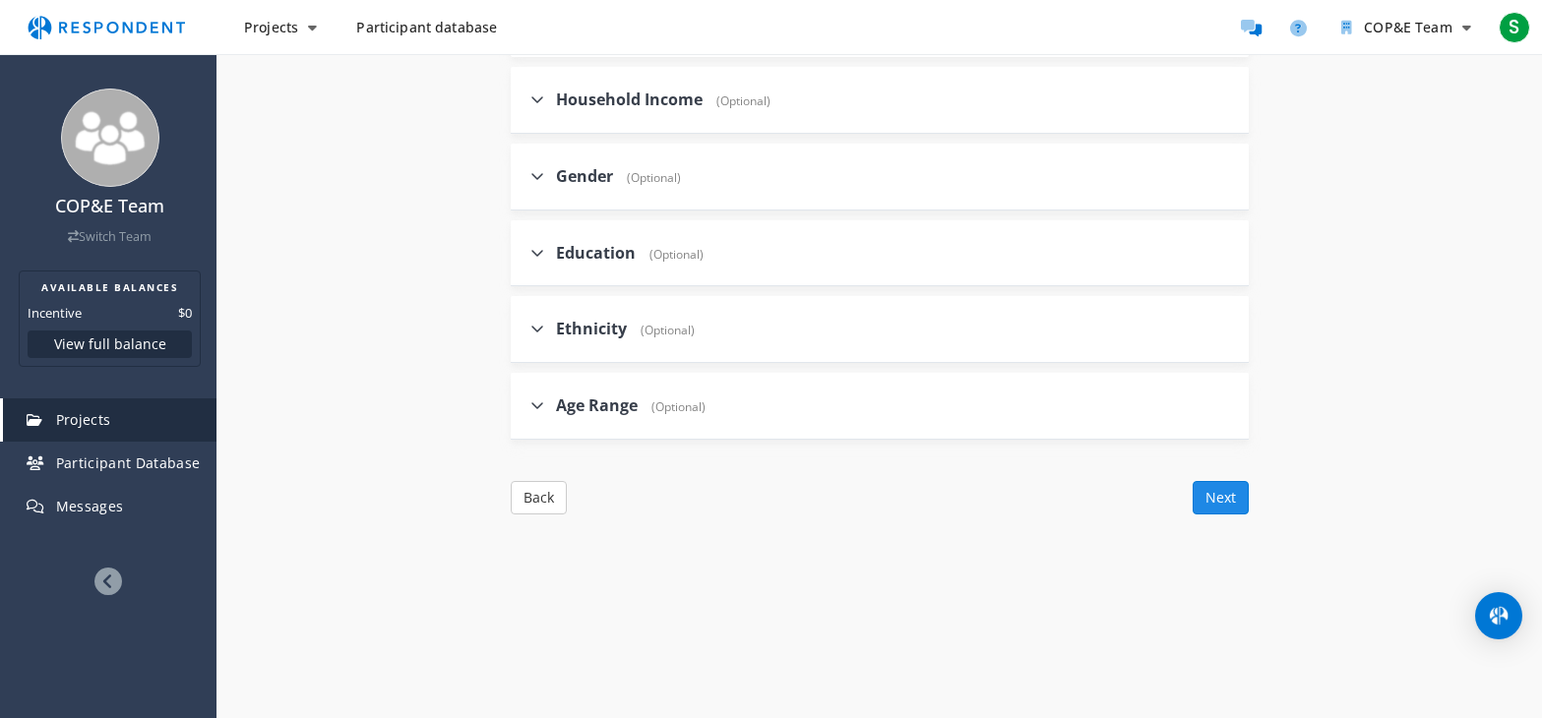
click at [1227, 502] on button "Next" at bounding box center [1221, 497] width 56 height 33
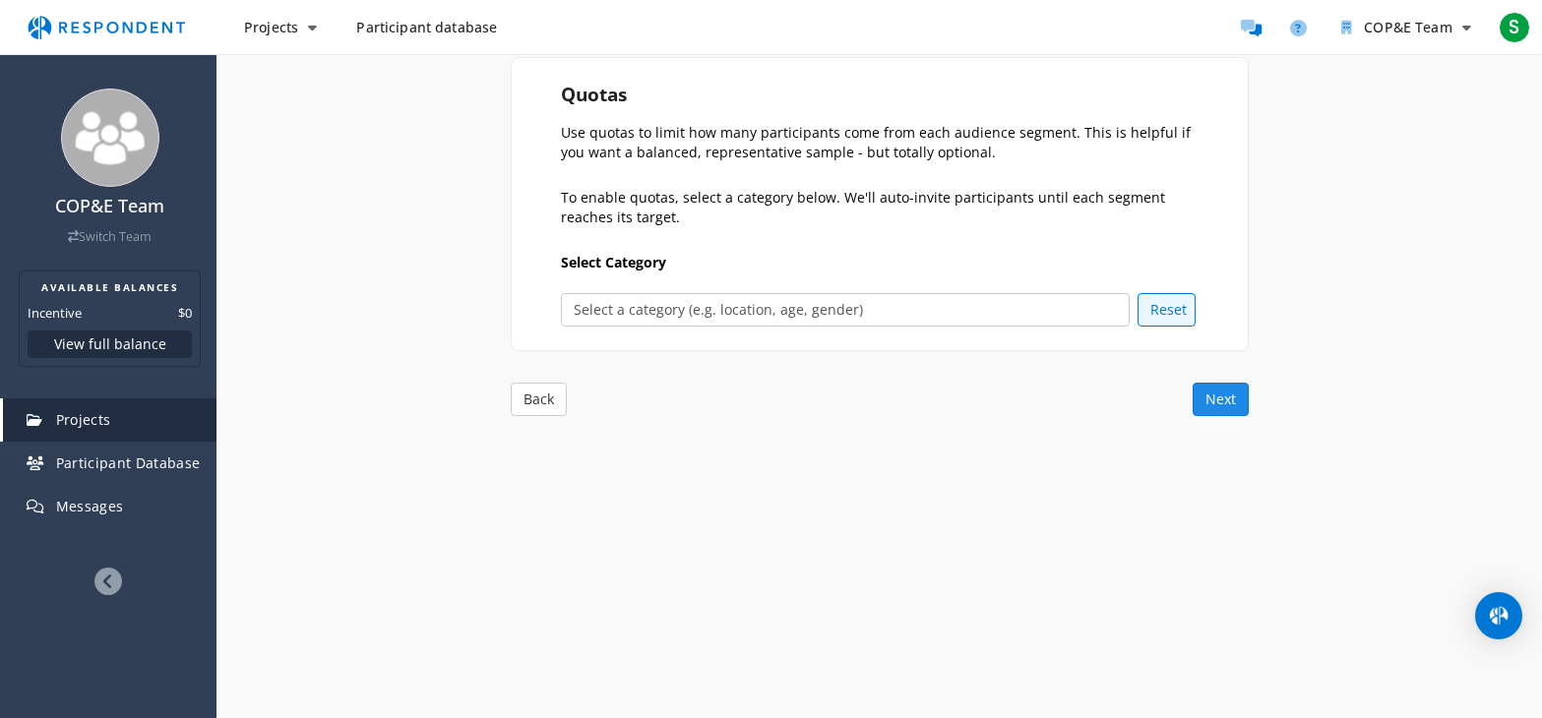
scroll to position [313, 0]
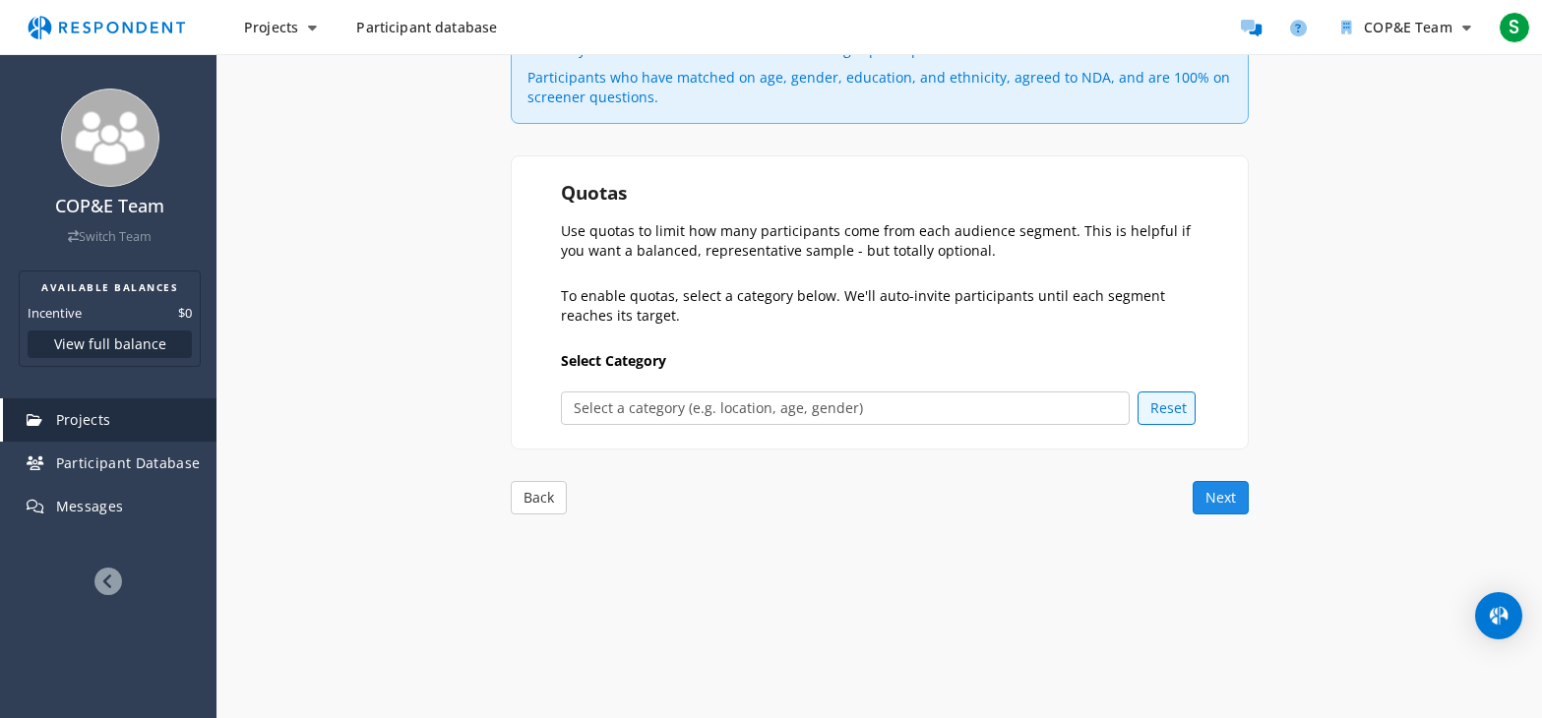
click at [1227, 501] on button "Next" at bounding box center [1221, 497] width 56 height 33
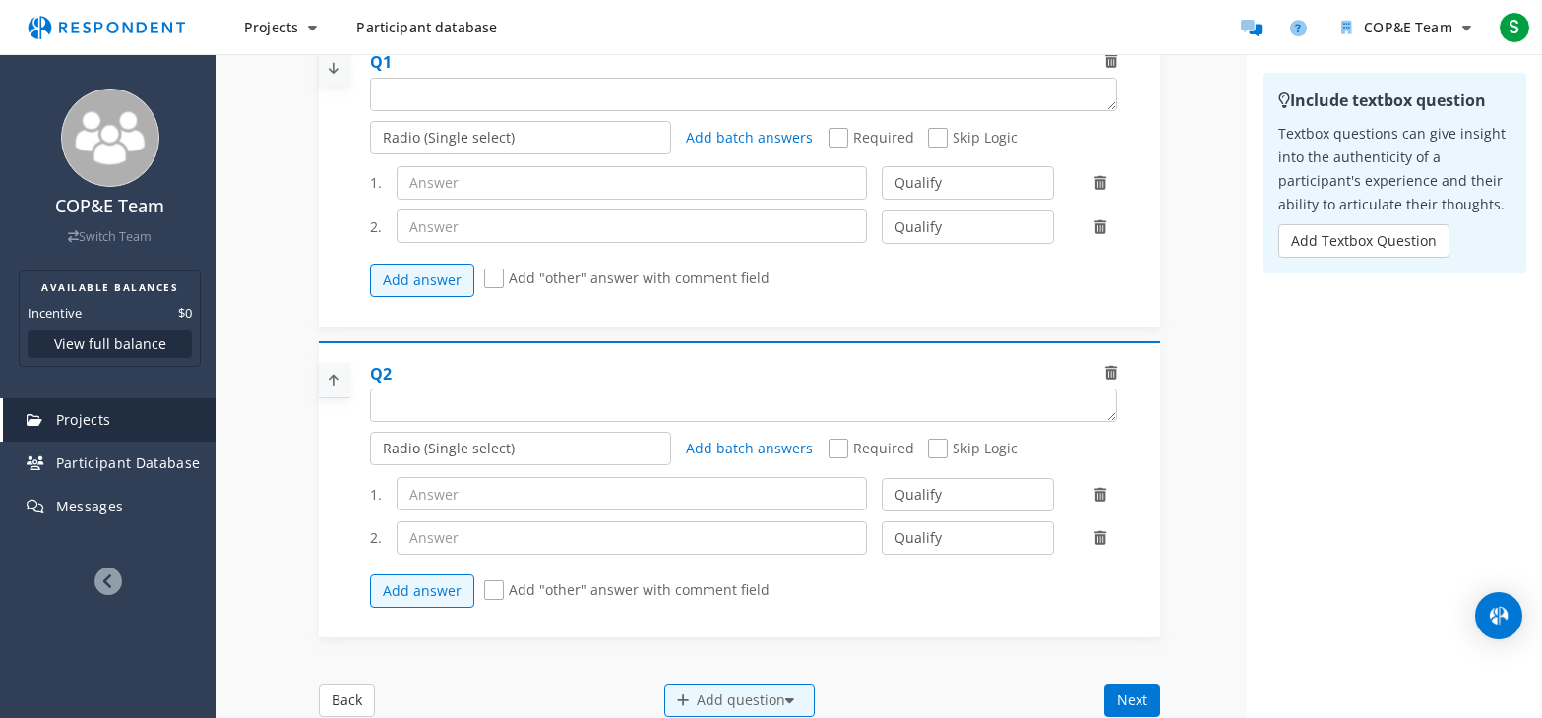
scroll to position [510, 0]
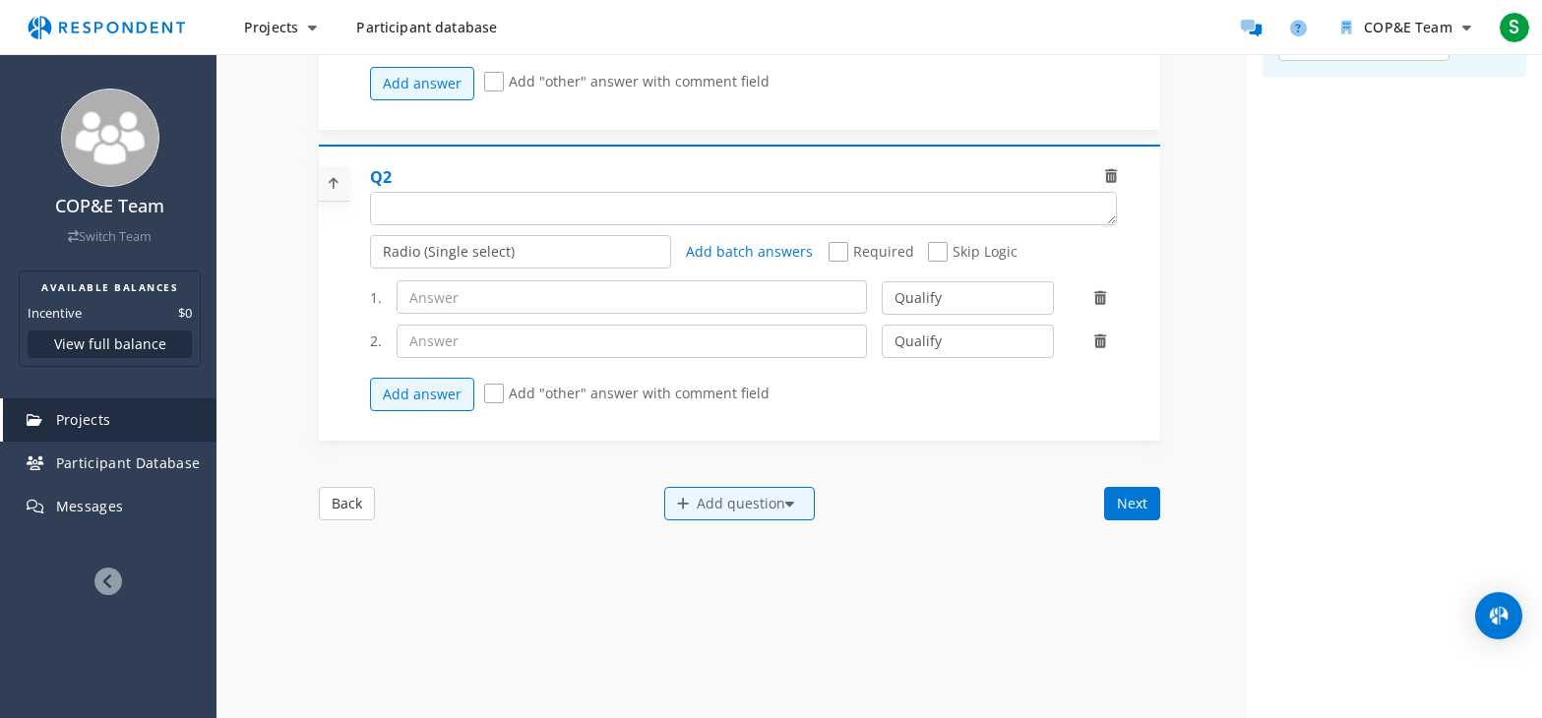
click at [1122, 500] on button "Next" at bounding box center [1132, 503] width 56 height 33
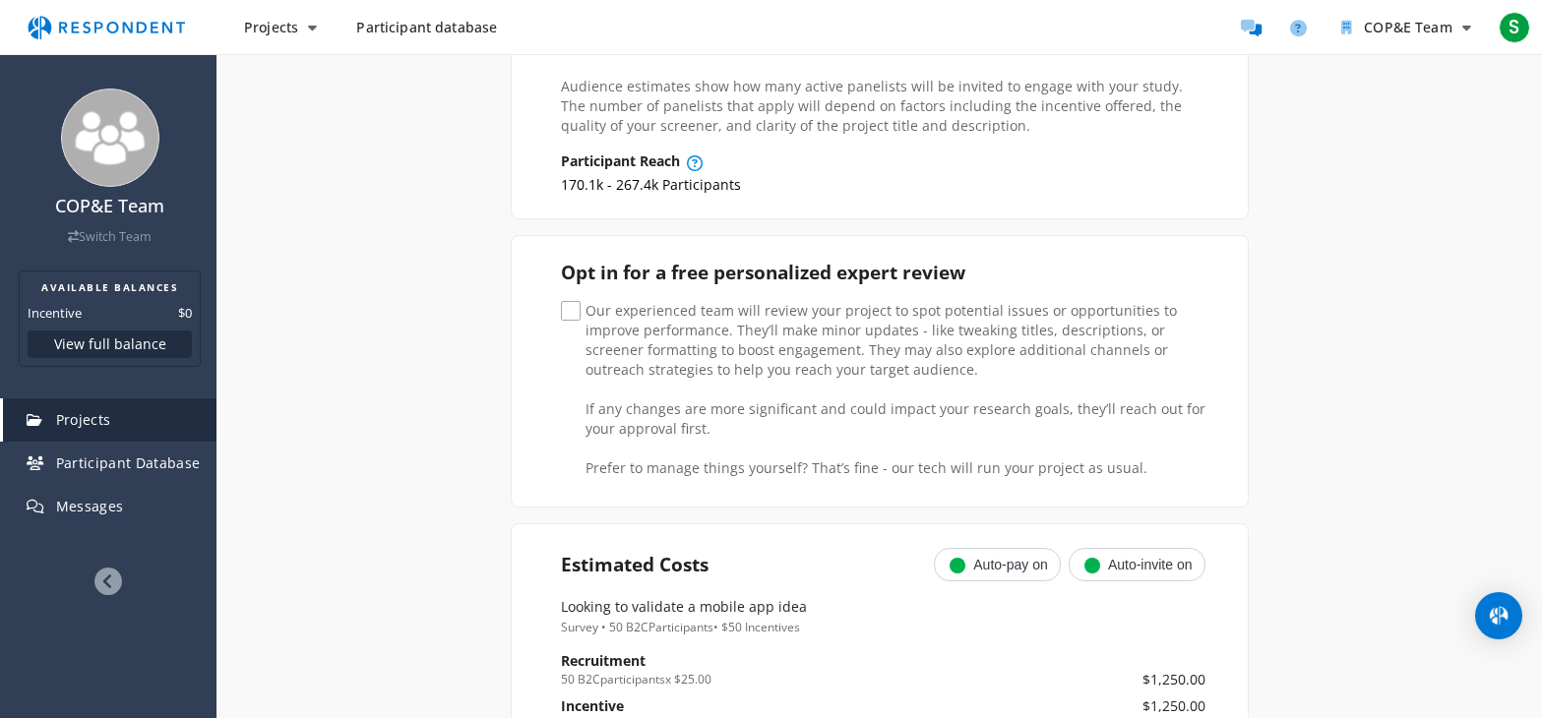
scroll to position [492, 0]
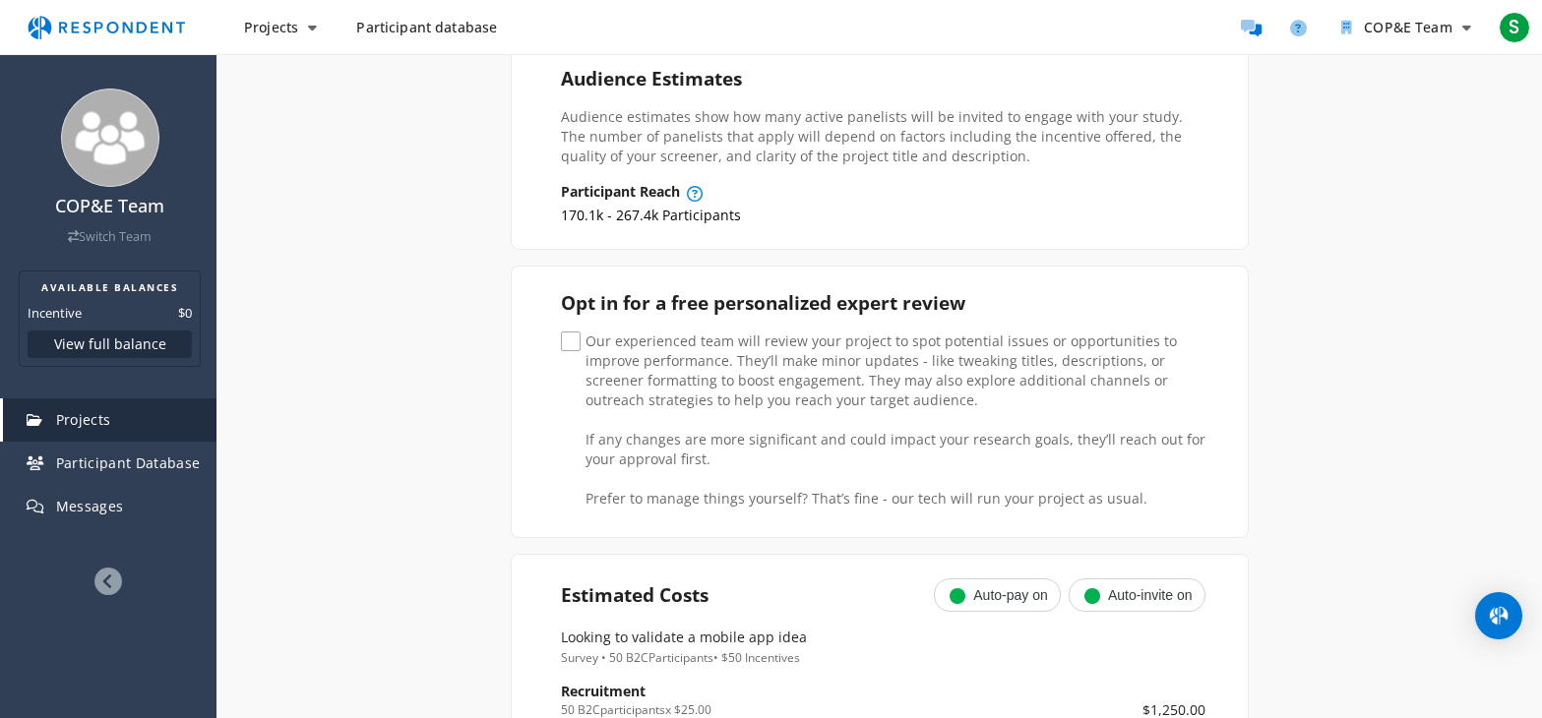
click at [566, 340] on span "Our experienced team will review your project to spot potential issues or oppor…" at bounding box center [883, 344] width 644 height 24
click at [566, 340] on input "Our experienced team will review your project to spot potential issues or oppor…" at bounding box center [567, 342] width 13 height 13
checkbox input "true"
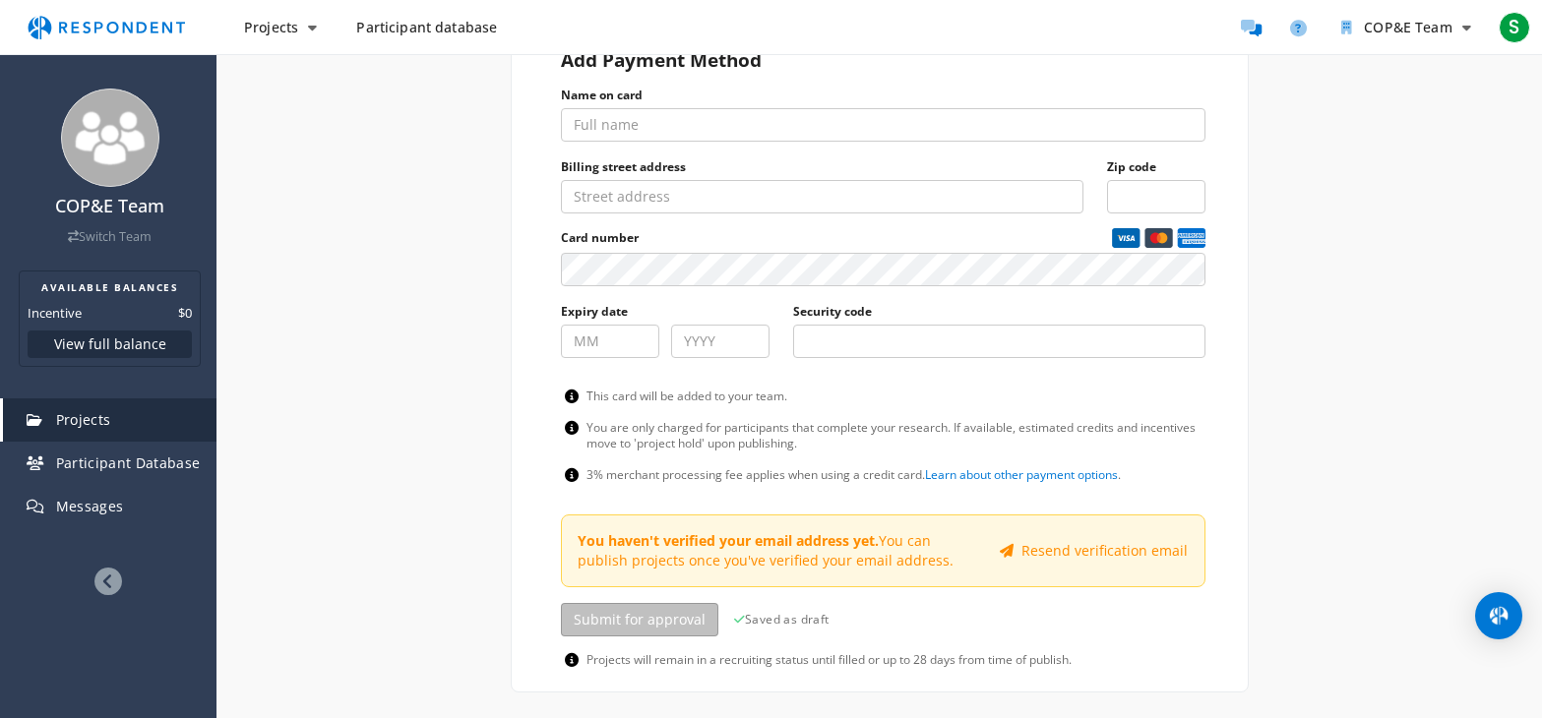
scroll to position [1332, 0]
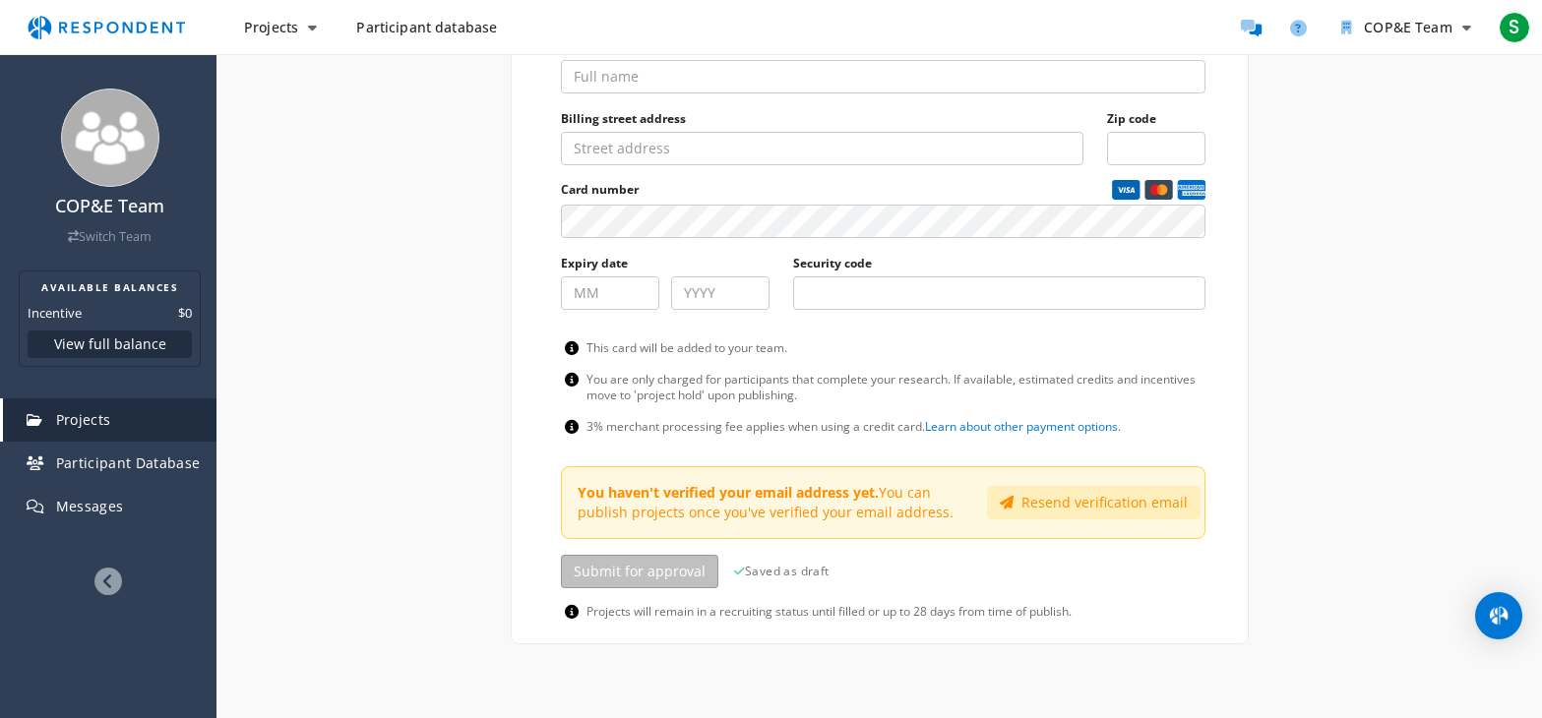
click at [1043, 504] on button "Resend verification email" at bounding box center [1094, 502] width 214 height 33
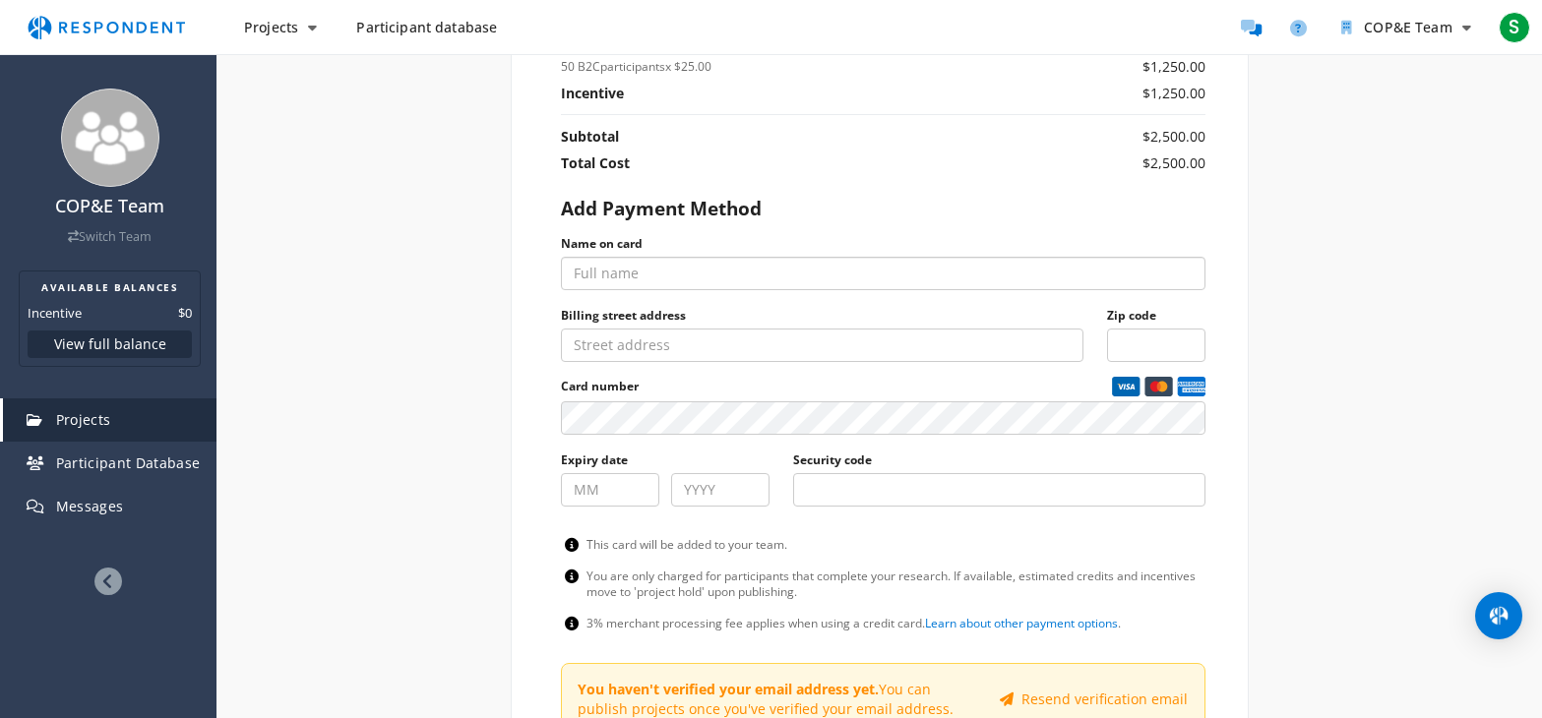
click at [624, 271] on input "Name on card" at bounding box center [883, 273] width 644 height 33
type input "[PERSON_NAME]"
click at [604, 354] on input "Billing street address" at bounding box center [822, 345] width 522 height 33
click at [630, 338] on input "Billing street address" at bounding box center [822, 345] width 522 height 33
type input "[STREET_ADDRESS][PERSON_NAME]"
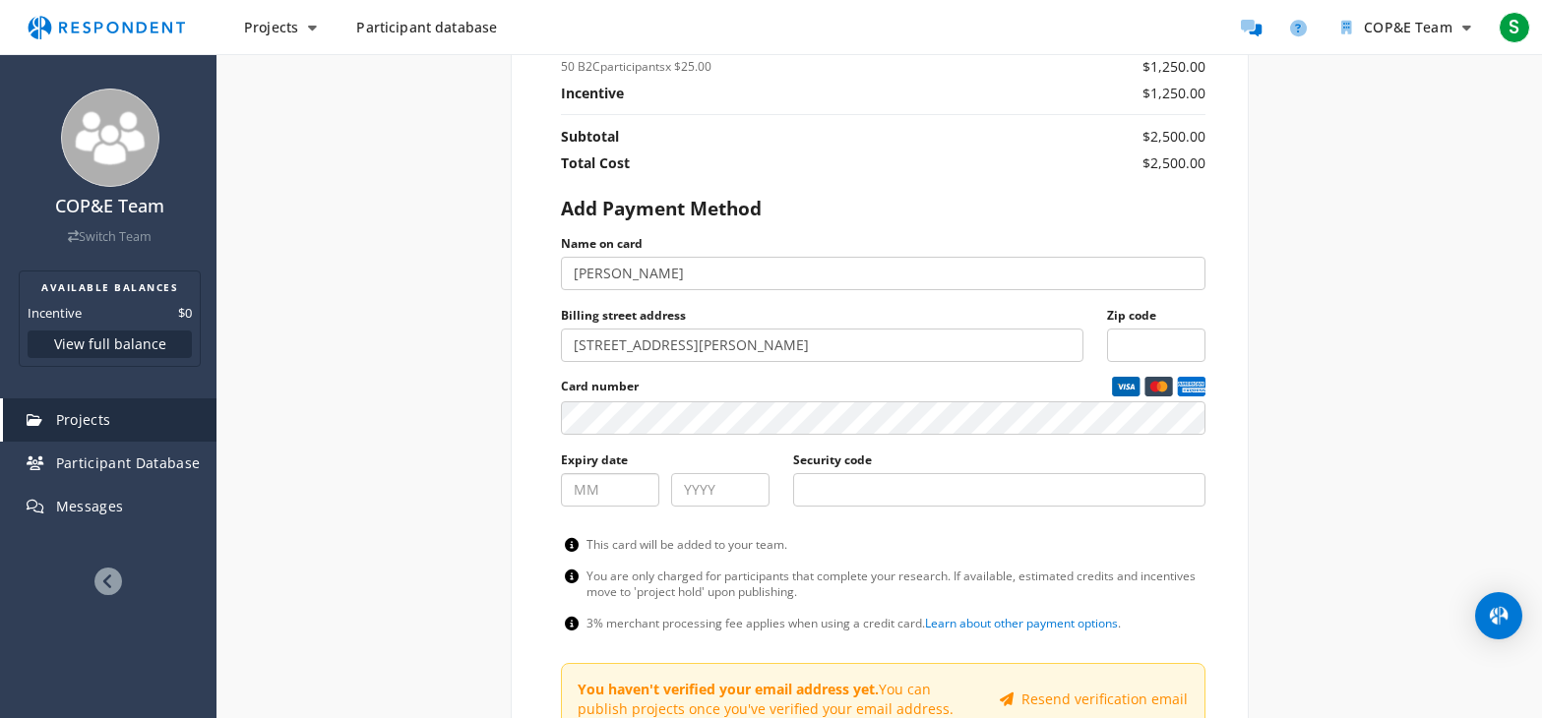
click at [617, 488] on input "Expiry date" at bounding box center [610, 489] width 98 height 33
type input "06"
click at [723, 482] on input "Project breakdown summary" at bounding box center [720, 489] width 98 height 33
type input "2029"
click at [860, 492] on input "Security code" at bounding box center [999, 489] width 412 height 33
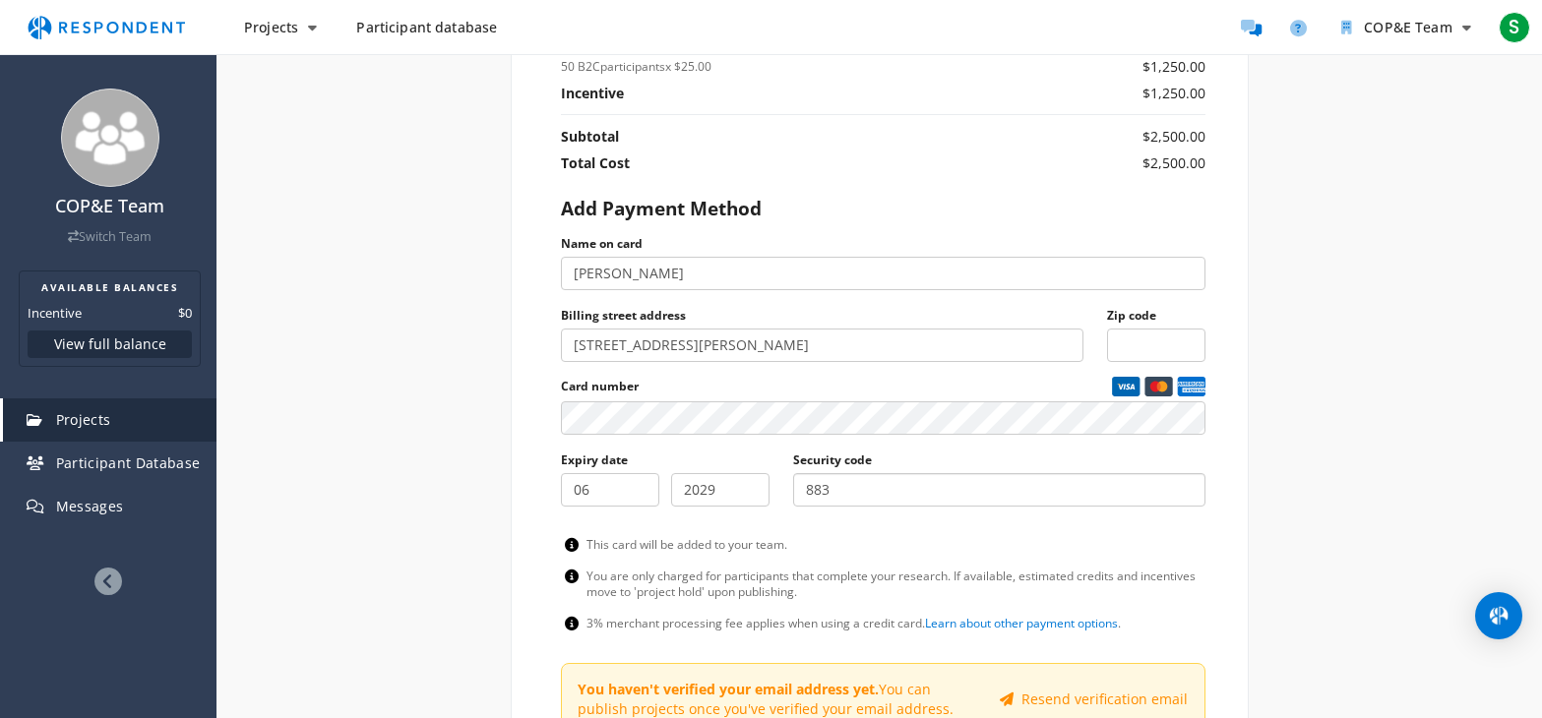
type input "883"
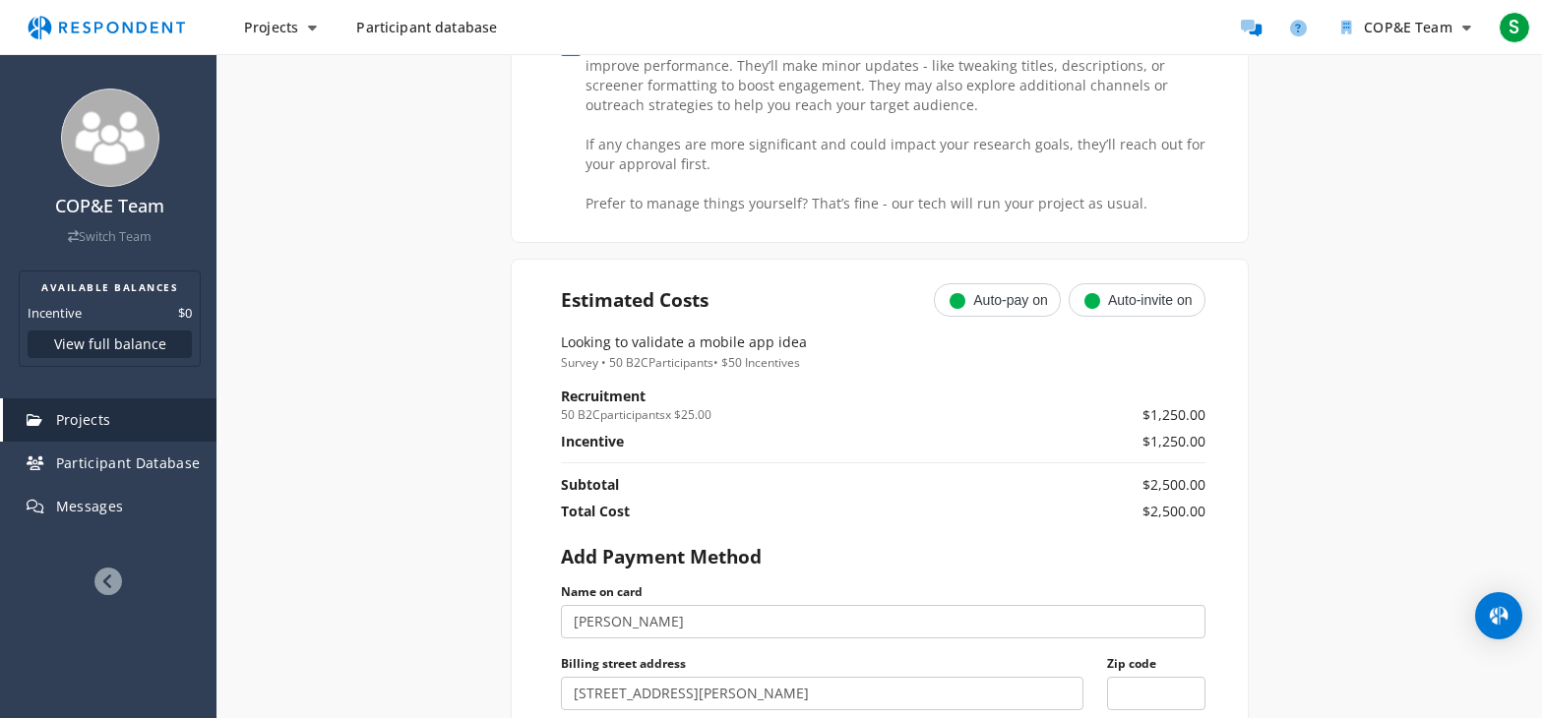
scroll to position [1082, 0]
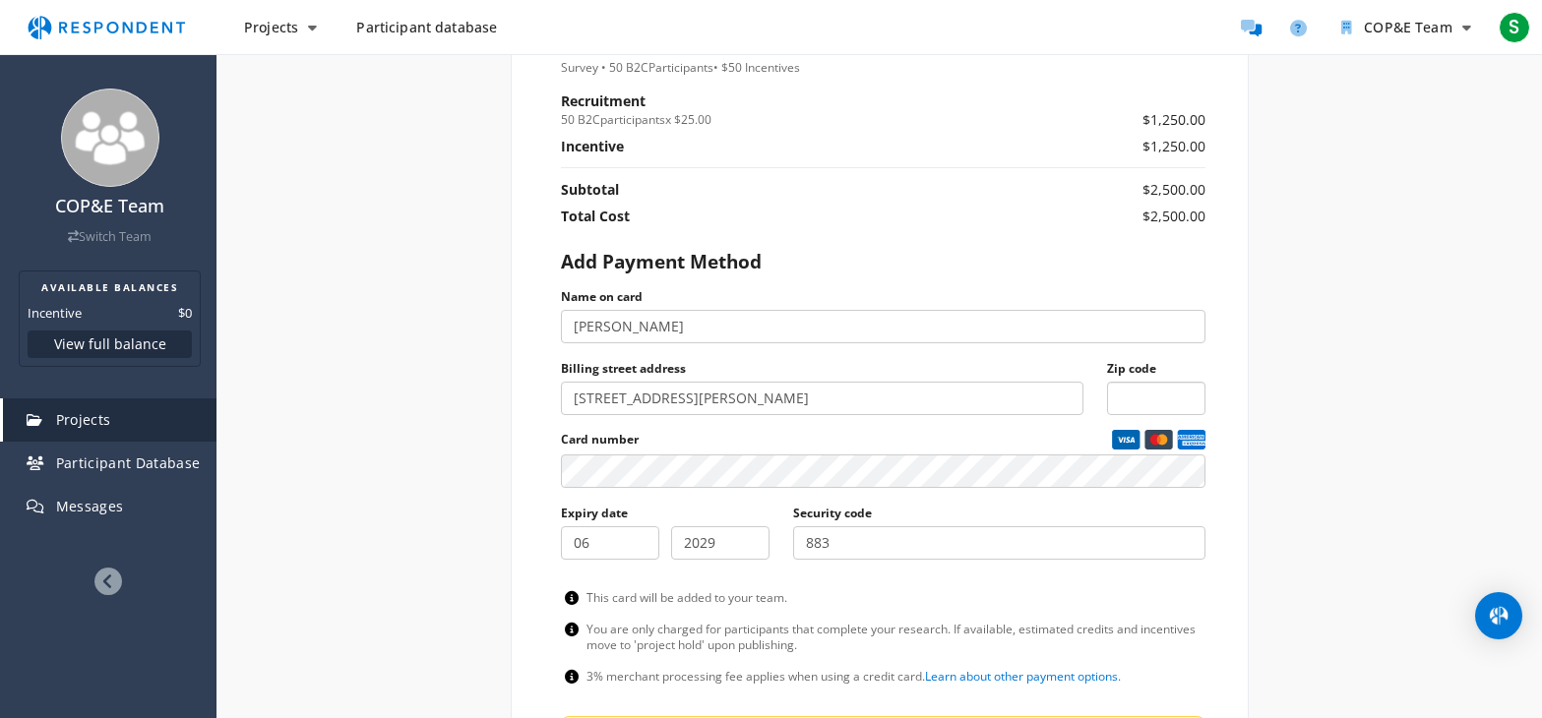
click at [1149, 394] on input "Zip code" at bounding box center [1156, 398] width 98 height 33
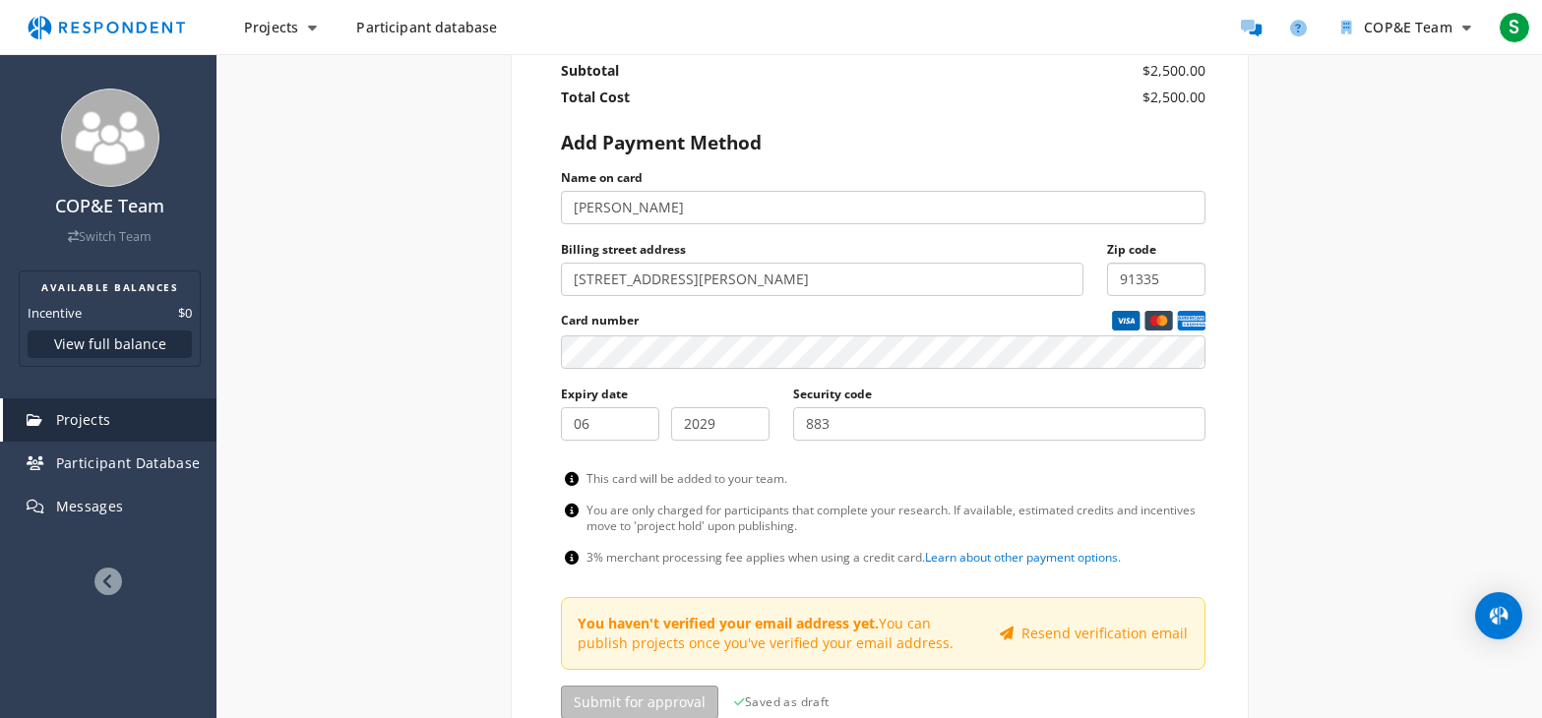
scroll to position [1377, 0]
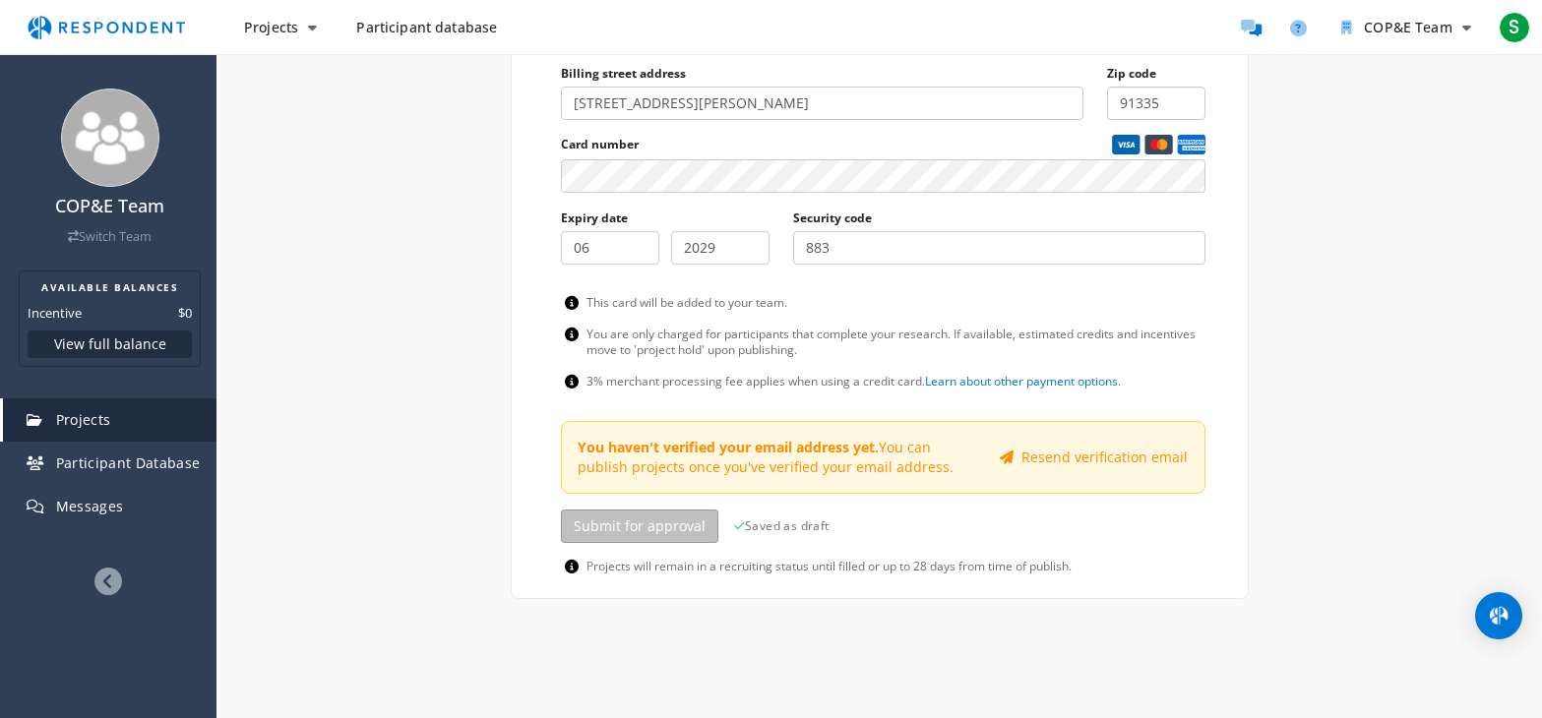
type input "91335"
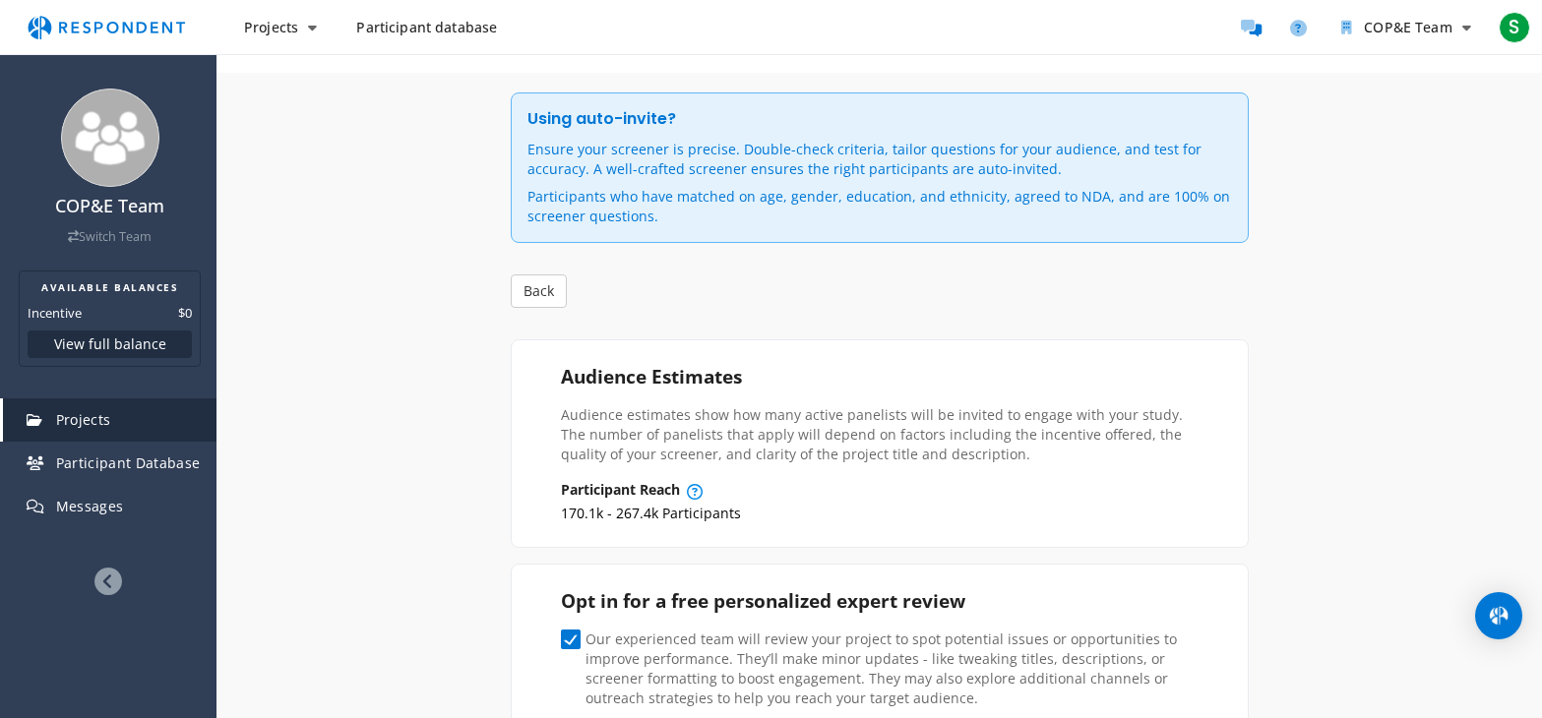
scroll to position [0, 0]
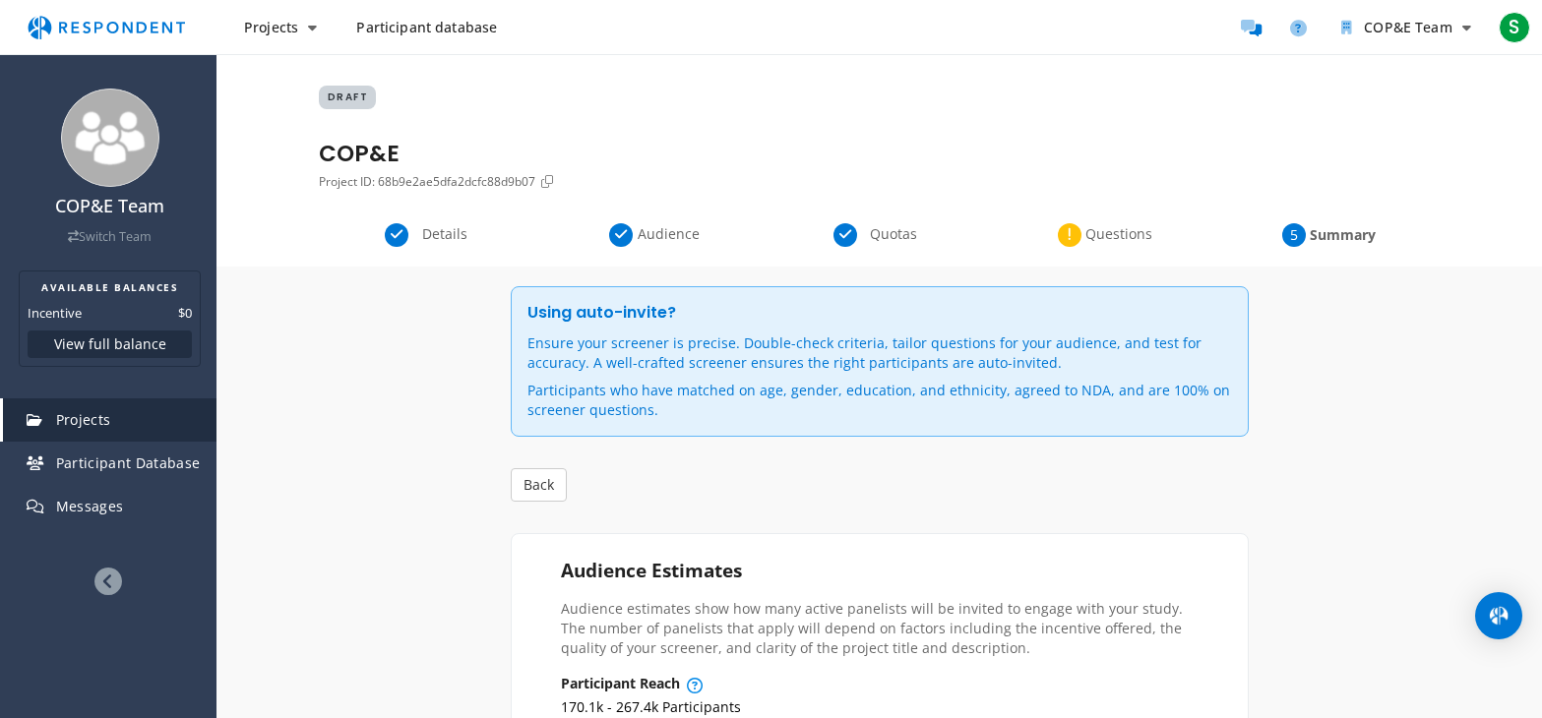
click at [417, 234] on span "Details" at bounding box center [444, 234] width 65 height 20
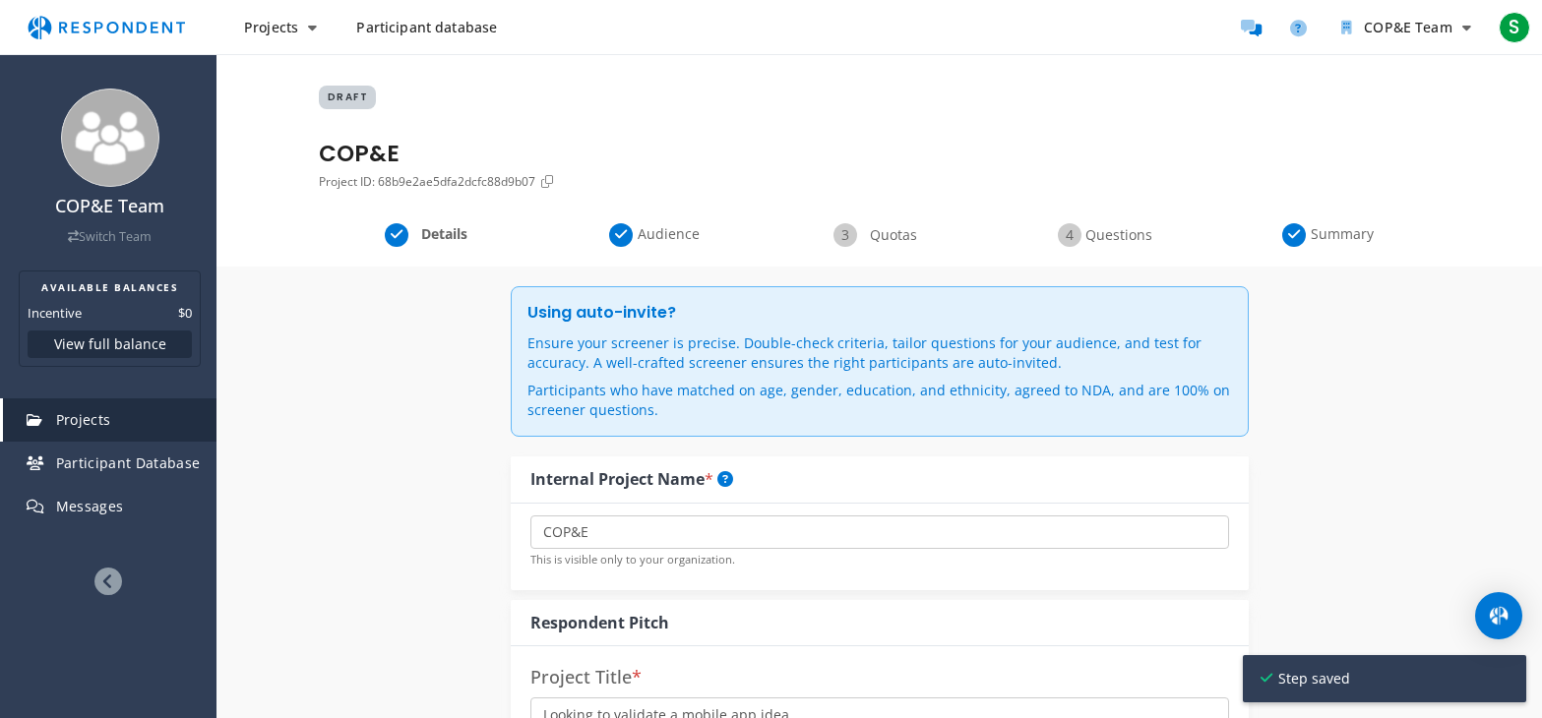
click at [658, 229] on span "Audience" at bounding box center [669, 234] width 65 height 20
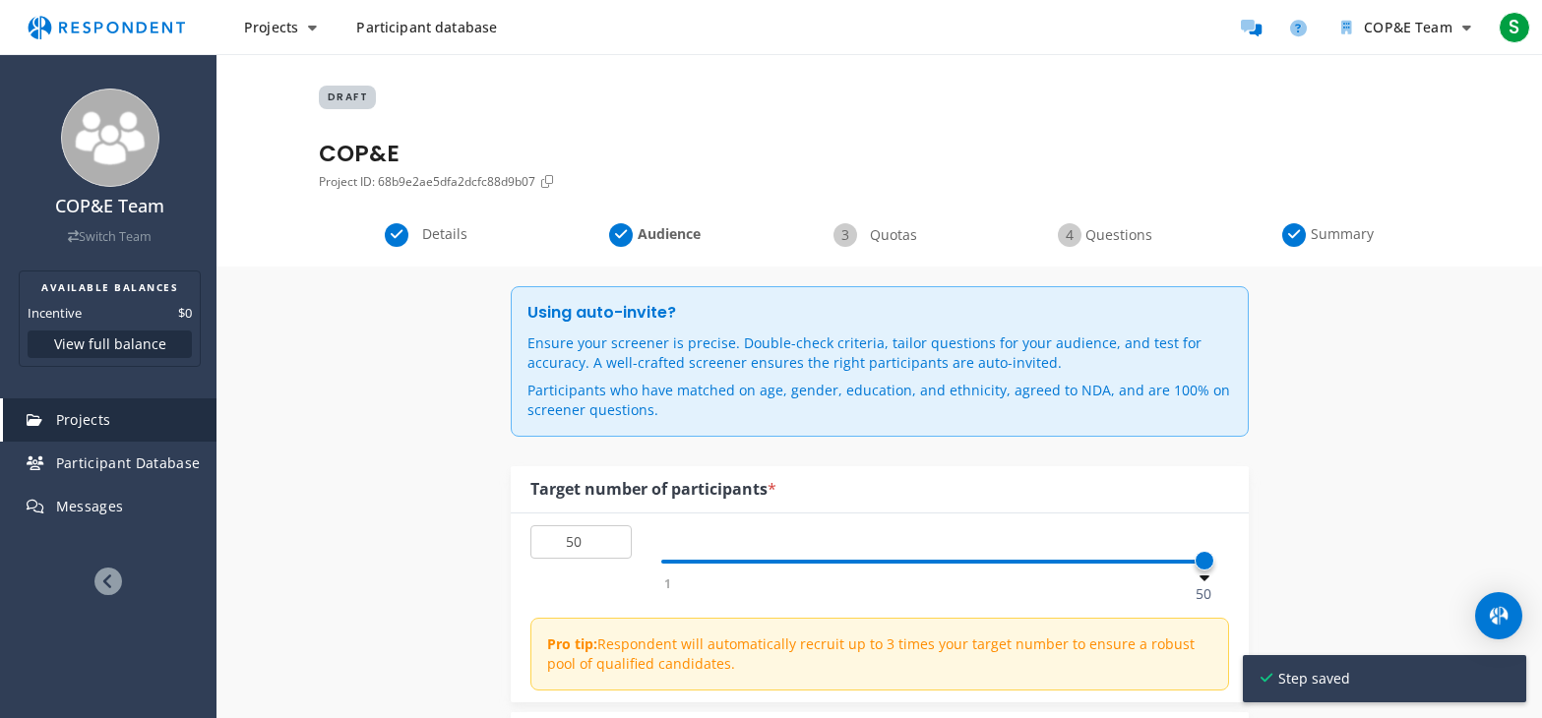
click at [872, 233] on span "Quotas" at bounding box center [893, 235] width 65 height 20
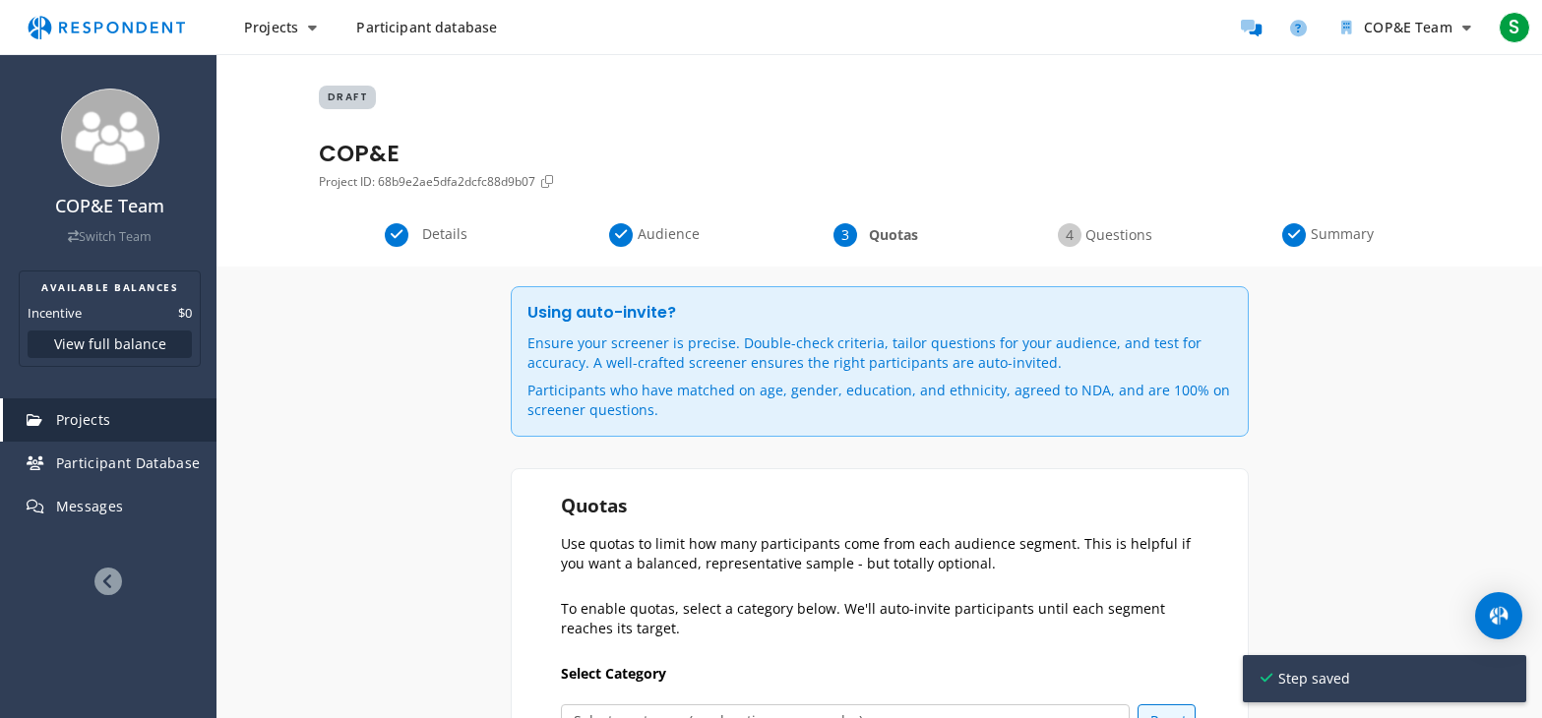
click at [1124, 236] on span "Questions" at bounding box center [1117, 235] width 65 height 20
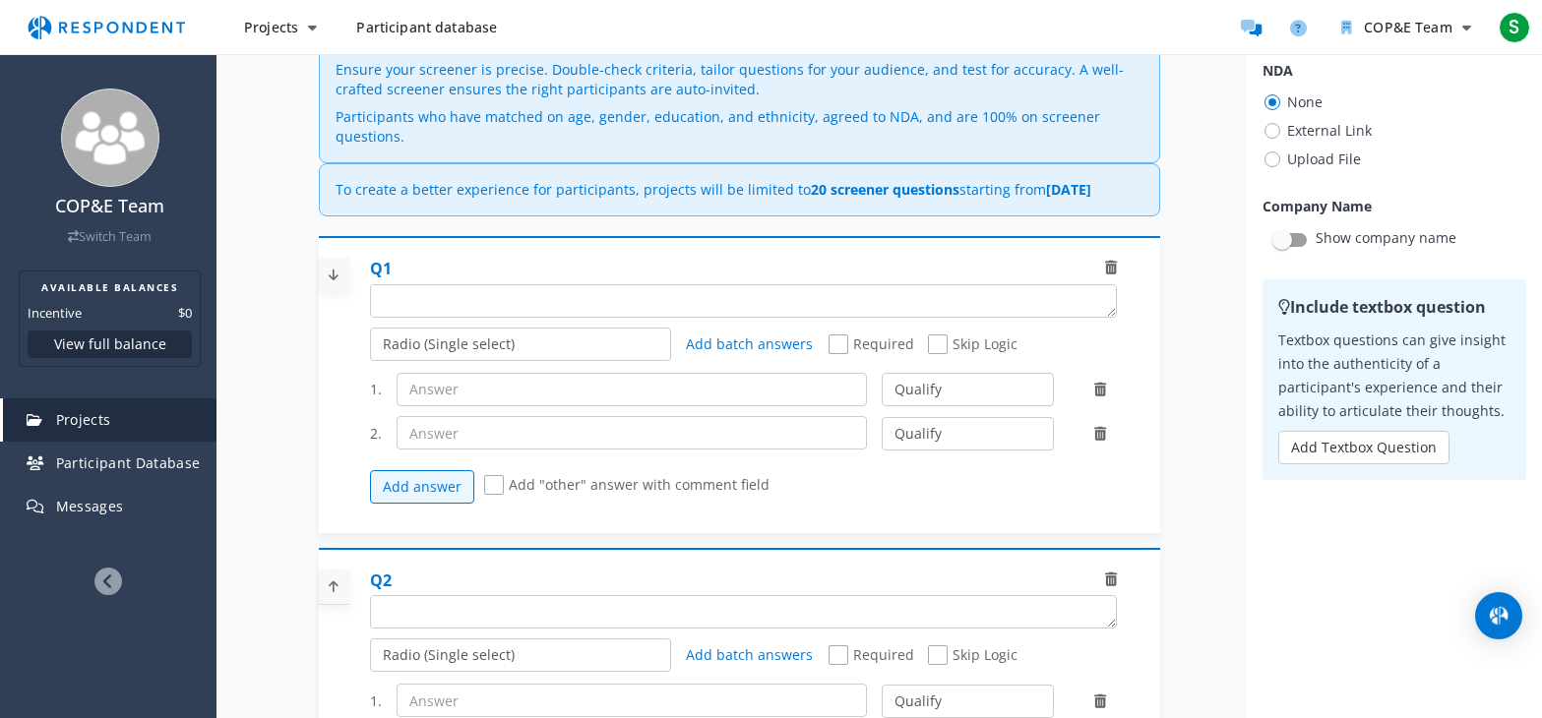
scroll to position [98, 0]
